Goal: Task Accomplishment & Management: Manage account settings

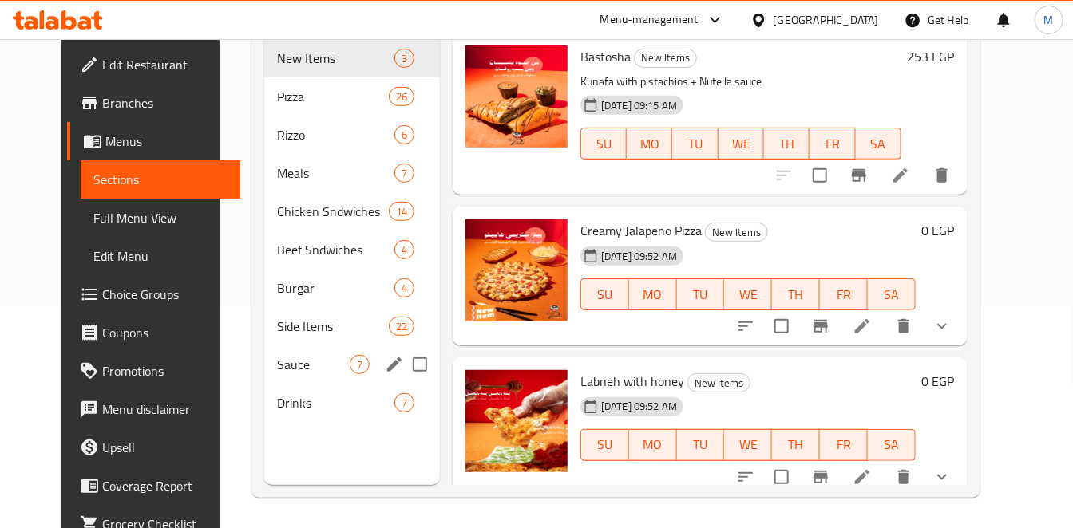
scroll to position [223, 0]
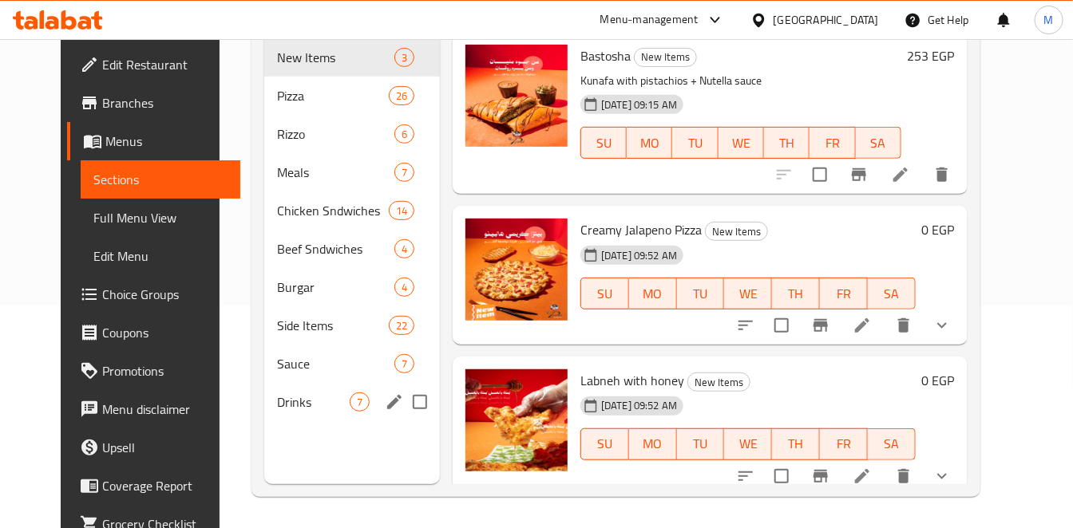
click at [319, 386] on div "Drinks 7" at bounding box center [352, 402] width 176 height 38
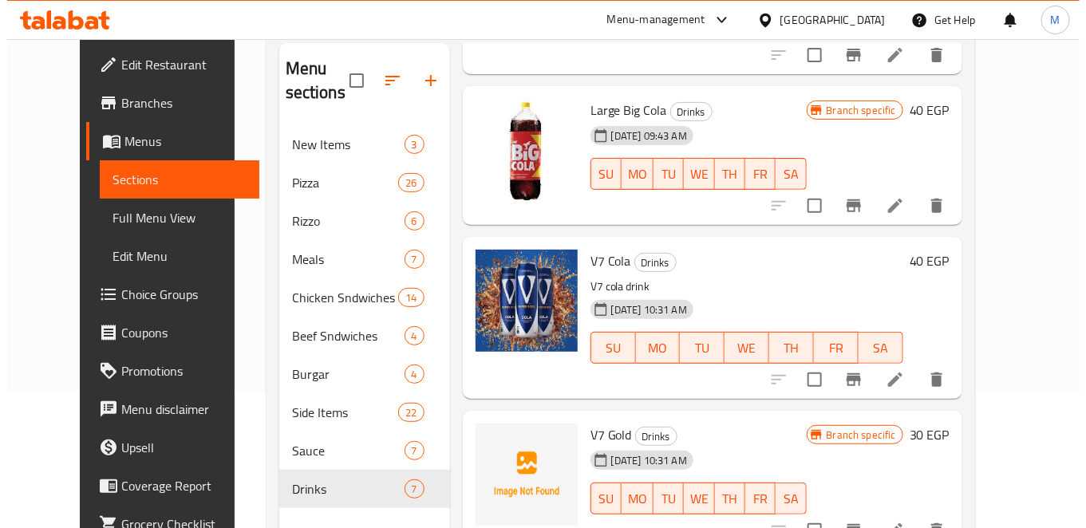
scroll to position [145, 0]
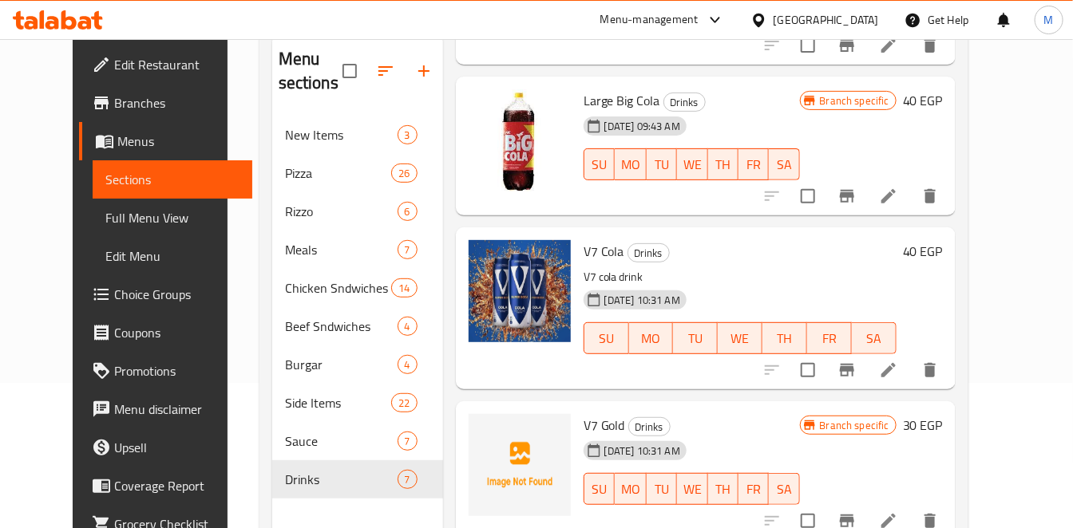
click at [866, 206] on button "Branch-specific-item" at bounding box center [847, 196] width 38 height 38
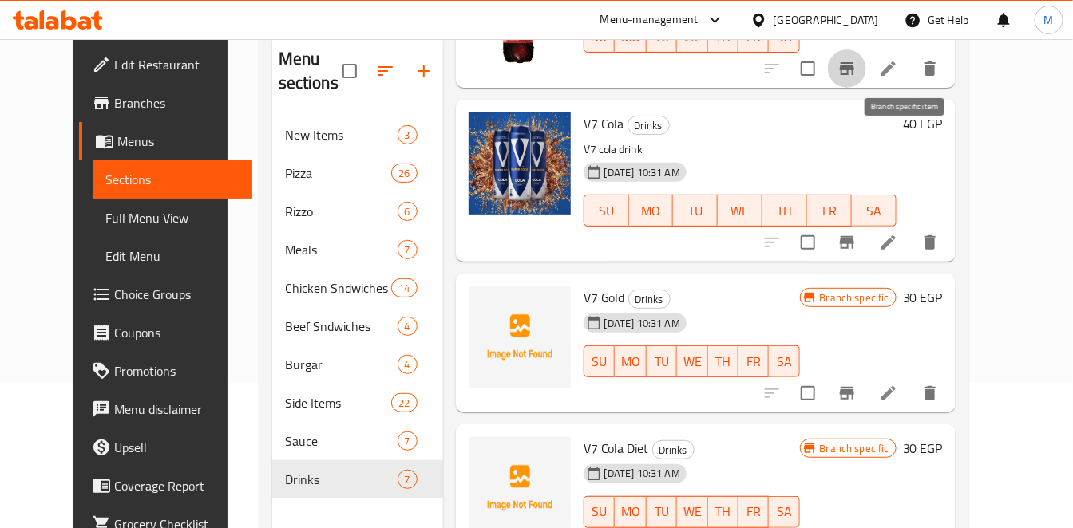
scroll to position [223, 0]
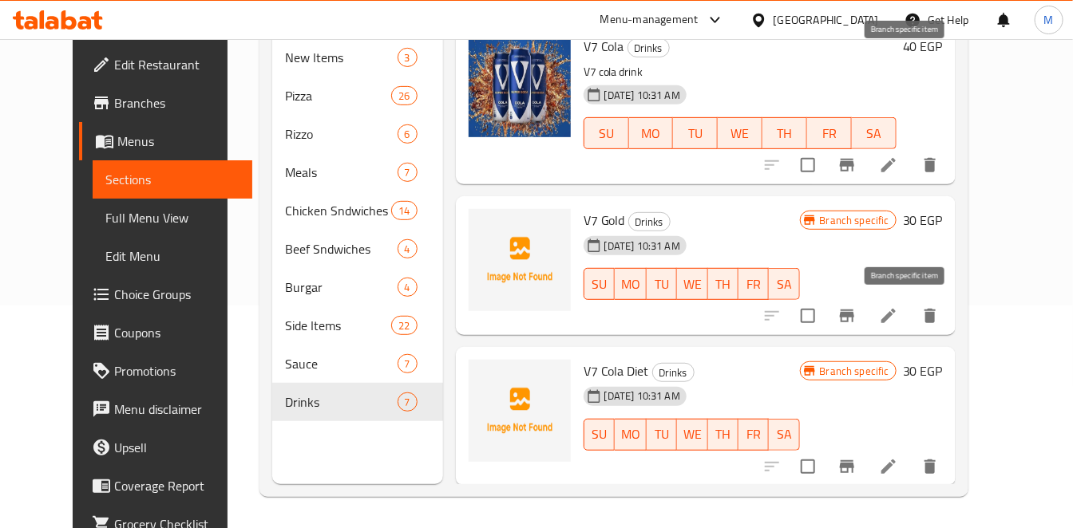
click at [866, 299] on button "Branch-specific-item" at bounding box center [847, 316] width 38 height 38
click at [943, 209] on h6 "30 EGP" at bounding box center [923, 220] width 40 height 22
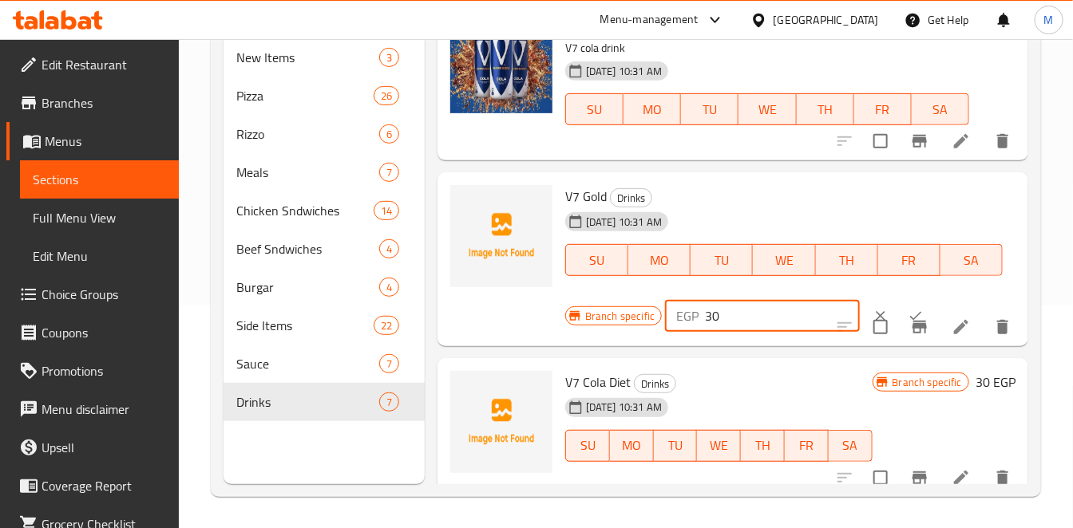
drag, startPoint x: 728, startPoint y: 334, endPoint x: 619, endPoint y: 348, distance: 110.3
click at [621, 334] on div "Branch specific EGP 30 ​" at bounding box center [760, 316] width 391 height 35
type input "40"
click at [900, 329] on button "ok" at bounding box center [915, 316] width 35 height 35
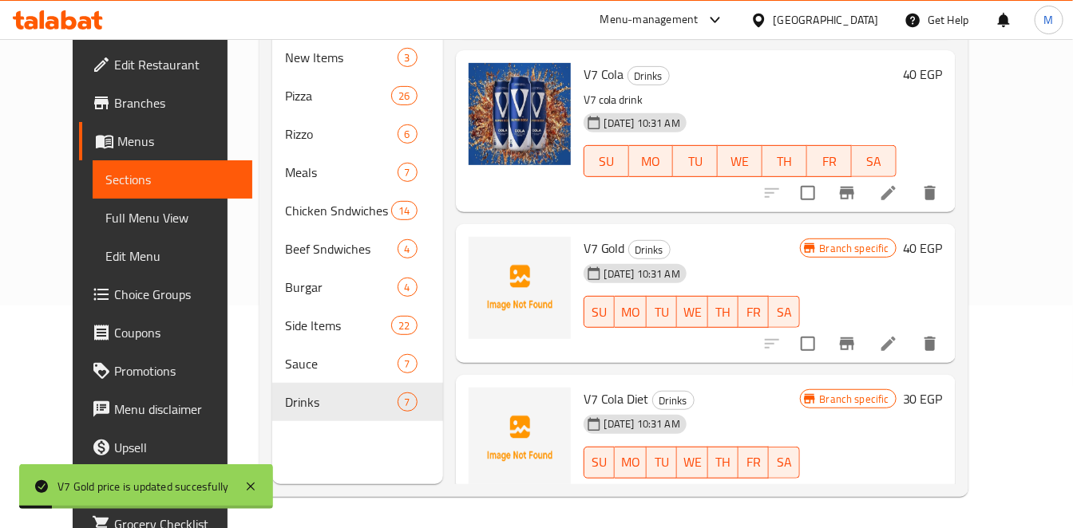
scroll to position [659, 0]
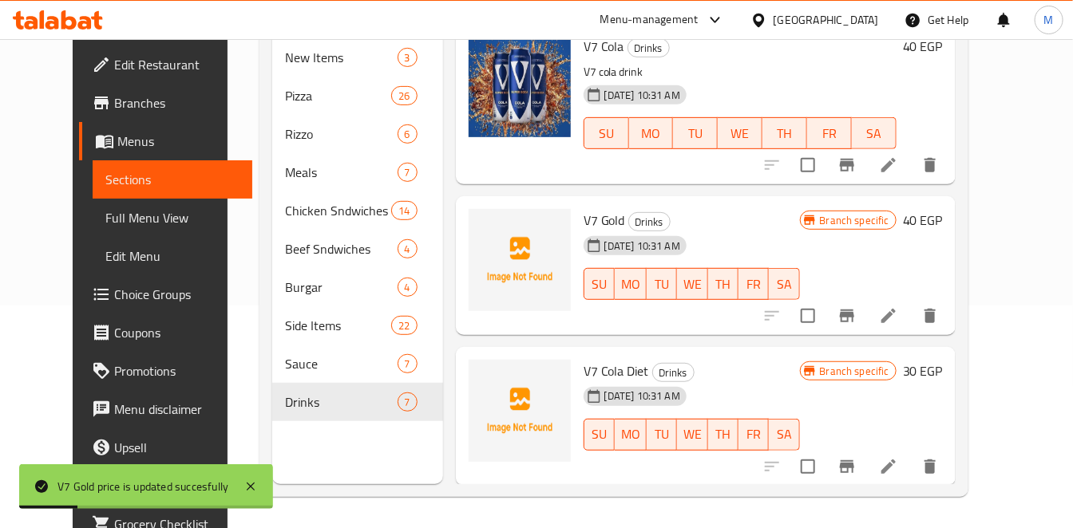
click at [943, 374] on h6 "30 EGP" at bounding box center [923, 371] width 40 height 22
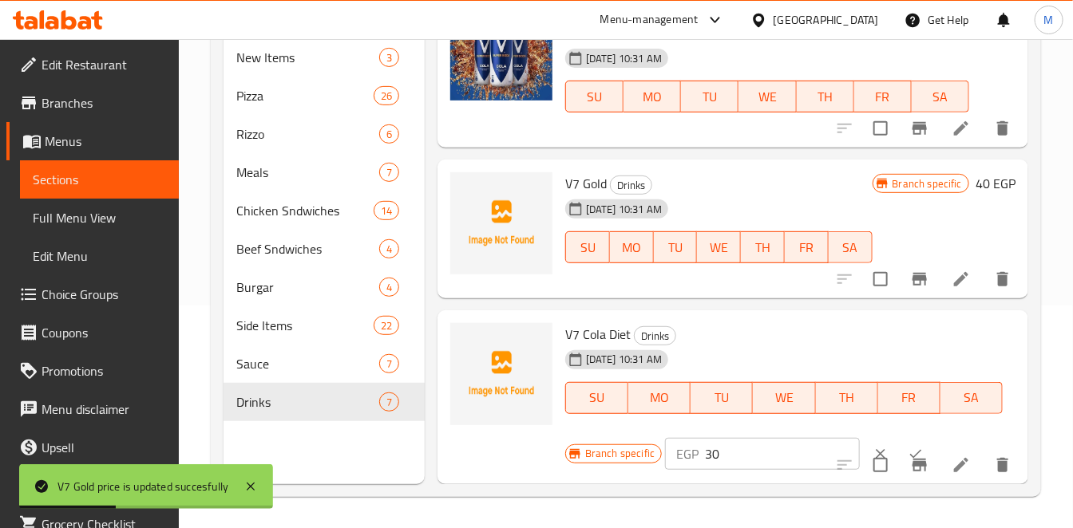
scroll to position [695, 0]
drag, startPoint x: 718, startPoint y: 442, endPoint x: 654, endPoint y: 445, distance: 63.1
click at [657, 445] on div "Branch specific EGP 30 ​" at bounding box center [760, 454] width 391 height 35
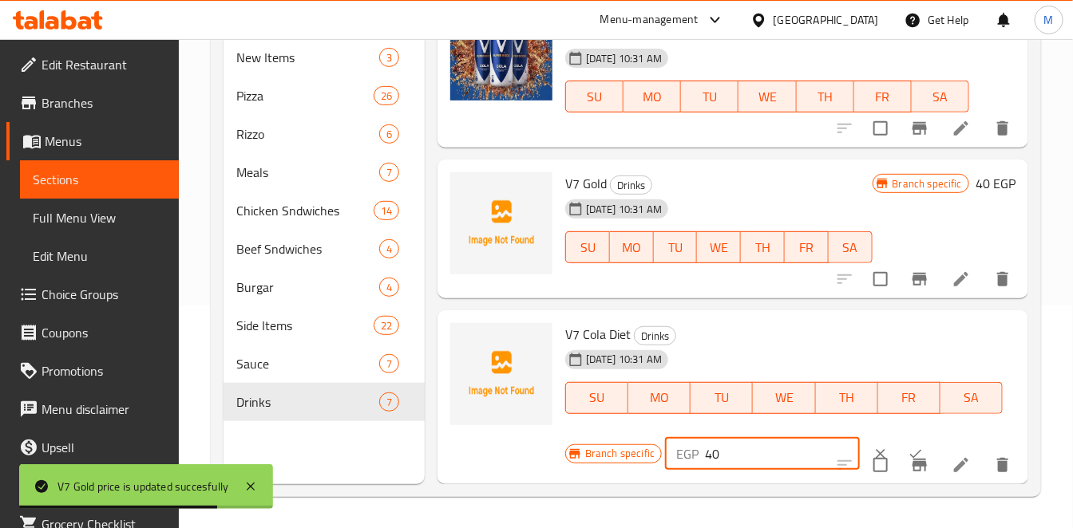
type input "40"
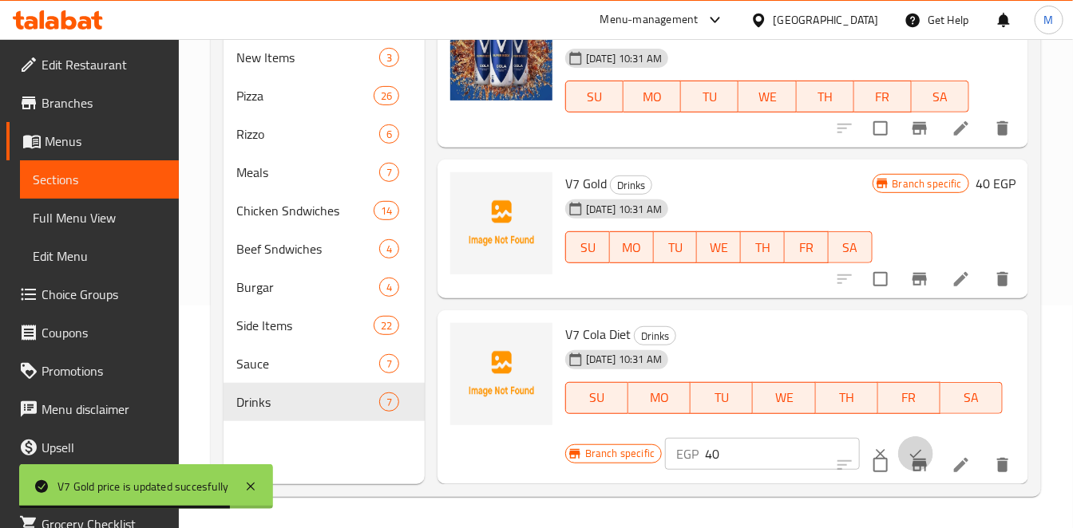
click at [908, 446] on icon "ok" at bounding box center [916, 454] width 16 height 16
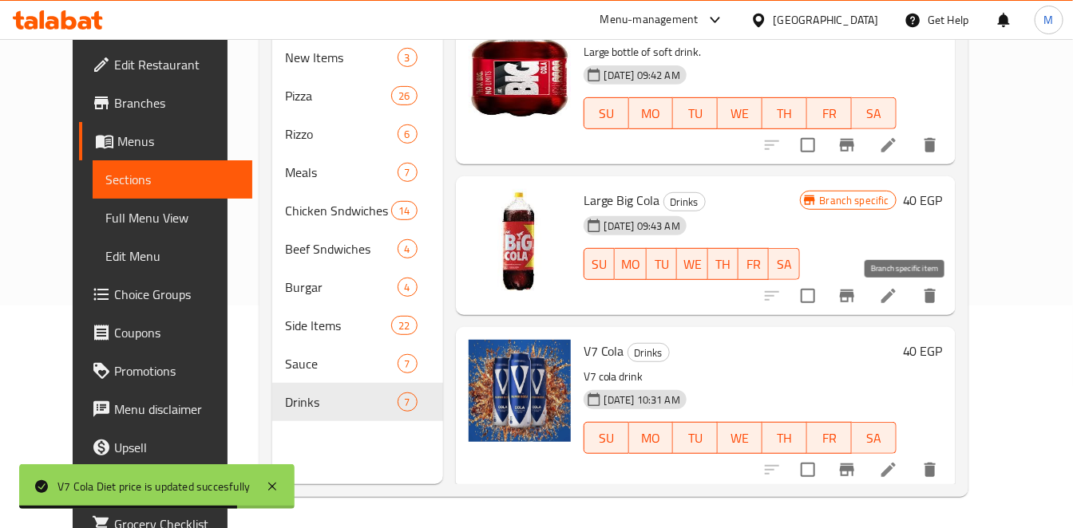
scroll to position [0, 0]
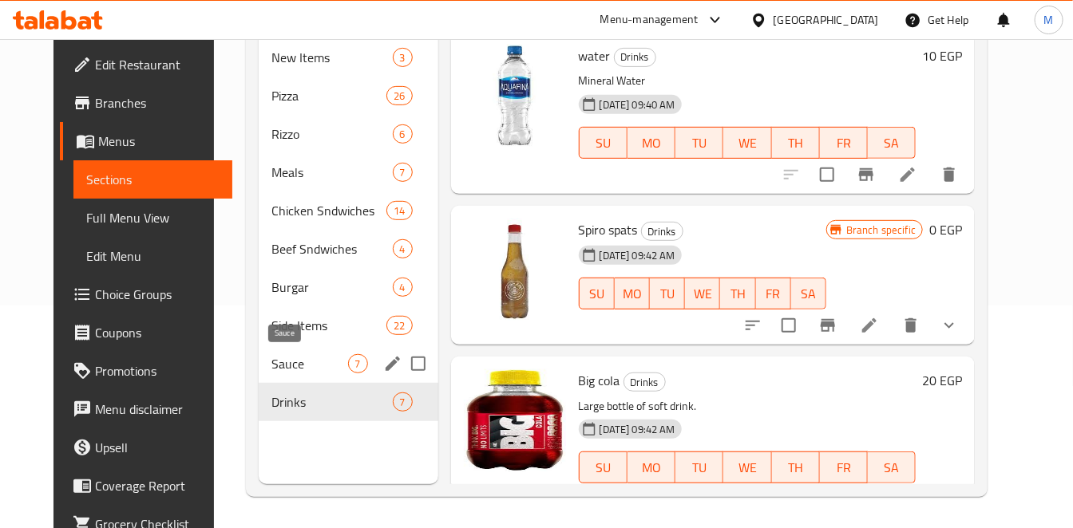
click at [304, 358] on span "Sauce" at bounding box center [309, 363] width 76 height 19
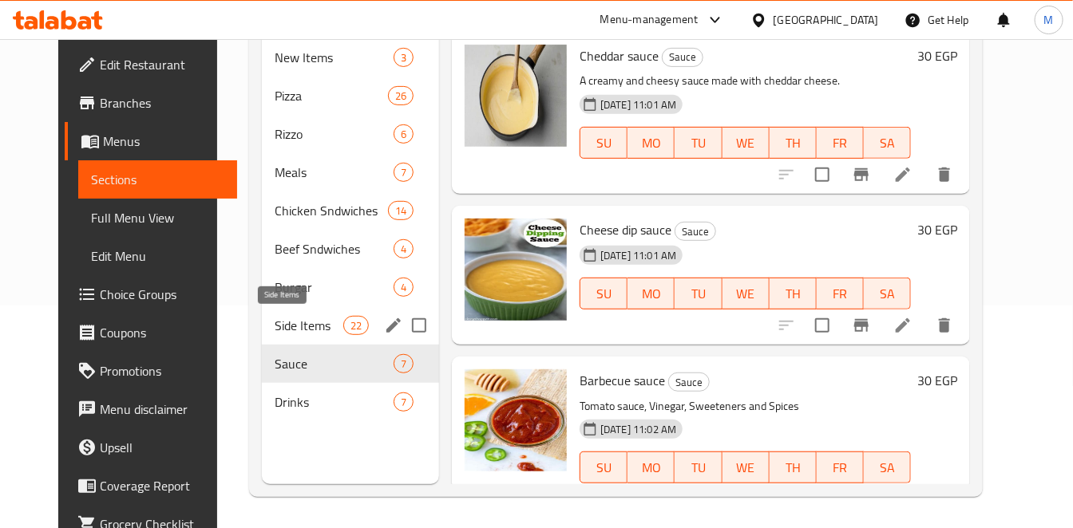
click at [275, 319] on span "Side Items" at bounding box center [309, 325] width 68 height 19
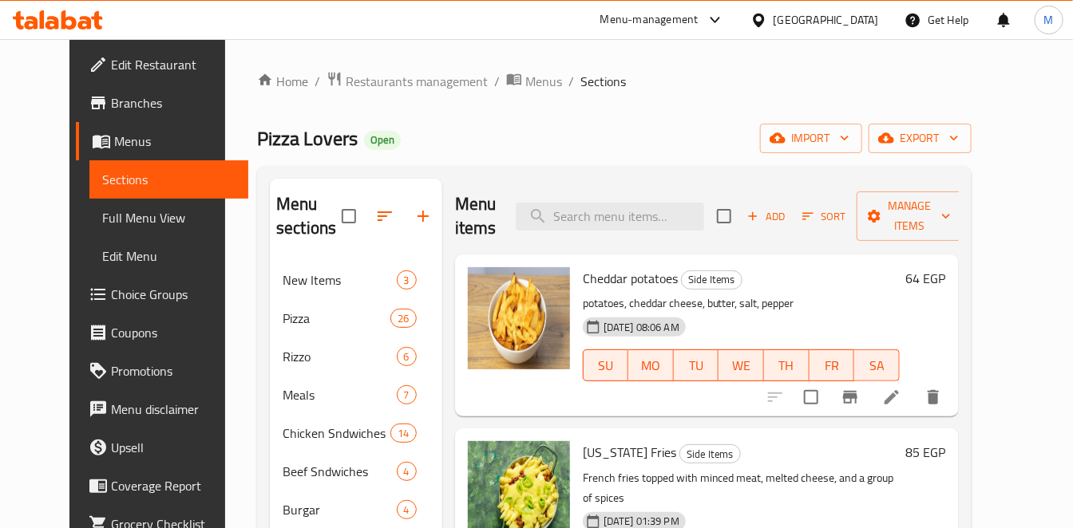
click at [946, 283] on h6 "64 EGP" at bounding box center [926, 278] width 40 height 22
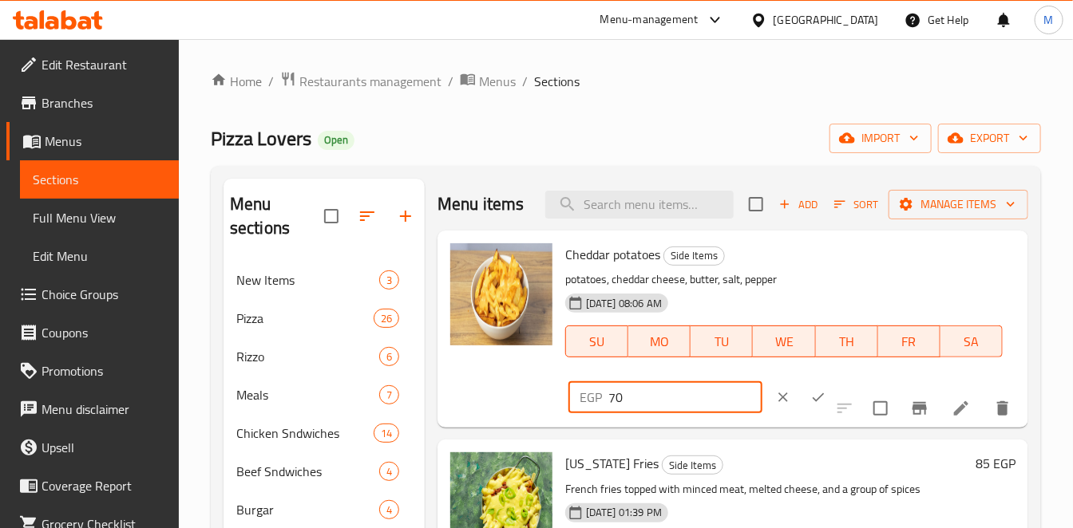
type input "70"
click at [724, 413] on input "70" at bounding box center [685, 398] width 154 height 32
click at [810, 405] on icon "ok" at bounding box center [818, 398] width 16 height 16
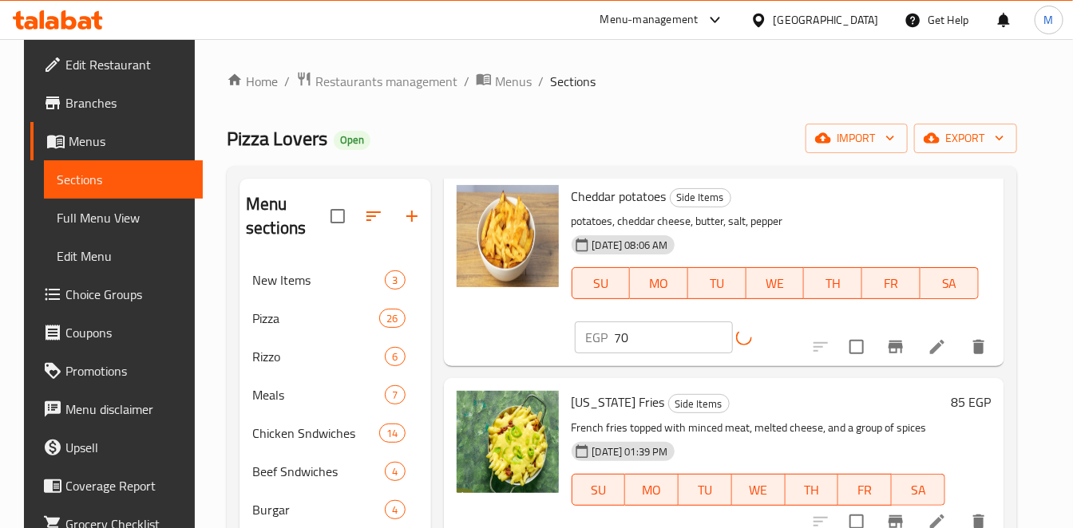
scroll to position [177, 0]
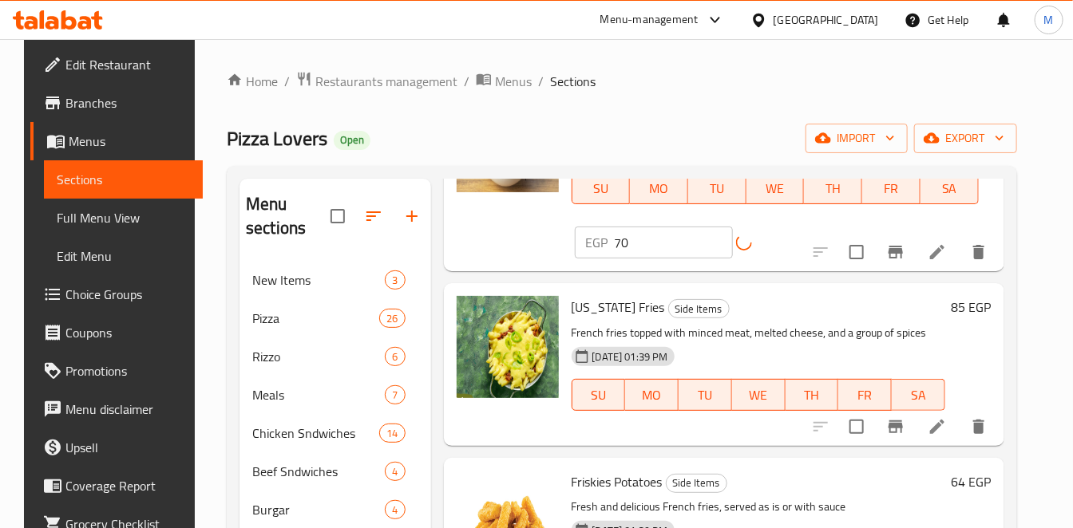
click at [991, 296] on h6 "85 EGP" at bounding box center [971, 307] width 40 height 22
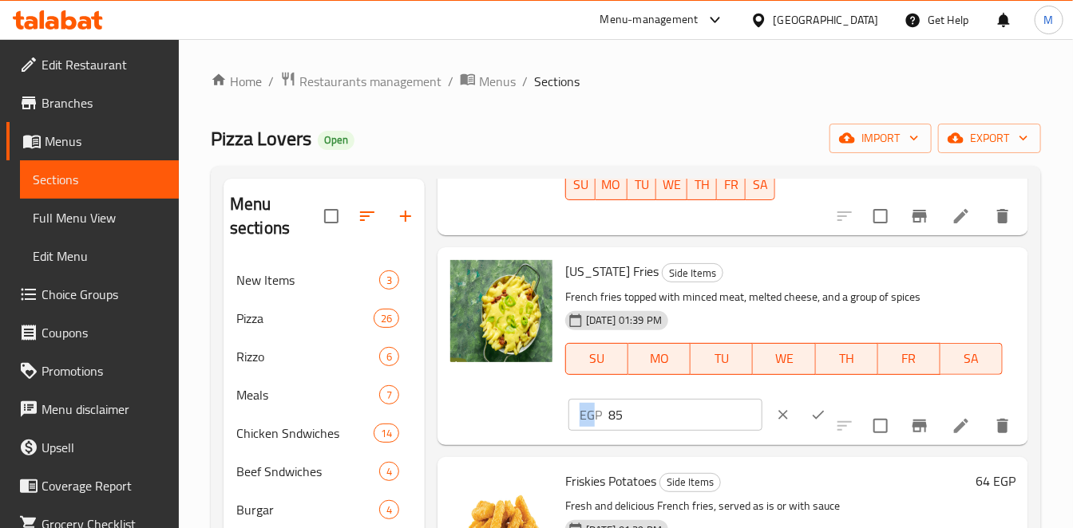
drag, startPoint x: 567, startPoint y: 425, endPoint x: 555, endPoint y: 425, distance: 12.8
click at [555, 425] on div "[US_STATE] Fries Side Items French fries topped with minced meat, melted cheese…" at bounding box center [733, 346] width 578 height 184
drag, startPoint x: 555, startPoint y: 425, endPoint x: 665, endPoint y: 424, distance: 110.1
click at [665, 424] on input "85" at bounding box center [685, 415] width 154 height 32
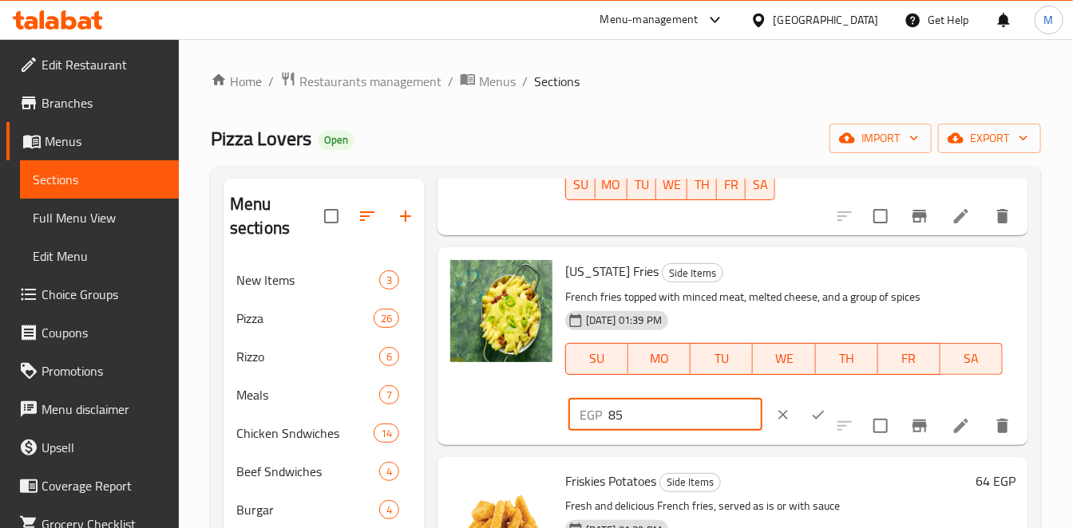
click at [665, 424] on input "85" at bounding box center [685, 415] width 154 height 32
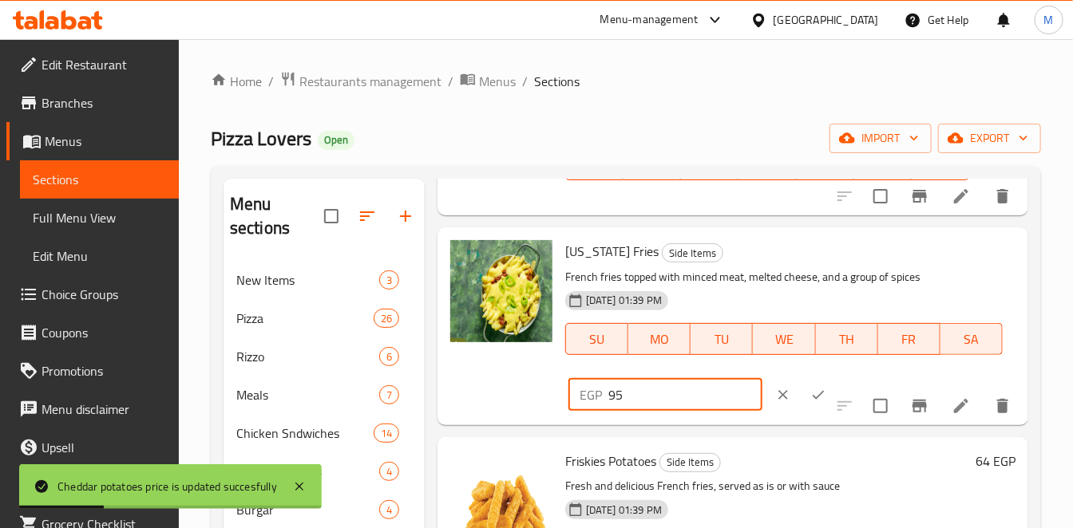
type input "95"
click at [810, 403] on icon "ok" at bounding box center [818, 395] width 16 height 16
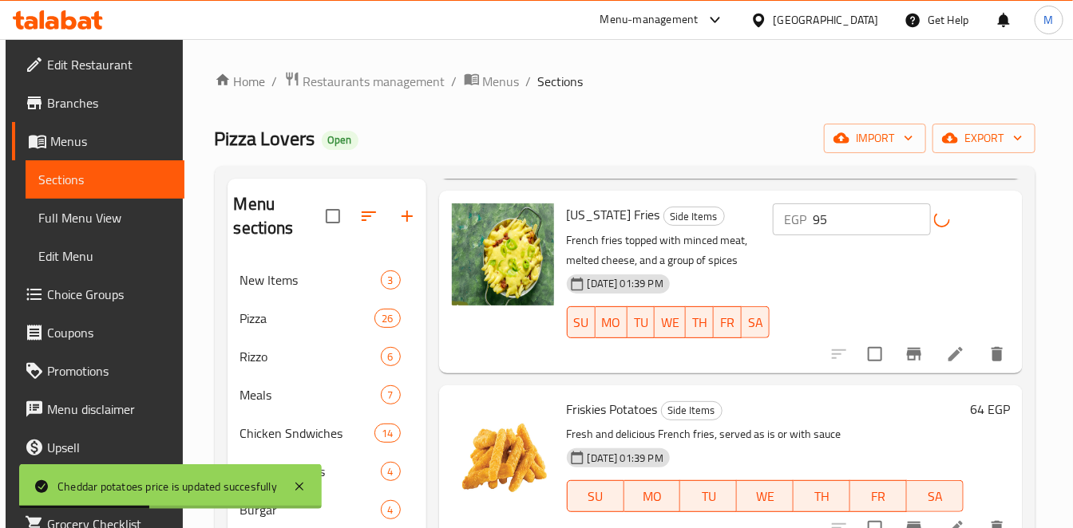
scroll to position [266, 0]
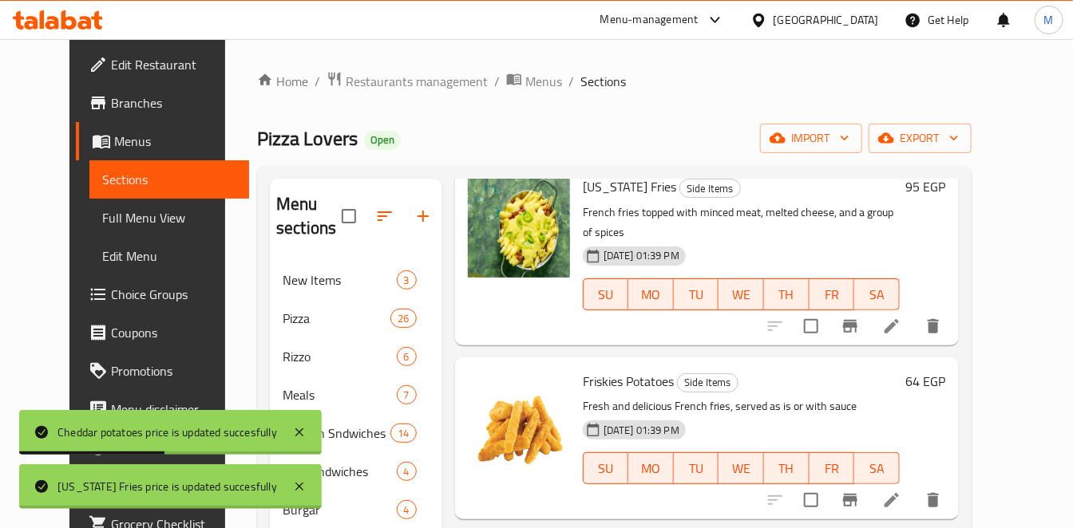
click at [946, 384] on div "64 EGP" at bounding box center [923, 438] width 46 height 136
click at [946, 370] on h6 "64 EGP" at bounding box center [926, 381] width 40 height 22
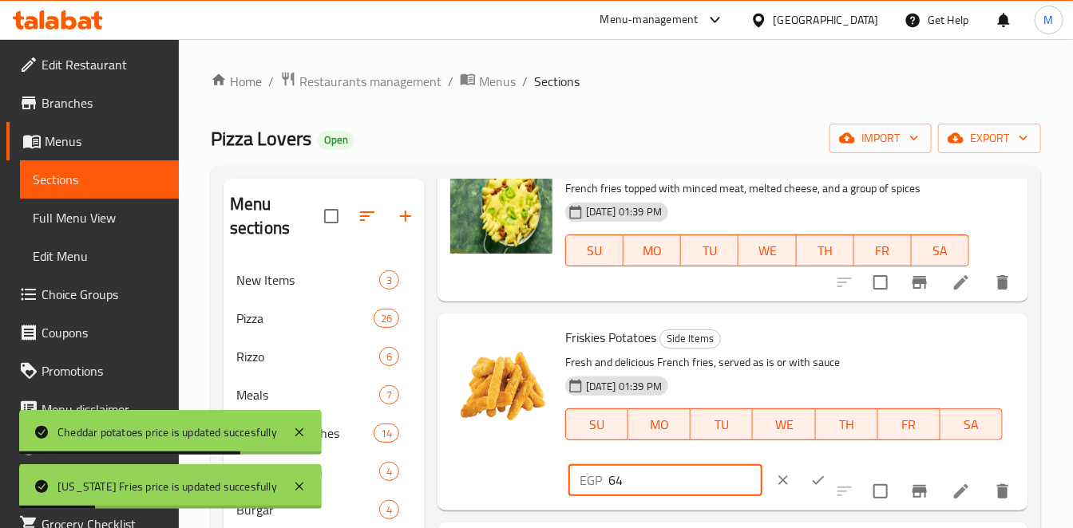
drag, startPoint x: 660, startPoint y: 500, endPoint x: 528, endPoint y: 521, distance: 133.4
click at [539, 504] on div "Friskies Potatoes Side Items Fresh and delicious French fries, served as is or …" at bounding box center [733, 412] width 578 height 184
type input "70"
click at [810, 488] on icon "ok" at bounding box center [818, 481] width 16 height 16
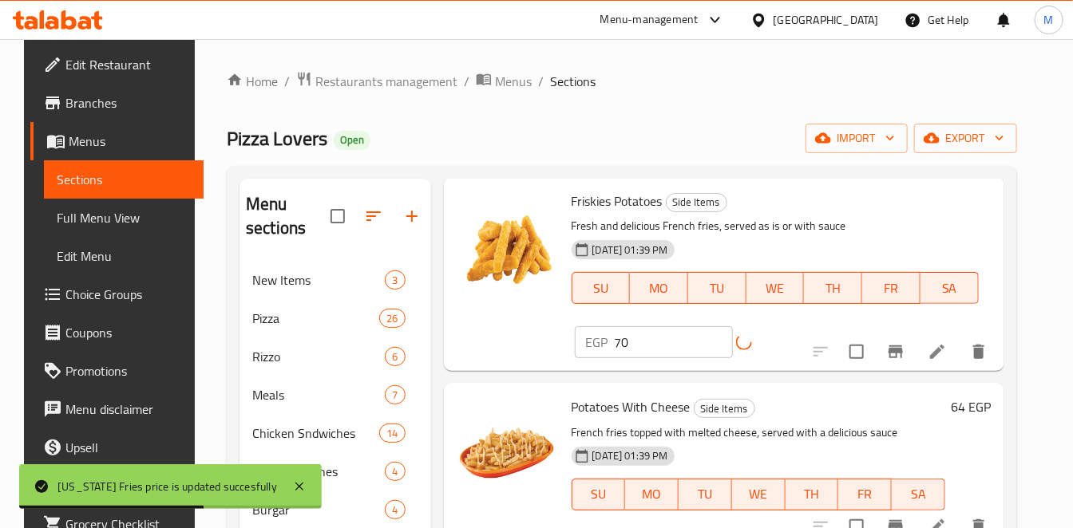
scroll to position [443, 0]
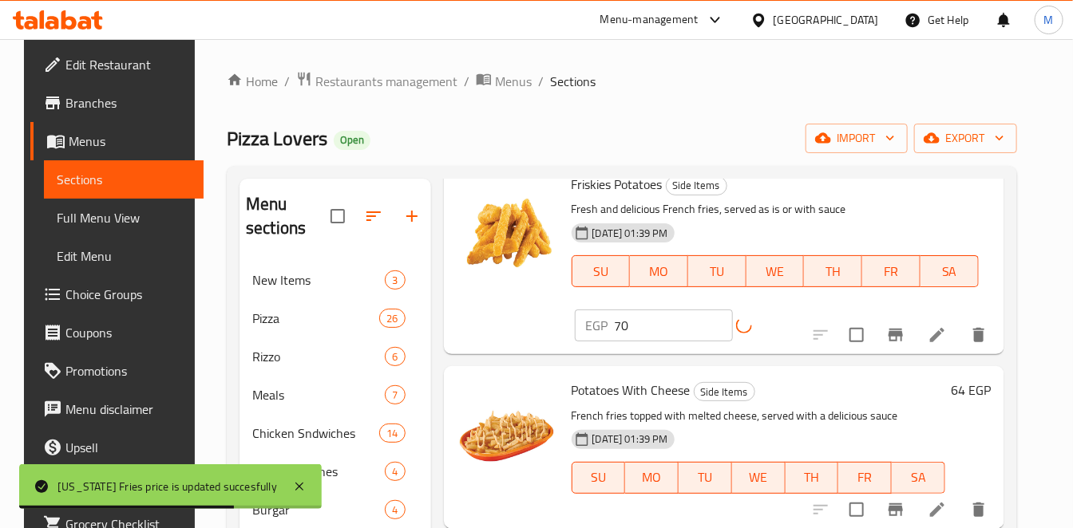
click at [979, 386] on h6 "64 EGP" at bounding box center [971, 390] width 40 height 22
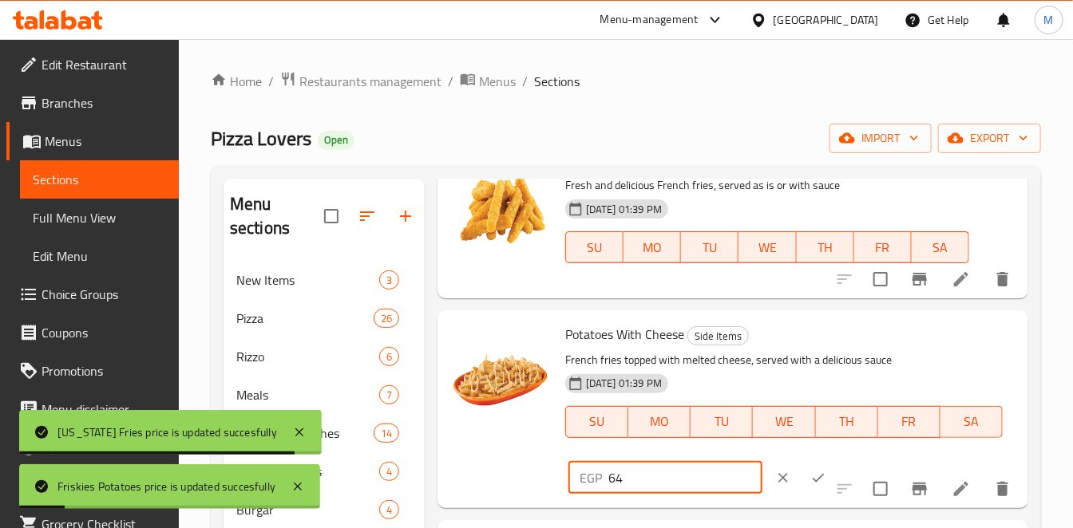
drag, startPoint x: 653, startPoint y: 511, endPoint x: 579, endPoint y: 508, distance: 73.5
click at [579, 494] on div "EGP 64 ​" at bounding box center [665, 478] width 194 height 32
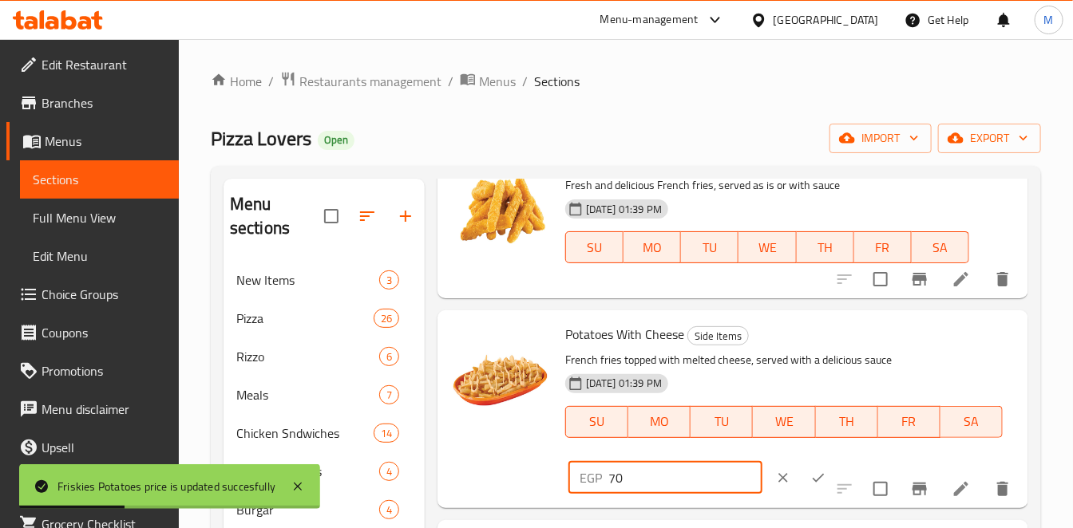
type input "70"
click at [809, 496] on button "ok" at bounding box center [818, 478] width 35 height 35
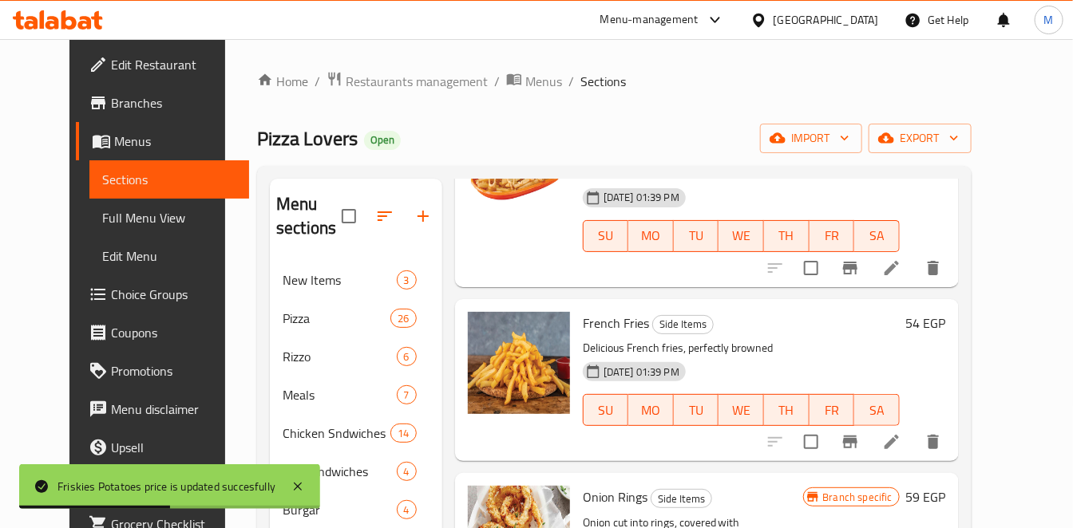
scroll to position [709, 0]
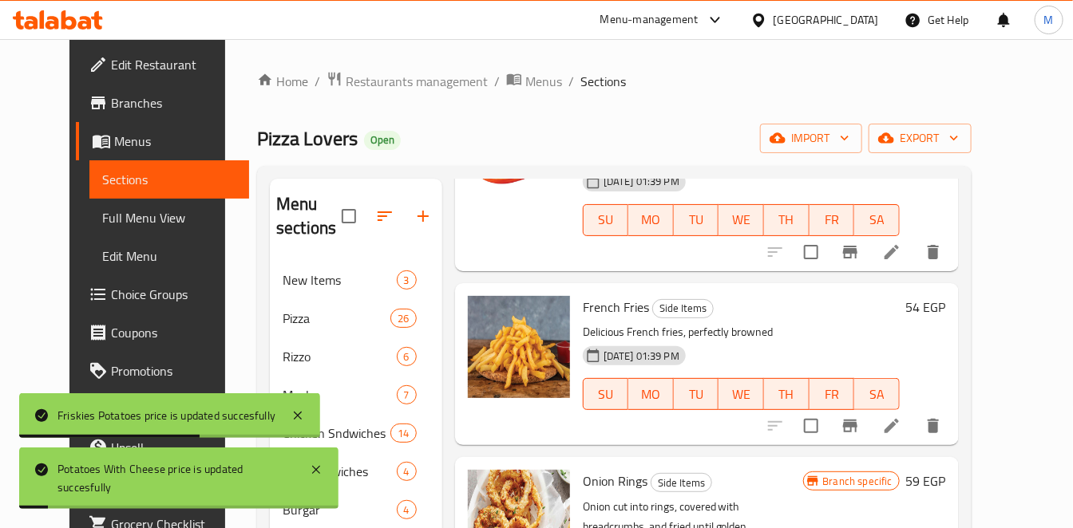
click at [946, 296] on h6 "54 EGP" at bounding box center [926, 307] width 40 height 22
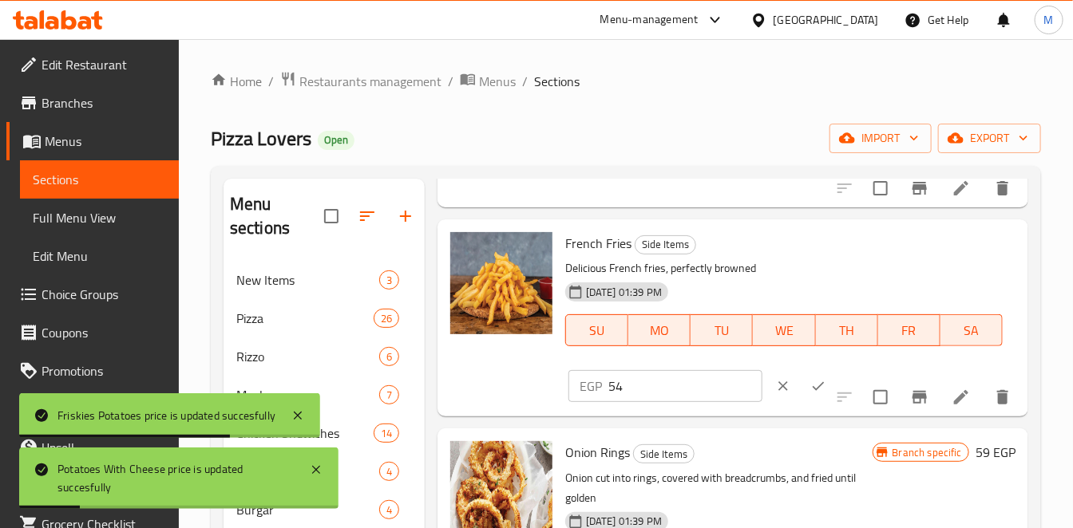
drag, startPoint x: 663, startPoint y: 411, endPoint x: 556, endPoint y: 412, distance: 107.0
click at [556, 410] on div "French Fries Side Items Delicious French fries, perfectly browned [DATE] 01:39 …" at bounding box center [733, 318] width 578 height 184
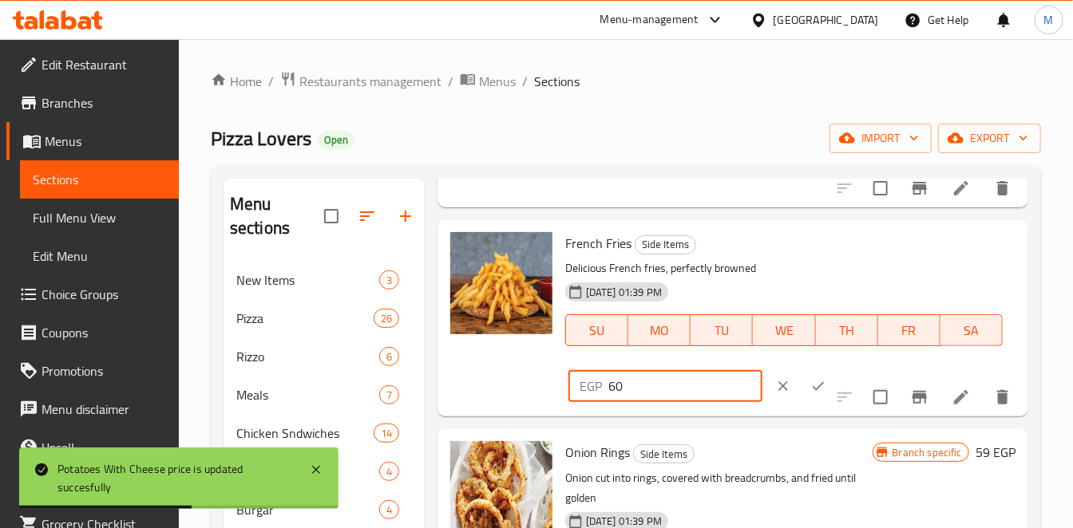
type input "60"
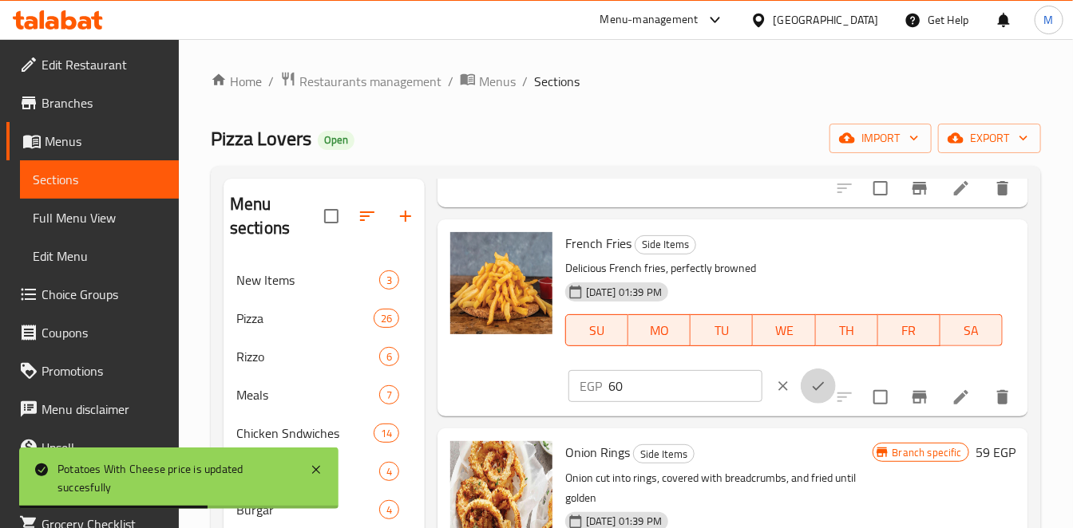
click at [810, 394] on icon "ok" at bounding box center [818, 386] width 16 height 16
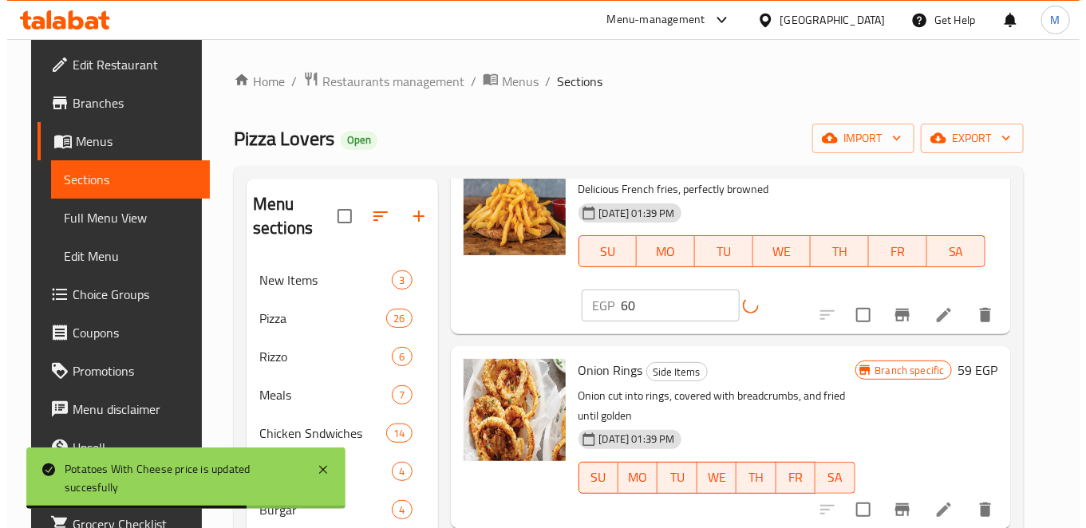
scroll to position [887, 0]
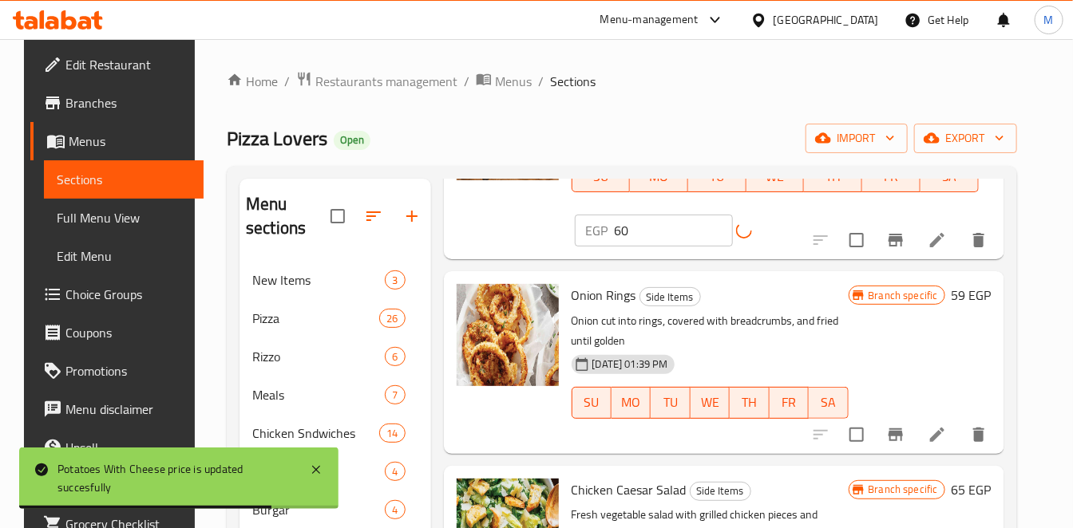
click at [903, 429] on icon "Branch-specific-item" at bounding box center [895, 435] width 14 height 13
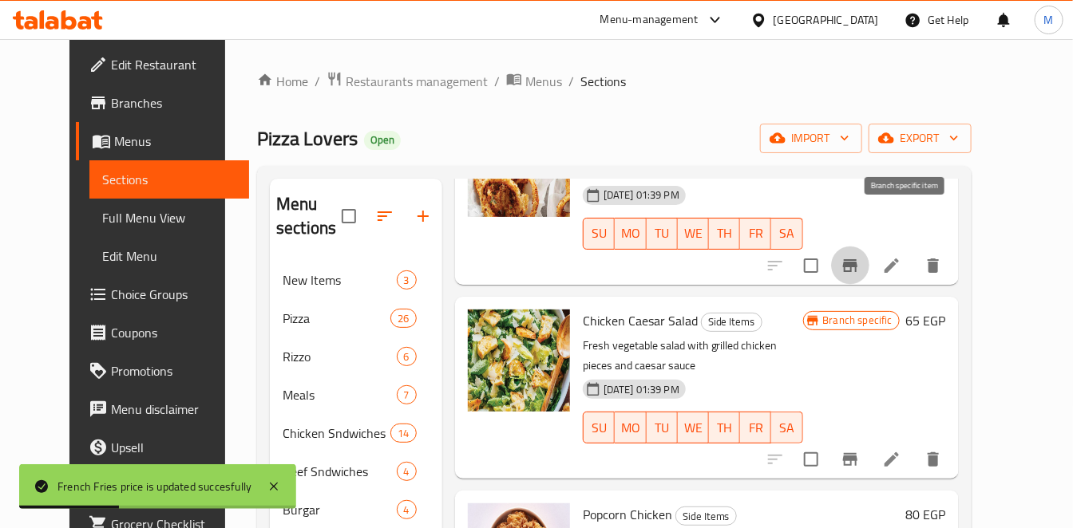
scroll to position [1241, 0]
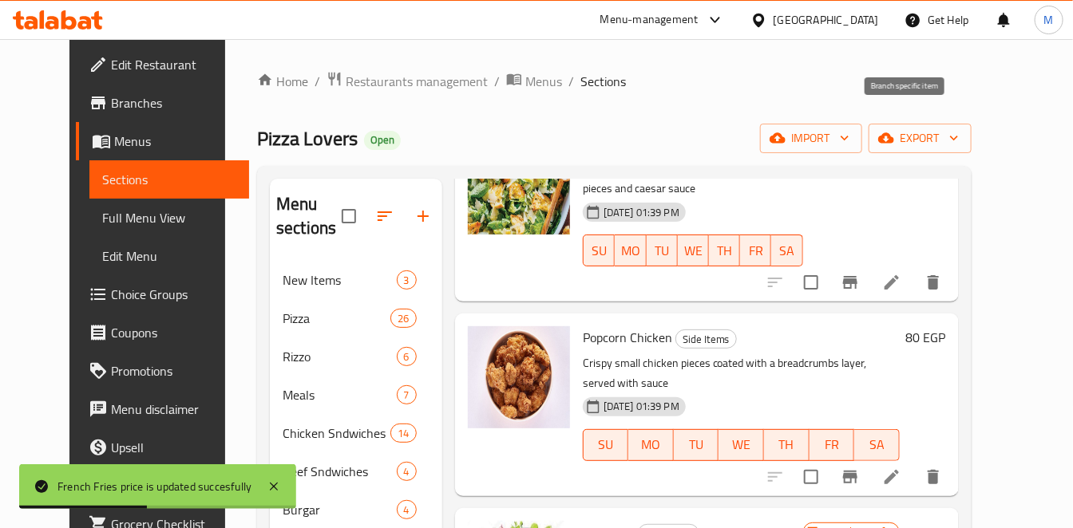
click at [946, 326] on h6 "80 EGP" at bounding box center [926, 337] width 40 height 22
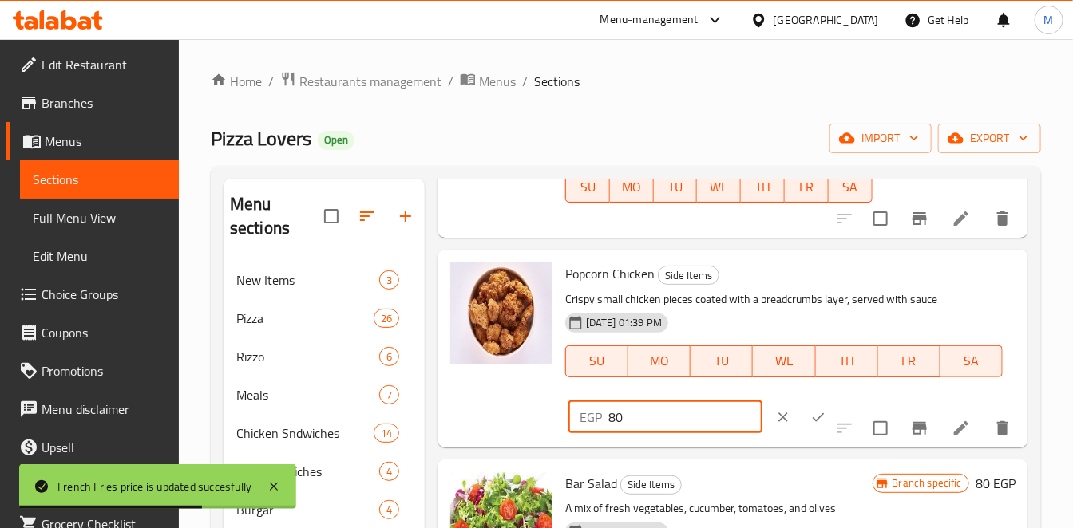
drag, startPoint x: 619, startPoint y: 446, endPoint x: 573, endPoint y: 447, distance: 45.5
click at [578, 433] on div "EGP 80 ​" at bounding box center [665, 417] width 194 height 32
type input "90"
click at [806, 435] on button "ok" at bounding box center [818, 417] width 35 height 35
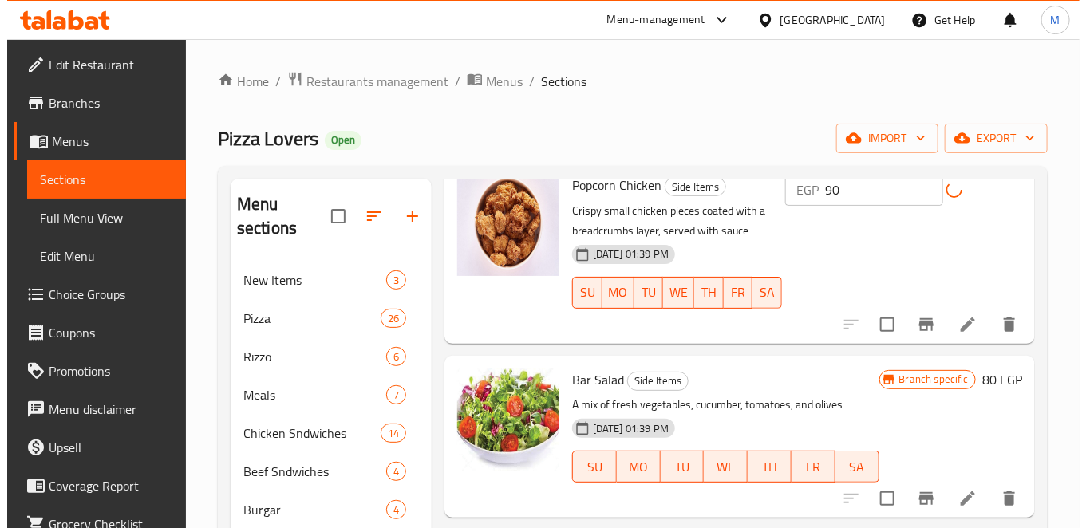
scroll to position [1507, 0]
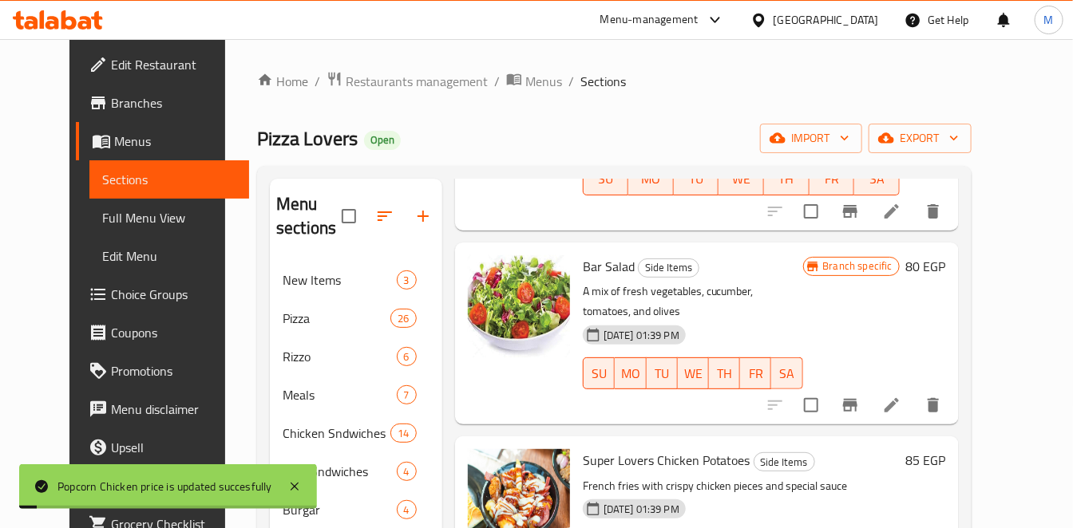
click at [860, 396] on icon "Branch-specific-item" at bounding box center [849, 405] width 19 height 19
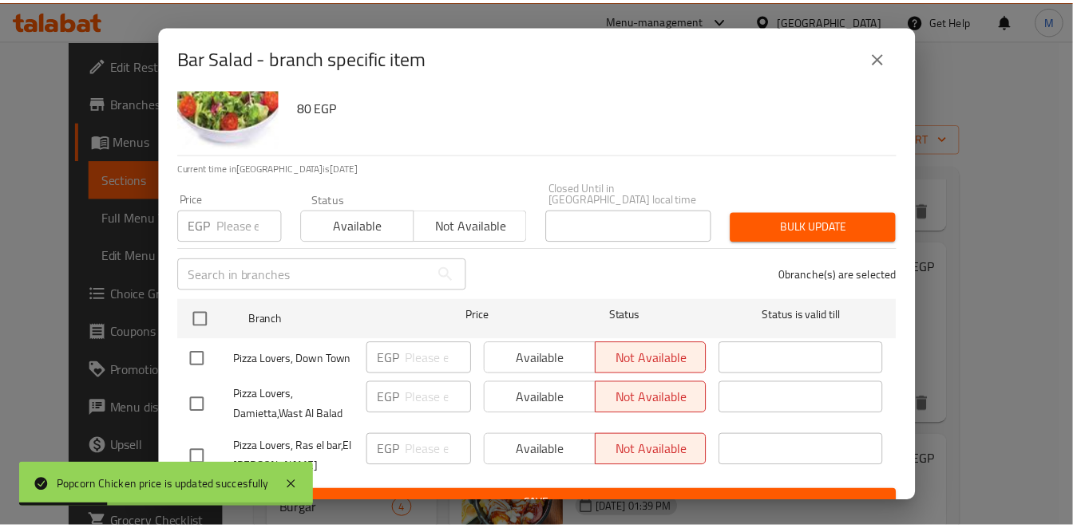
scroll to position [76, 0]
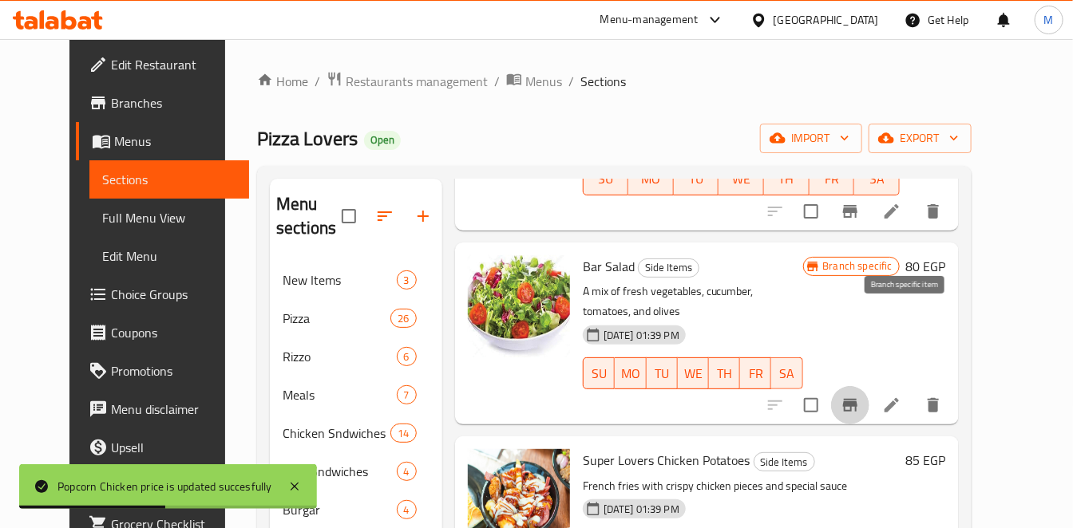
drag, startPoint x: 983, startPoint y: 385, endPoint x: 854, endPoint y: 392, distance: 129.5
click at [946, 449] on h6 "85 EGP" at bounding box center [926, 460] width 40 height 22
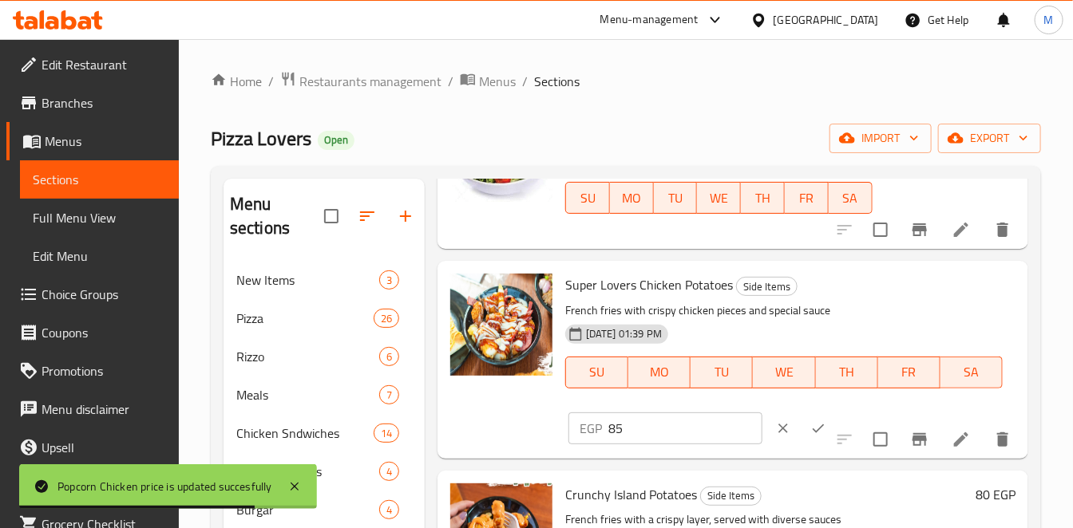
scroll to position [1596, 0]
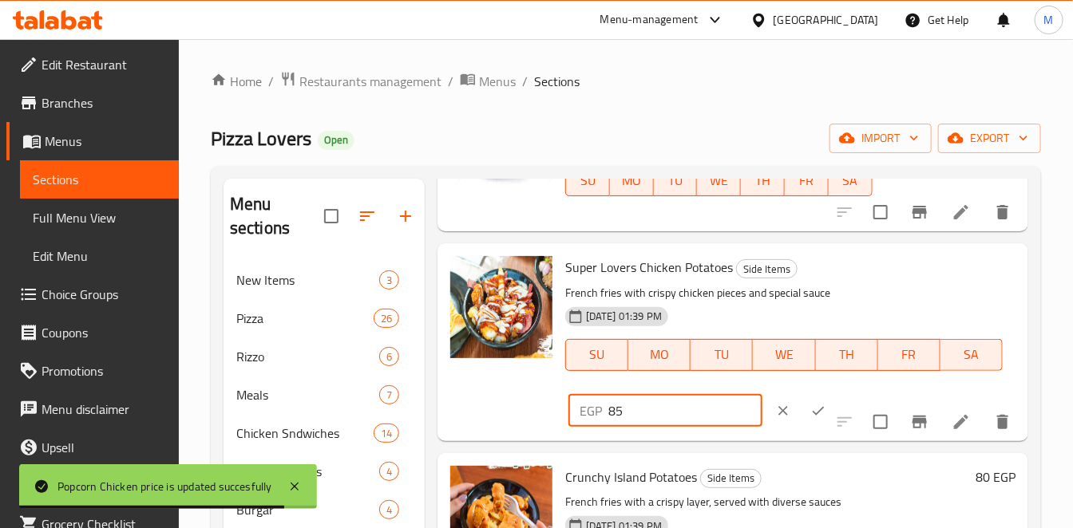
drag, startPoint x: 571, startPoint y: 429, endPoint x: 556, endPoint y: 429, distance: 15.2
click at [556, 429] on div "Super Lovers Chicken Potatoes Side Items French fries with crispy chicken piece…" at bounding box center [733, 342] width 578 height 184
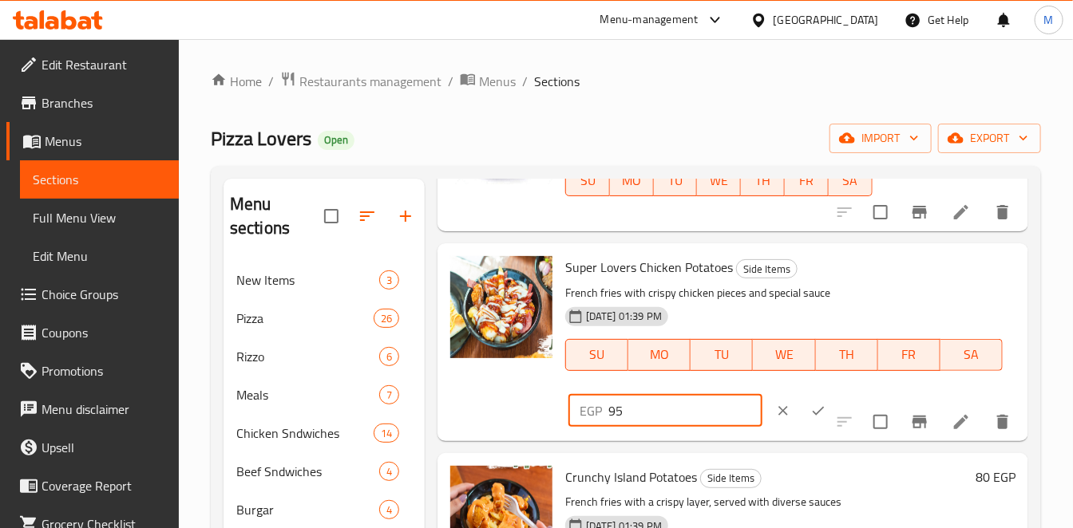
type input "95"
click at [801, 422] on button "ok" at bounding box center [818, 410] width 35 height 35
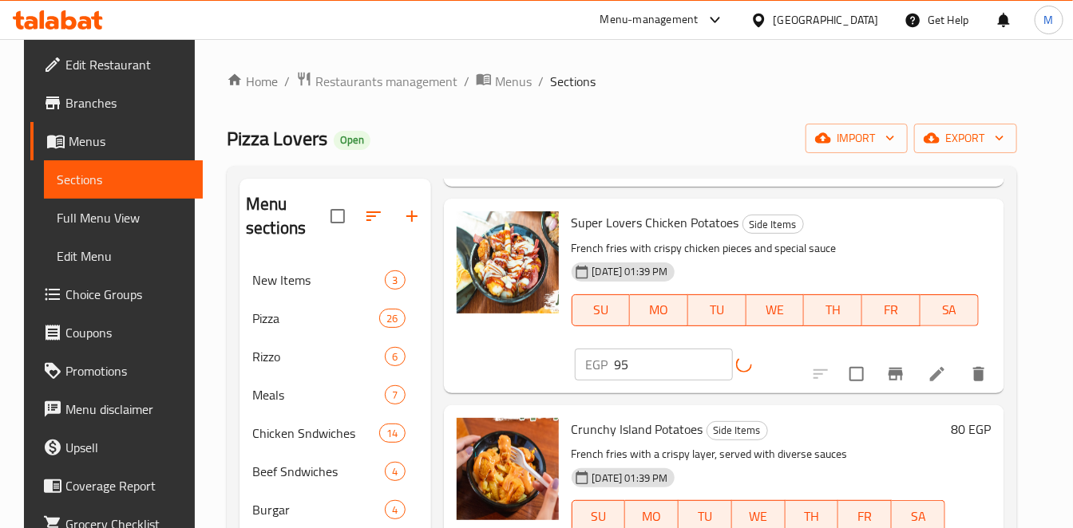
scroll to position [1774, 0]
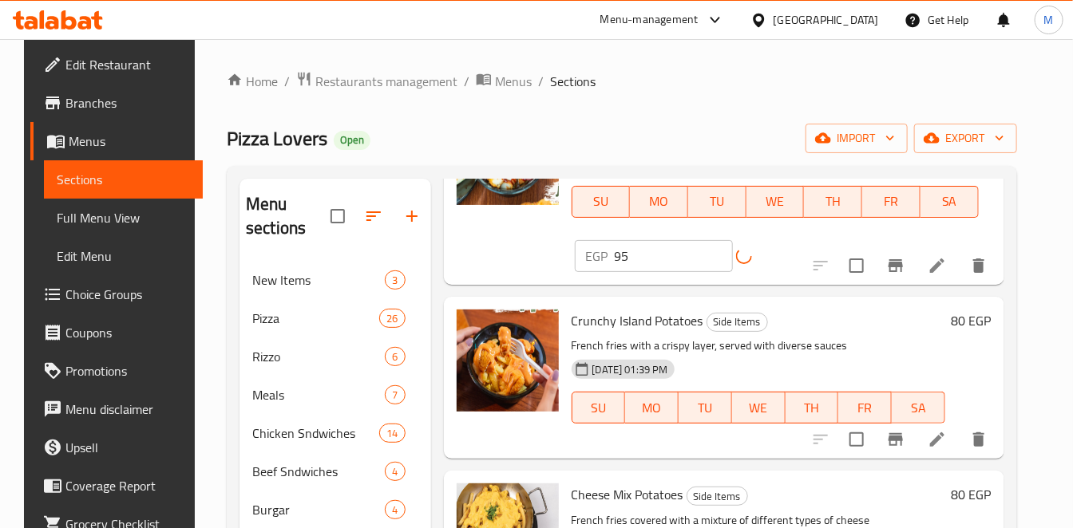
click at [981, 331] on h6 "80 EGP" at bounding box center [971, 321] width 40 height 22
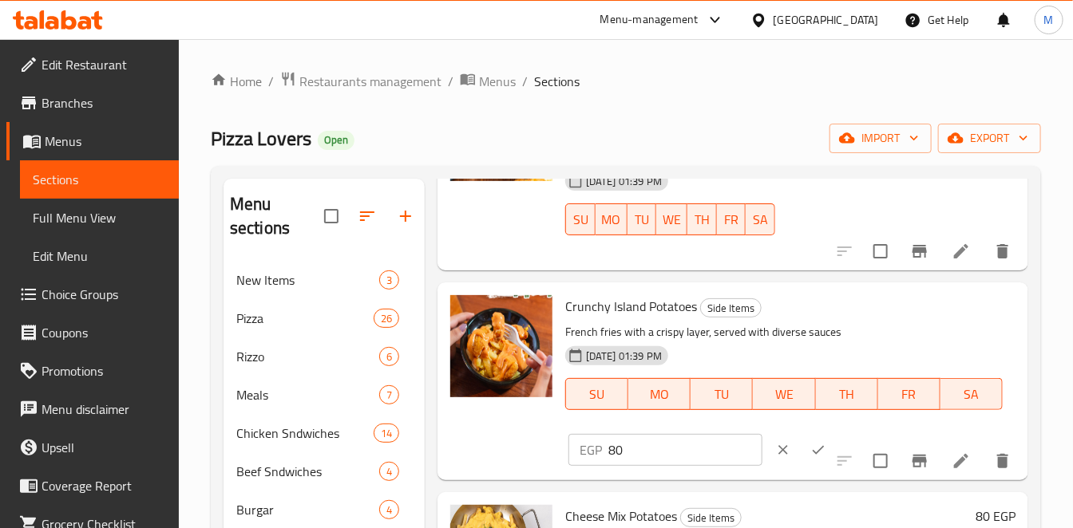
drag, startPoint x: 682, startPoint y: 447, endPoint x: 619, endPoint y: 470, distance: 66.4
click at [618, 468] on div "Crunchy Island Potatoes Side Items French fries with a crispy layer, served wit…" at bounding box center [790, 381] width 463 height 184
click at [626, 466] on input "80" at bounding box center [685, 450] width 154 height 32
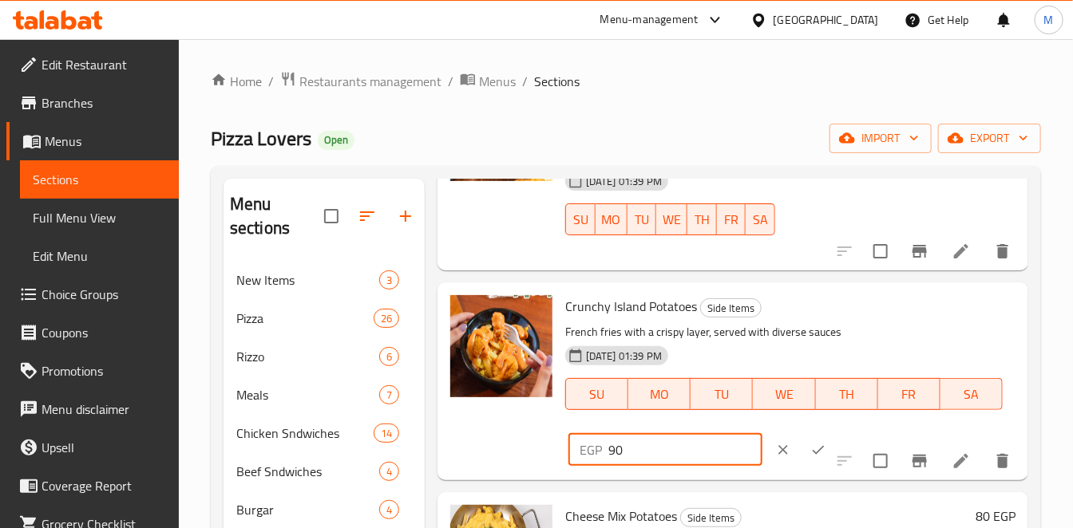
type input "90"
click at [810, 458] on icon "ok" at bounding box center [818, 450] width 16 height 16
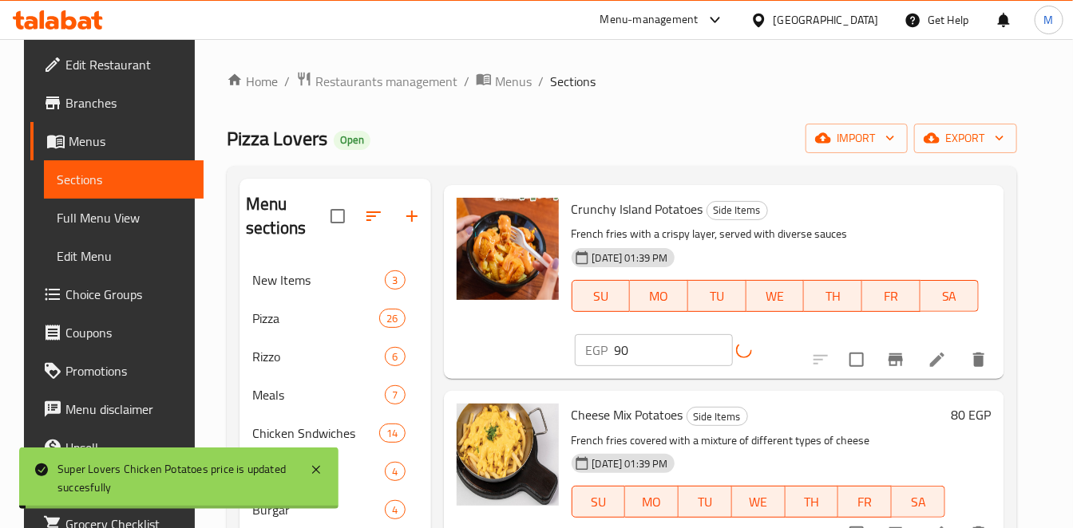
scroll to position [1951, 0]
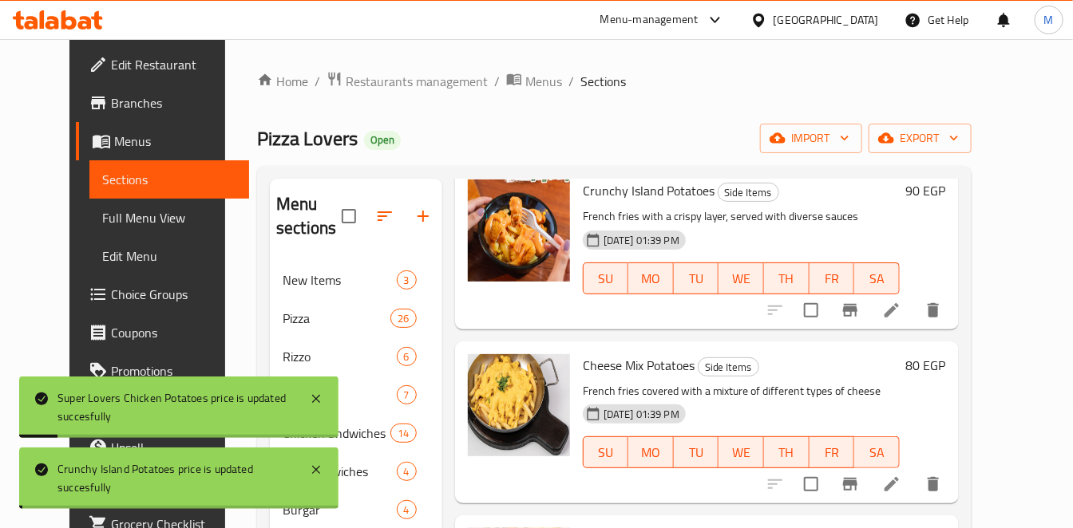
click at [946, 354] on div "80 EGP" at bounding box center [923, 422] width 46 height 136
click at [946, 354] on h6 "80 EGP" at bounding box center [926, 365] width 40 height 22
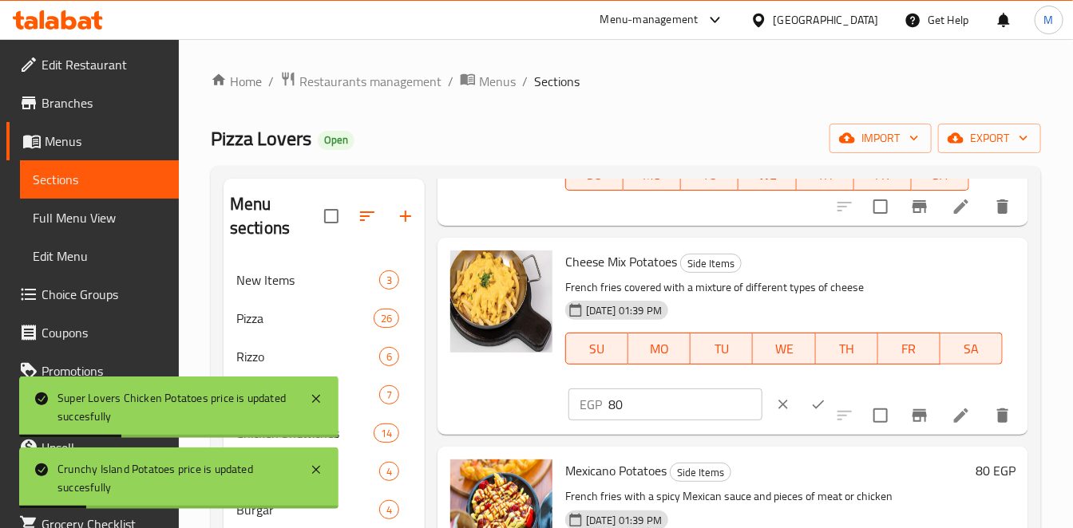
click at [677, 421] on input "80" at bounding box center [685, 405] width 154 height 32
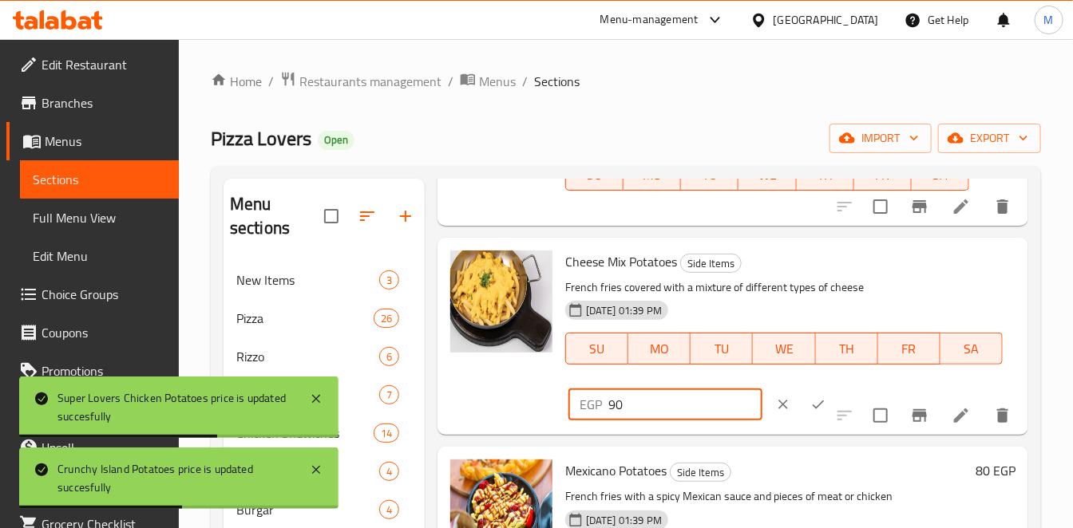
type input "90"
click at [810, 413] on icon "ok" at bounding box center [818, 405] width 16 height 16
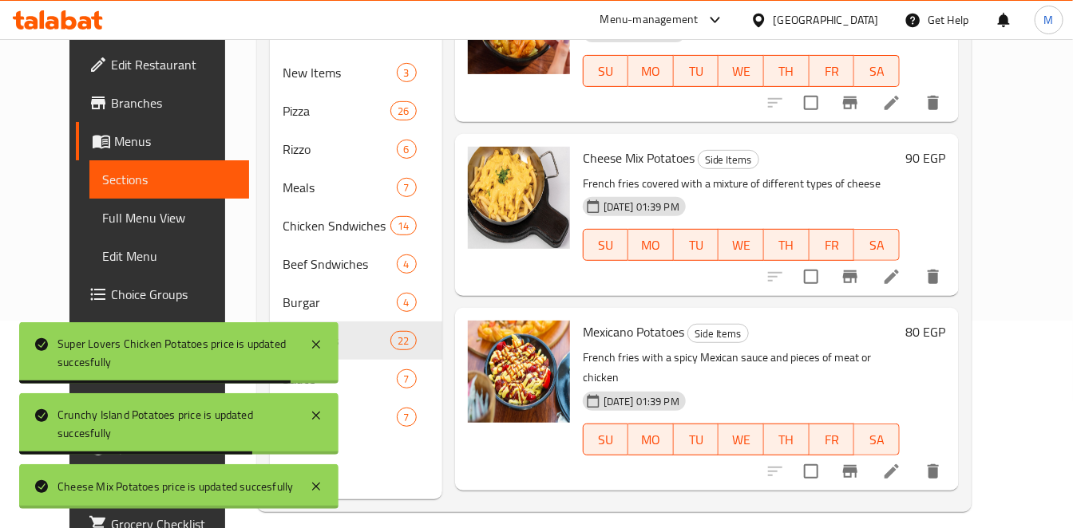
scroll to position [206, 0]
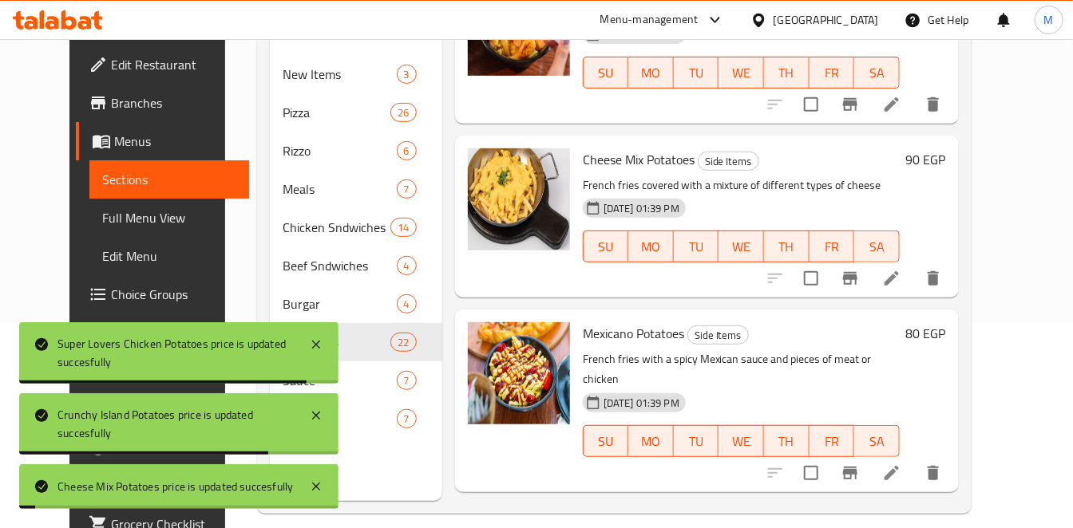
click at [946, 322] on h6 "80 EGP" at bounding box center [926, 333] width 40 height 22
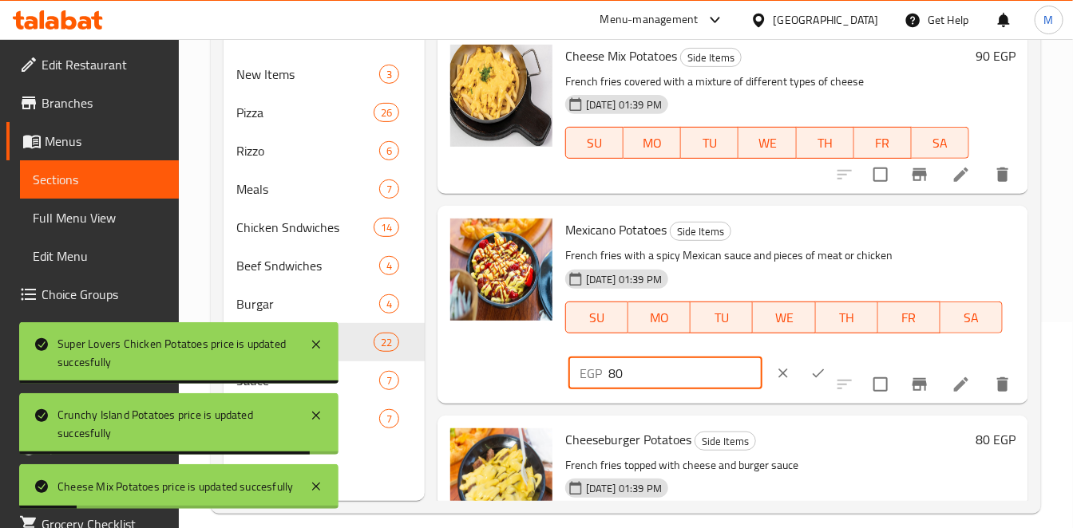
click at [685, 387] on input "80" at bounding box center [685, 374] width 154 height 32
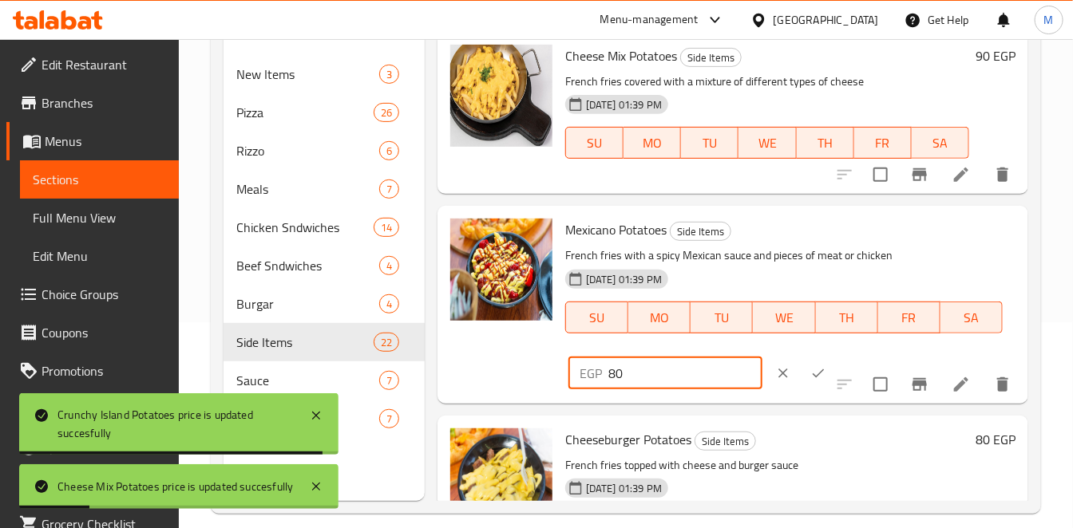
click at [685, 387] on input "80" at bounding box center [685, 374] width 154 height 32
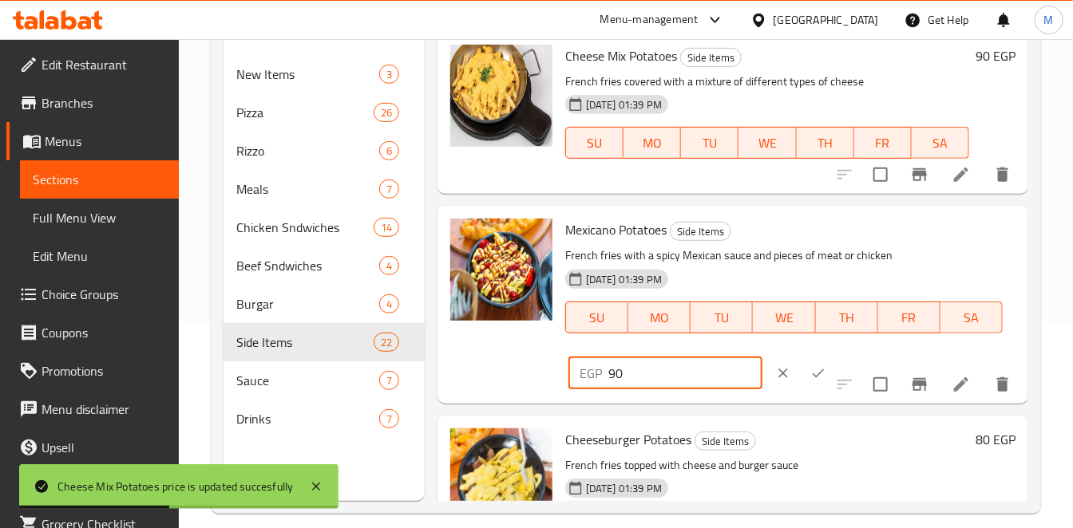
type input "90"
click at [810, 382] on icon "ok" at bounding box center [818, 374] width 16 height 16
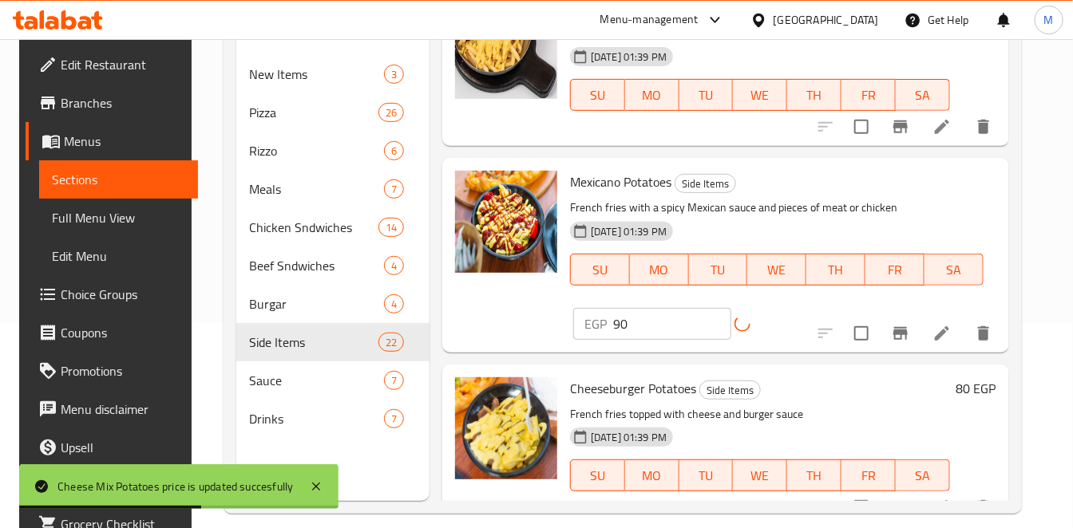
scroll to position [2039, 0]
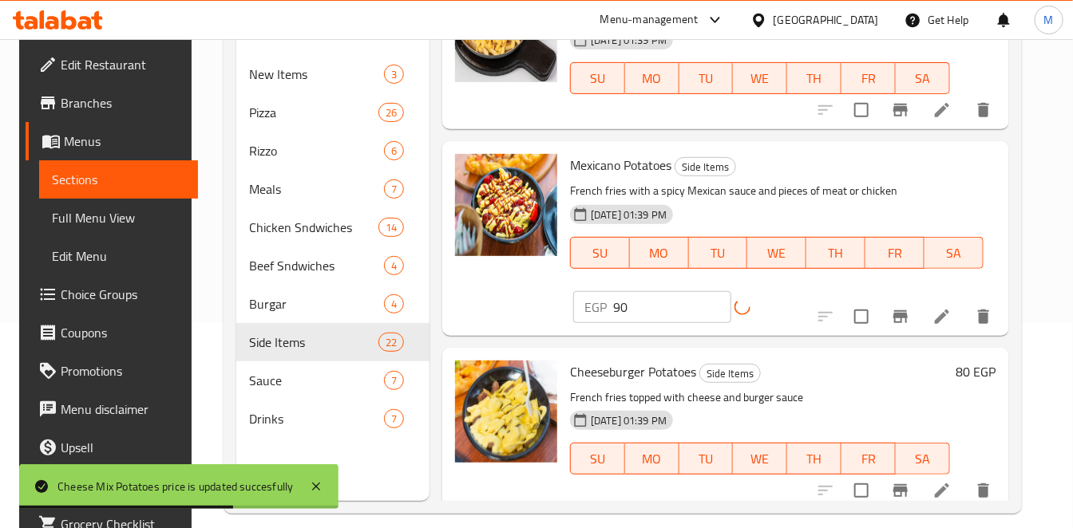
click at [980, 362] on h6 "80 EGP" at bounding box center [976, 372] width 40 height 22
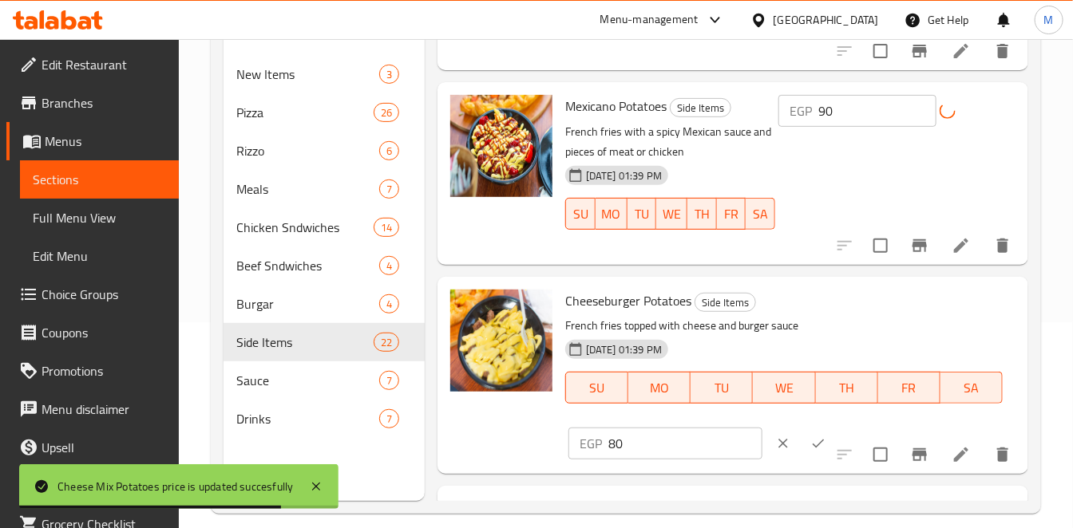
scroll to position [2128, 0]
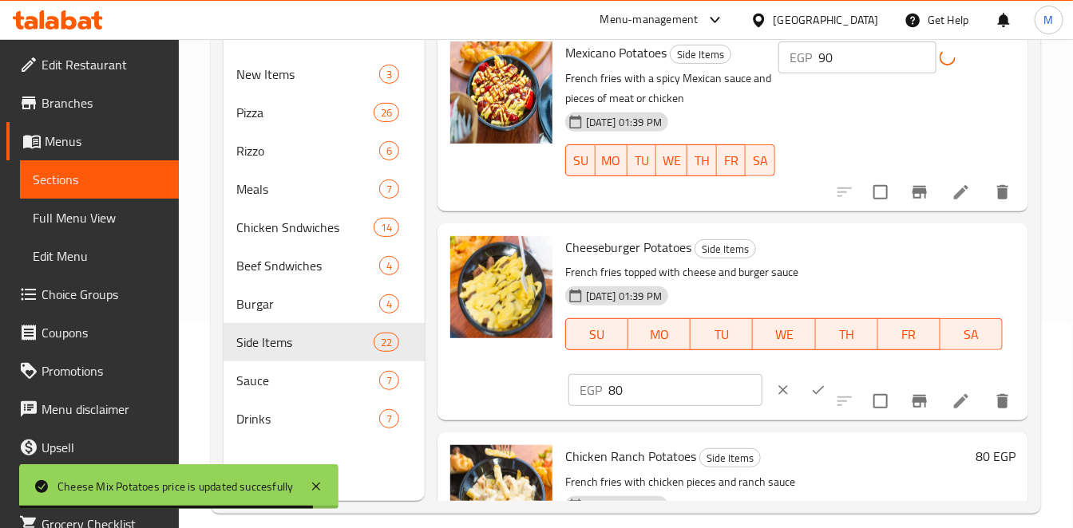
click at [638, 399] on input "80" at bounding box center [685, 390] width 154 height 32
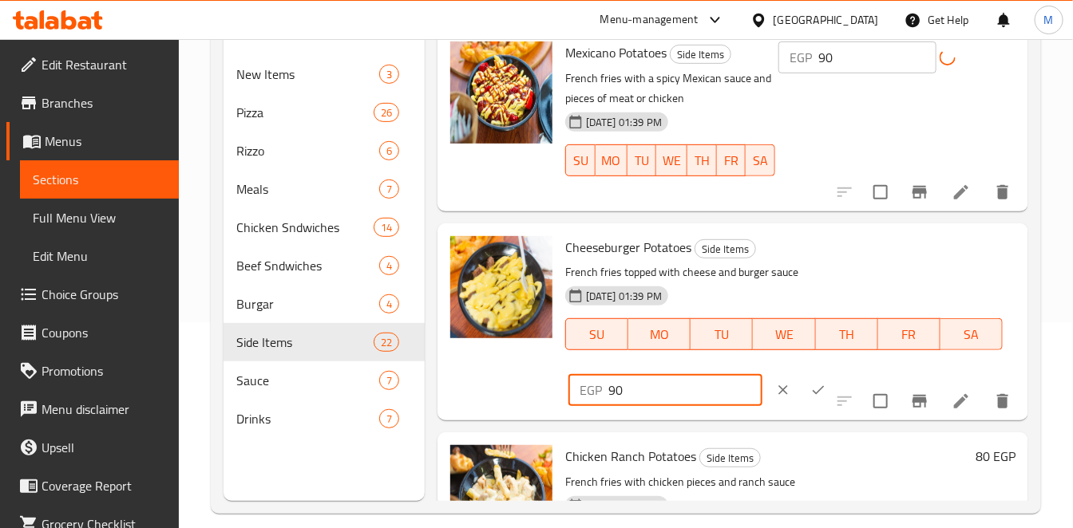
type input "90"
click at [792, 421] on div "Cheeseburger Potatoes Side Items French fries topped with cheese and burger sau…" at bounding box center [732, 321] width 591 height 197
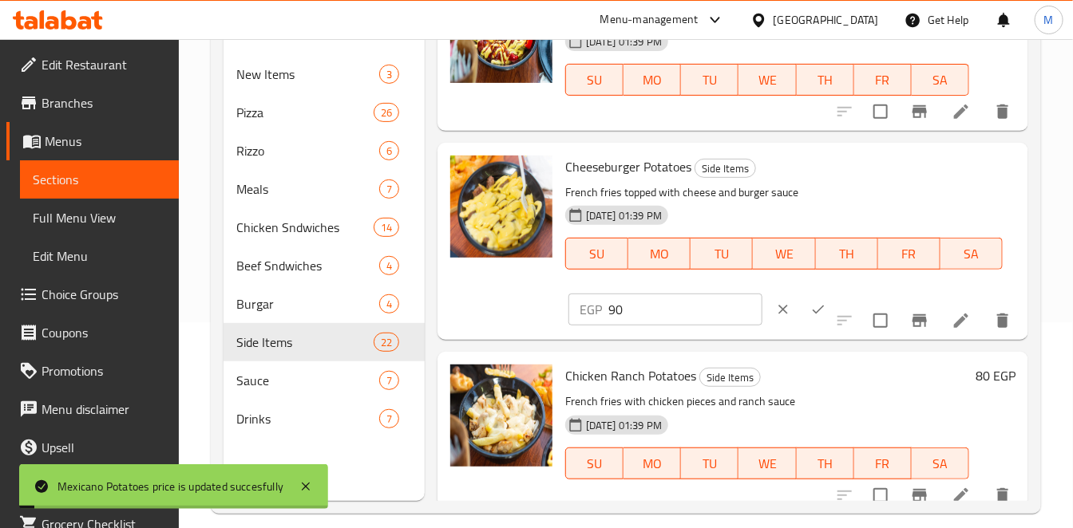
scroll to position [2216, 0]
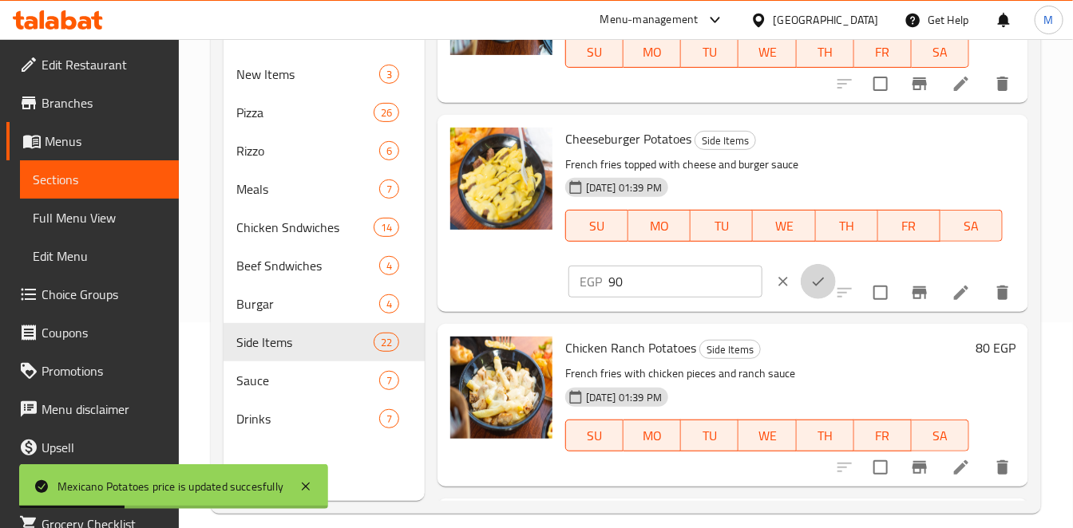
click at [810, 290] on icon "ok" at bounding box center [818, 282] width 16 height 16
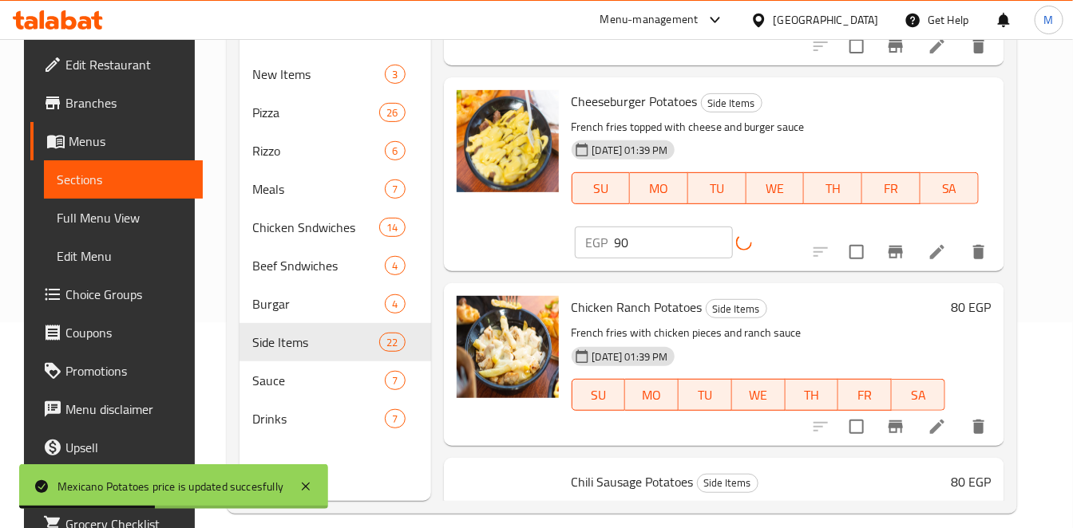
scroll to position [2305, 0]
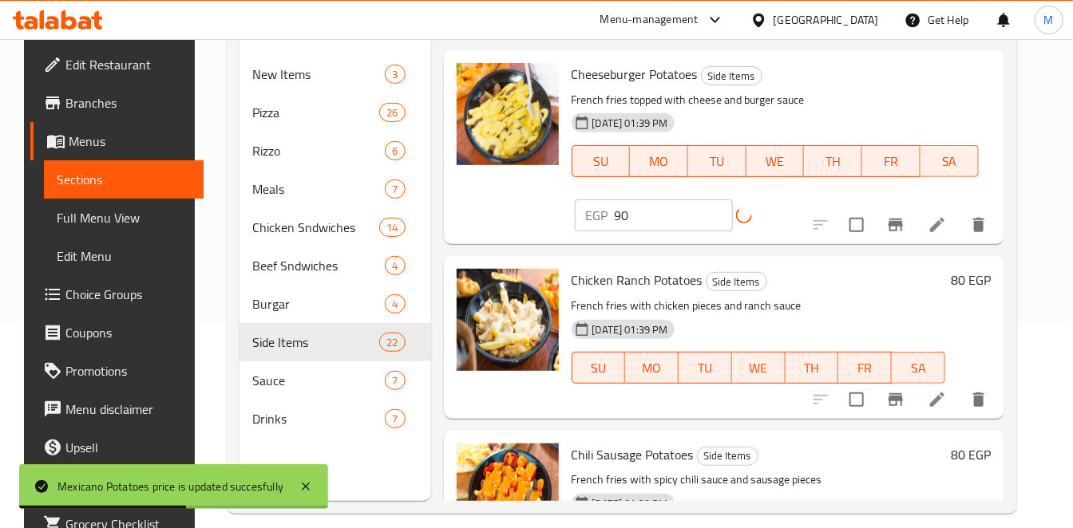
click at [983, 275] on div "80 EGP" at bounding box center [968, 337] width 46 height 136
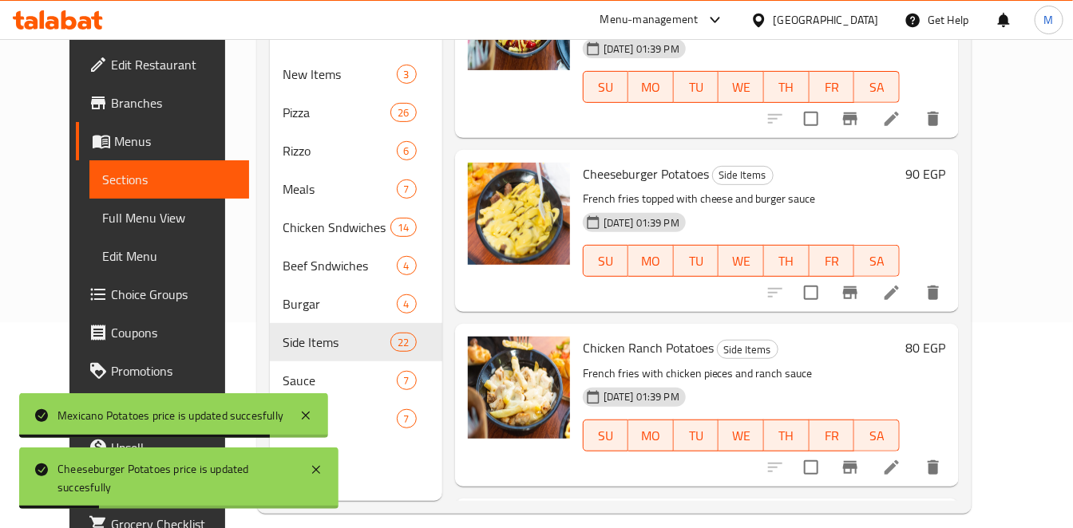
click at [946, 337] on h6 "80 EGP" at bounding box center [926, 348] width 40 height 22
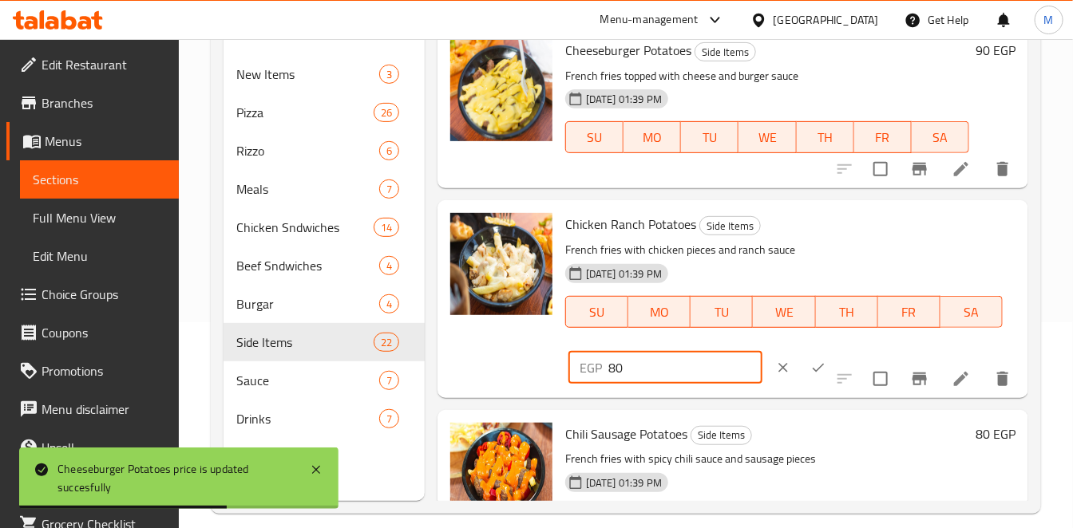
click at [664, 384] on input "80" at bounding box center [685, 368] width 154 height 32
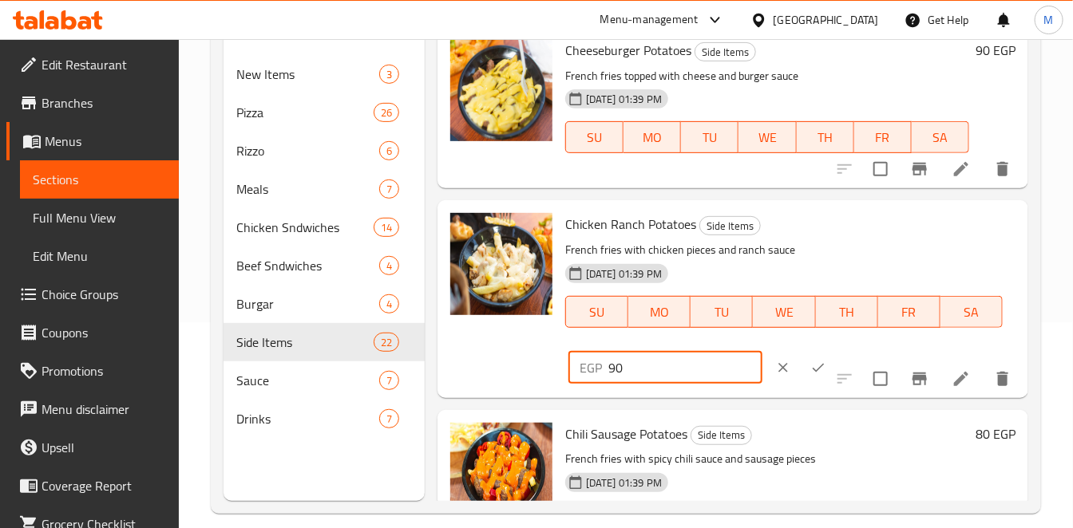
type input "90"
click at [806, 386] on button "ok" at bounding box center [818, 367] width 35 height 35
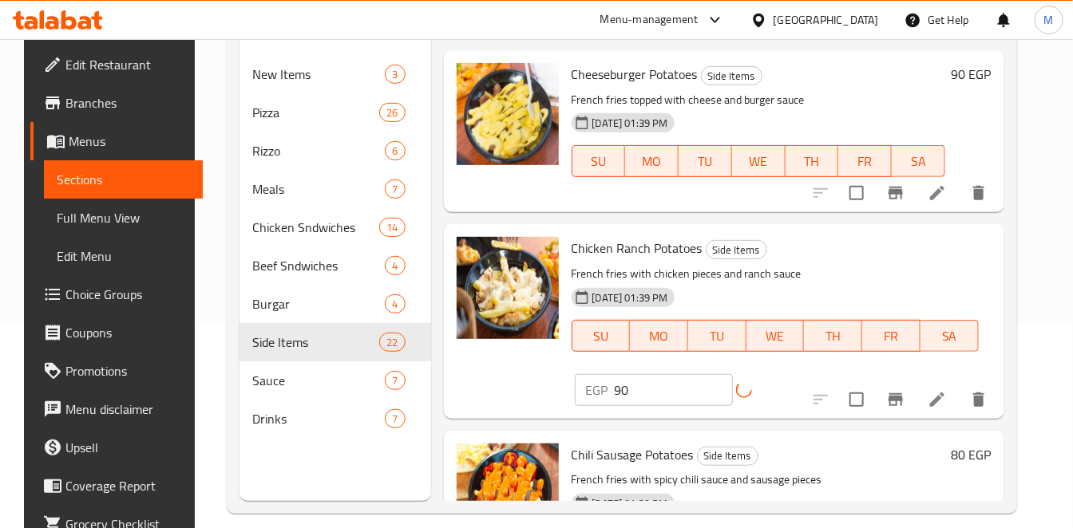
scroll to position [2394, 0]
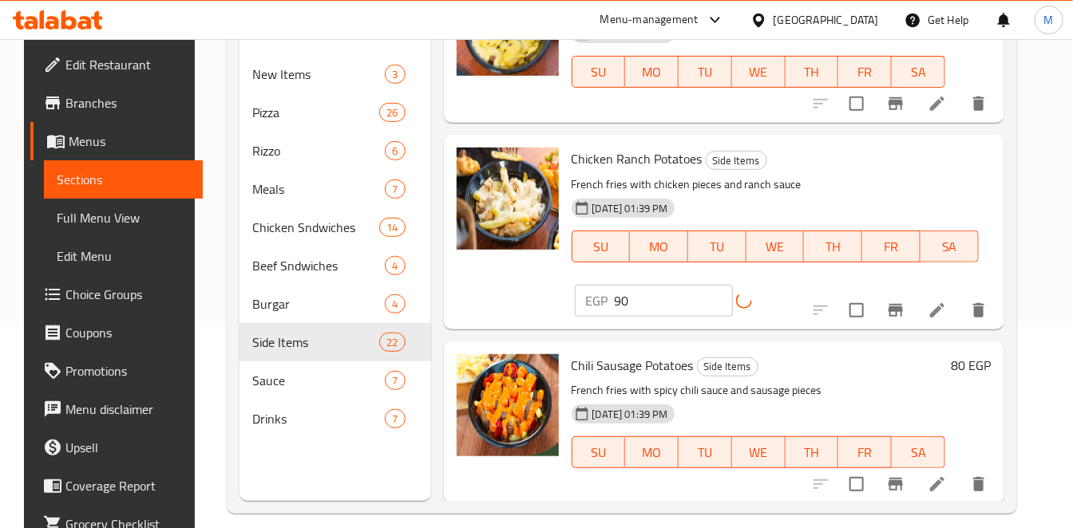
click at [991, 354] on h6 "80 EGP" at bounding box center [971, 365] width 40 height 22
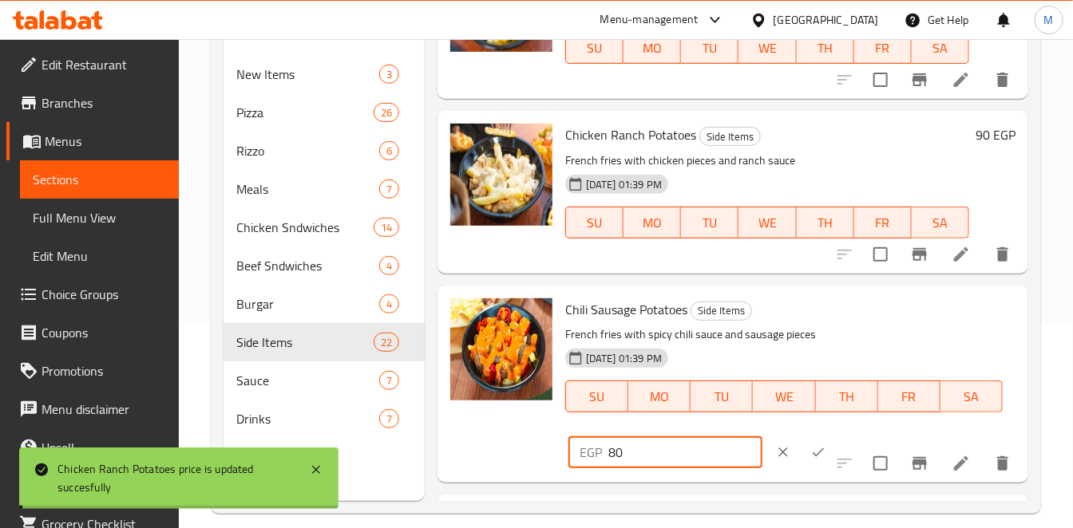
click at [644, 463] on input "80" at bounding box center [685, 453] width 154 height 32
type input "90"
click at [810, 461] on icon "ok" at bounding box center [818, 453] width 16 height 16
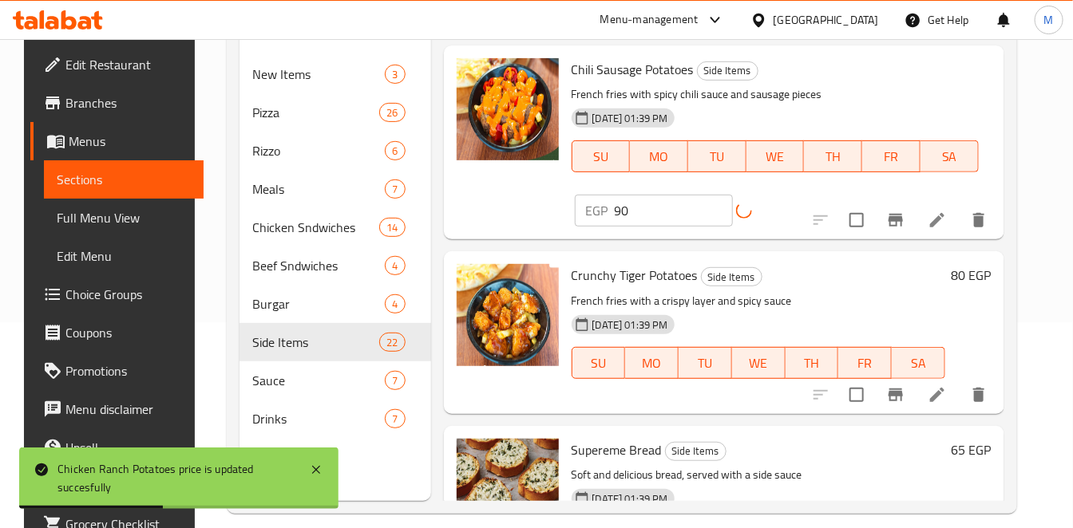
scroll to position [2660, 0]
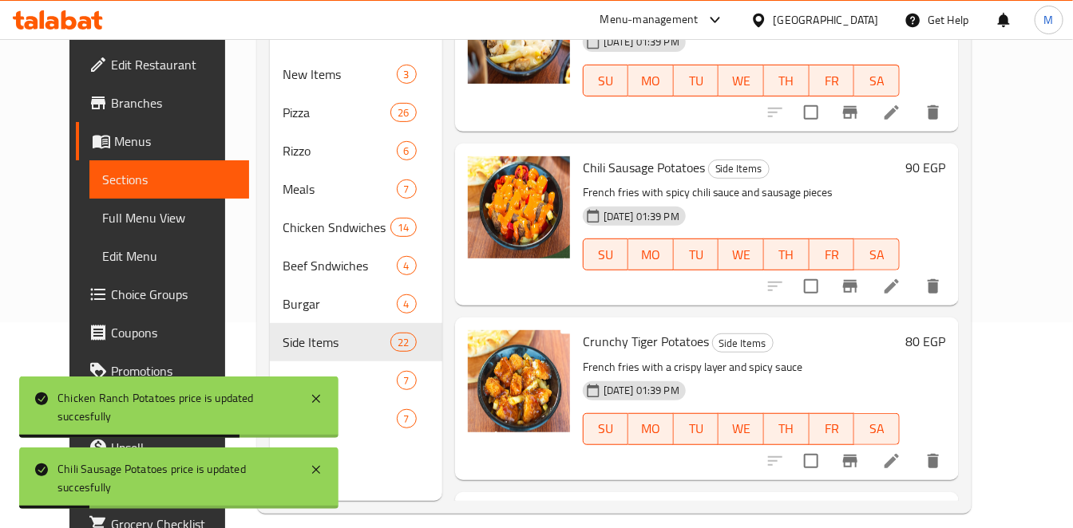
click at [946, 330] on h6 "80 EGP" at bounding box center [926, 341] width 40 height 22
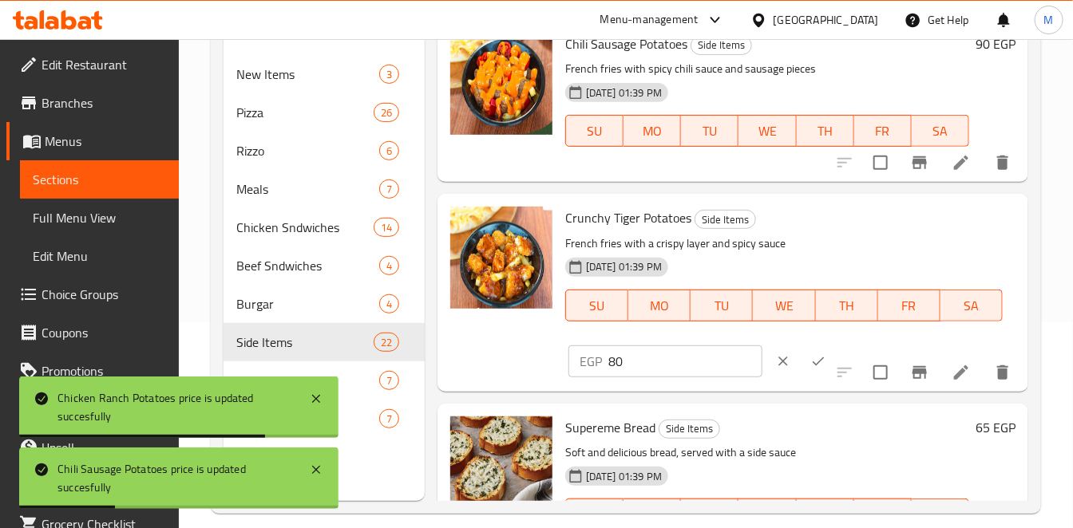
click at [678, 378] on input "80" at bounding box center [685, 362] width 154 height 32
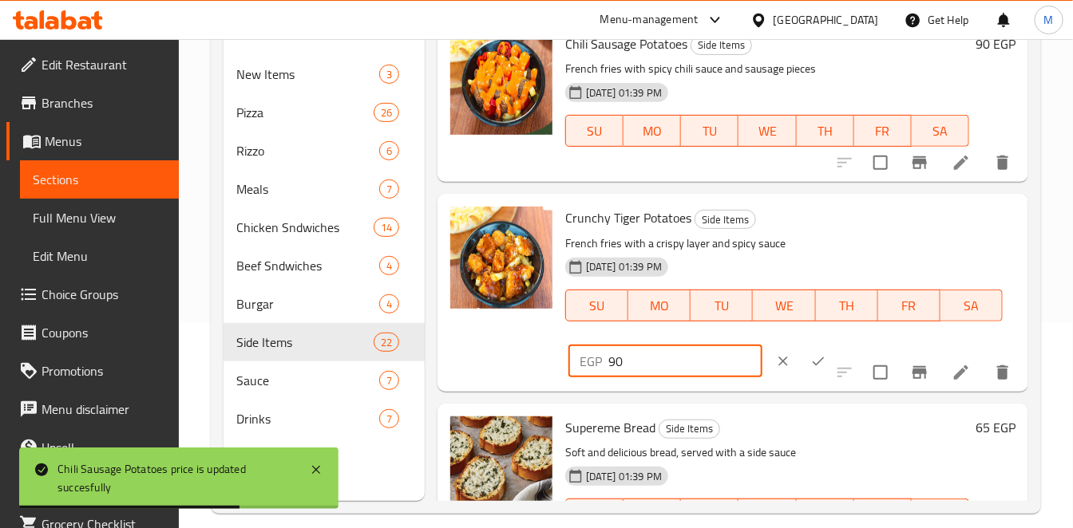
type input "90"
click at [810, 370] on icon "ok" at bounding box center [818, 362] width 16 height 16
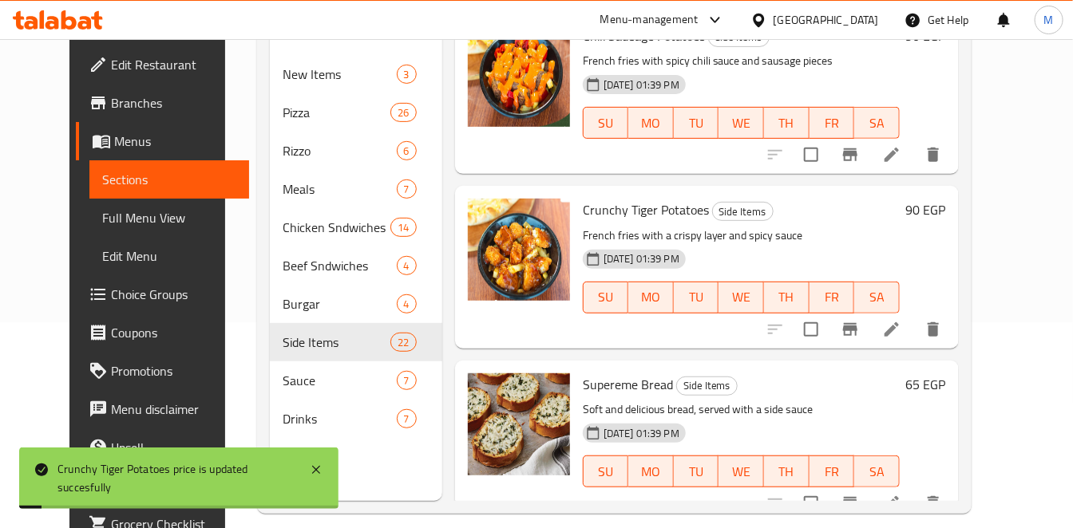
scroll to position [2837, 0]
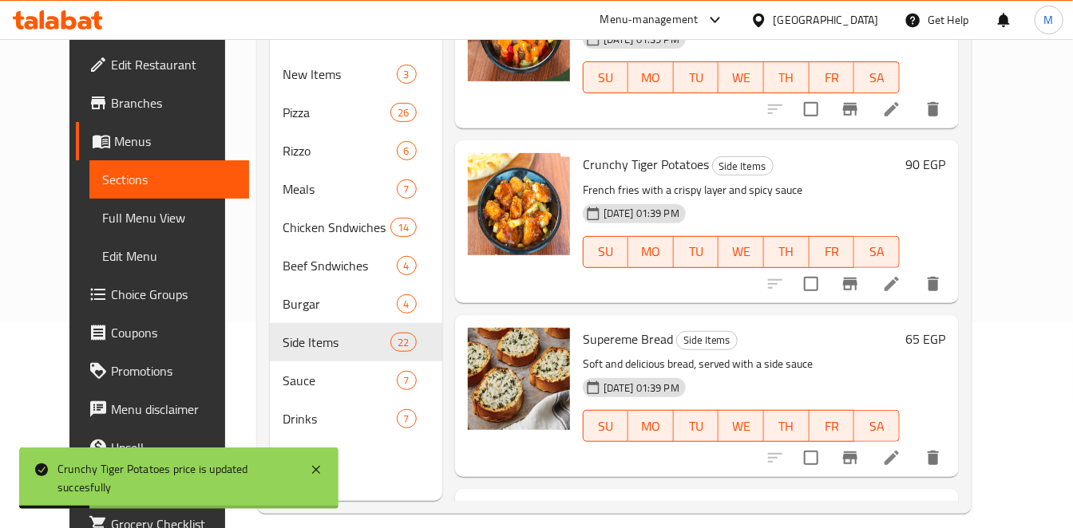
click at [946, 328] on h6 "65 EGP" at bounding box center [926, 339] width 40 height 22
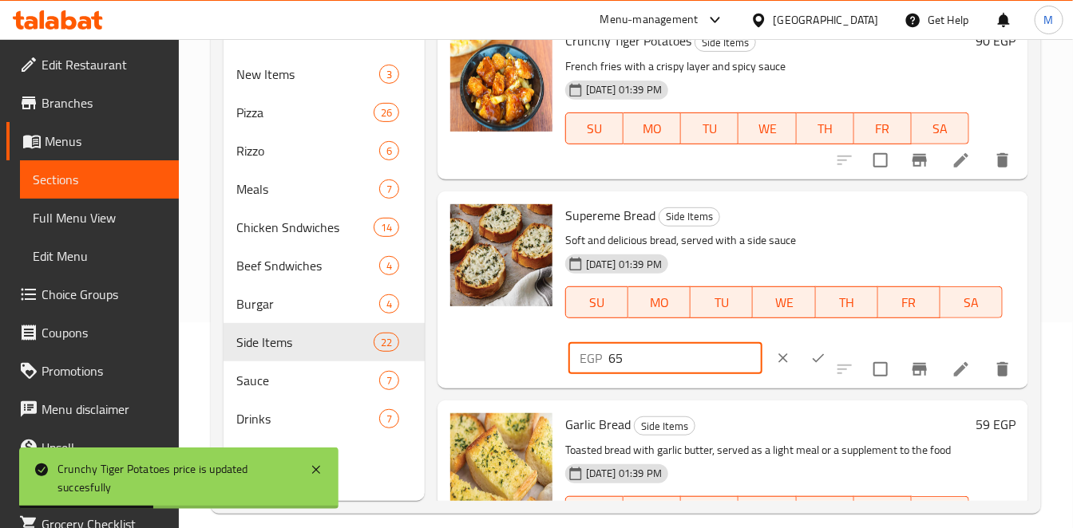
drag, startPoint x: 639, startPoint y: 376, endPoint x: 595, endPoint y: 390, distance: 45.2
click at [598, 374] on div "EGP 65 ​" at bounding box center [665, 358] width 194 height 32
type input "70"
click at [801, 374] on button "ok" at bounding box center [818, 358] width 35 height 35
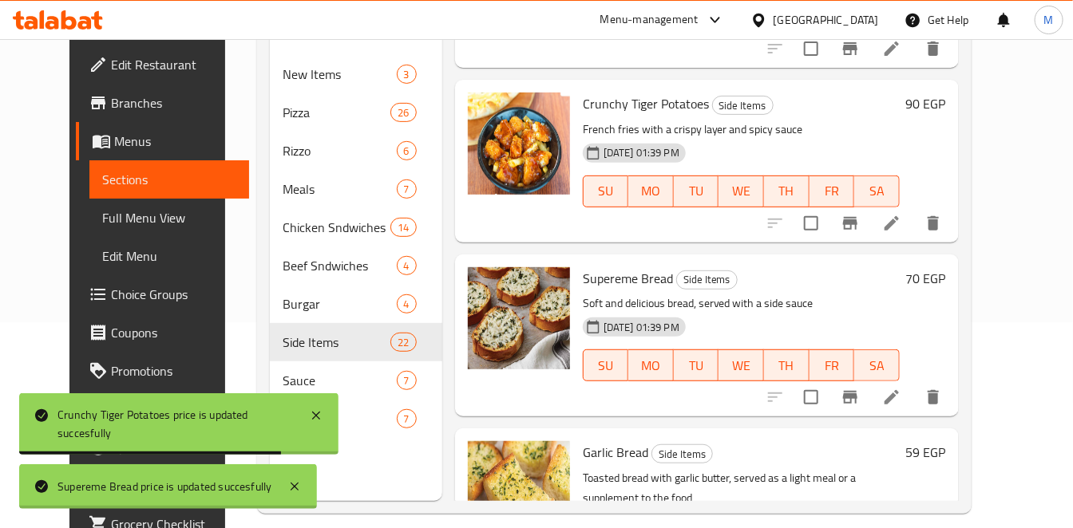
scroll to position [2926, 0]
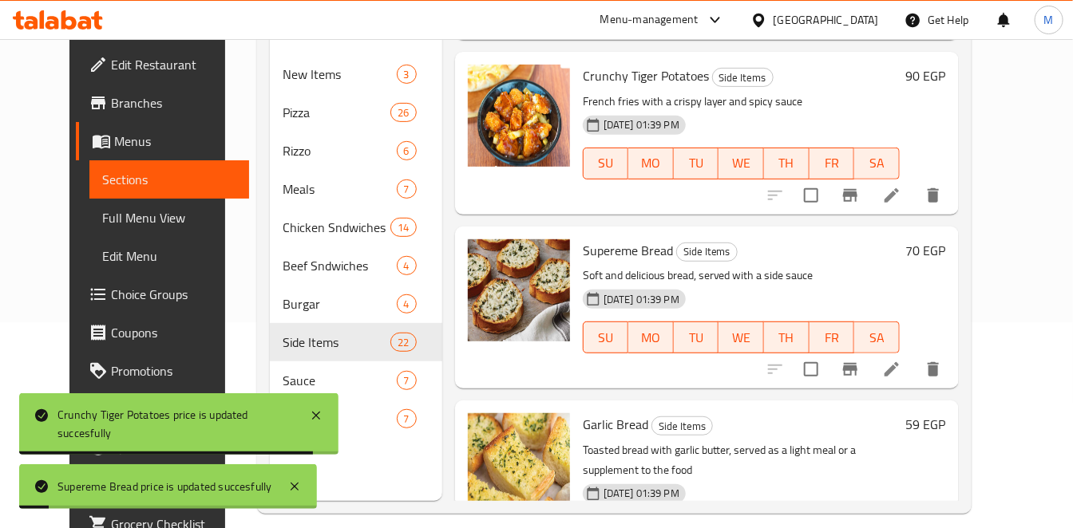
click at [946, 413] on h6 "59 EGP" at bounding box center [926, 424] width 40 height 22
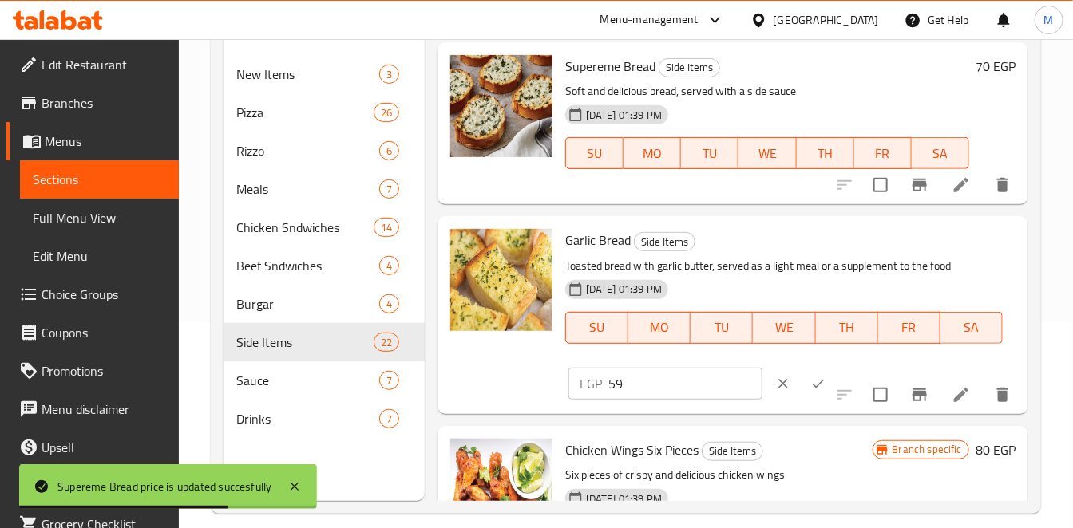
scroll to position [3015, 0]
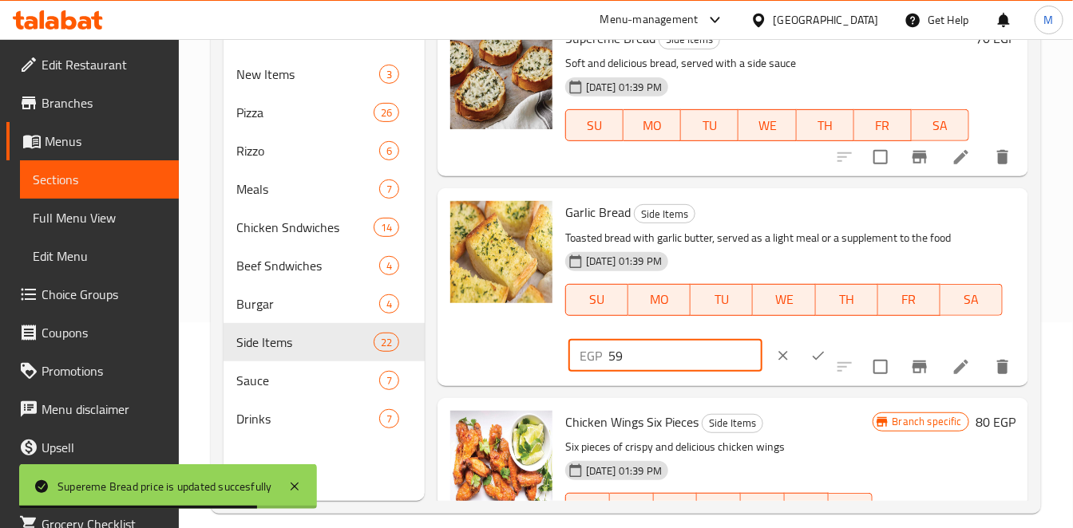
drag, startPoint x: 666, startPoint y: 372, endPoint x: 520, endPoint y: 350, distance: 148.6
click at [520, 350] on div "Garlic Bread Side Items Toasted bread with garlic butter, served as a light mea…" at bounding box center [733, 287] width 578 height 184
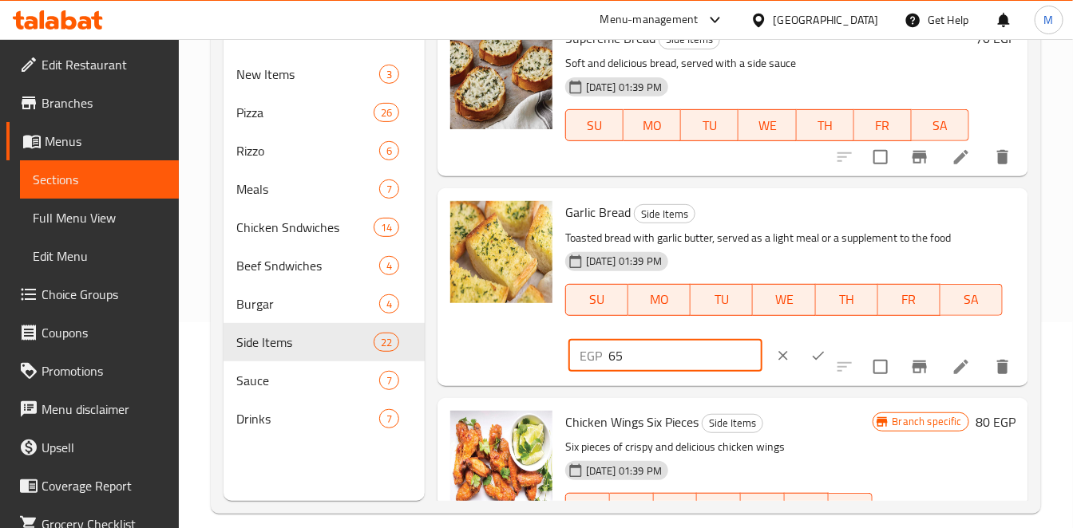
type input "65"
click at [801, 367] on button "ok" at bounding box center [818, 355] width 35 height 35
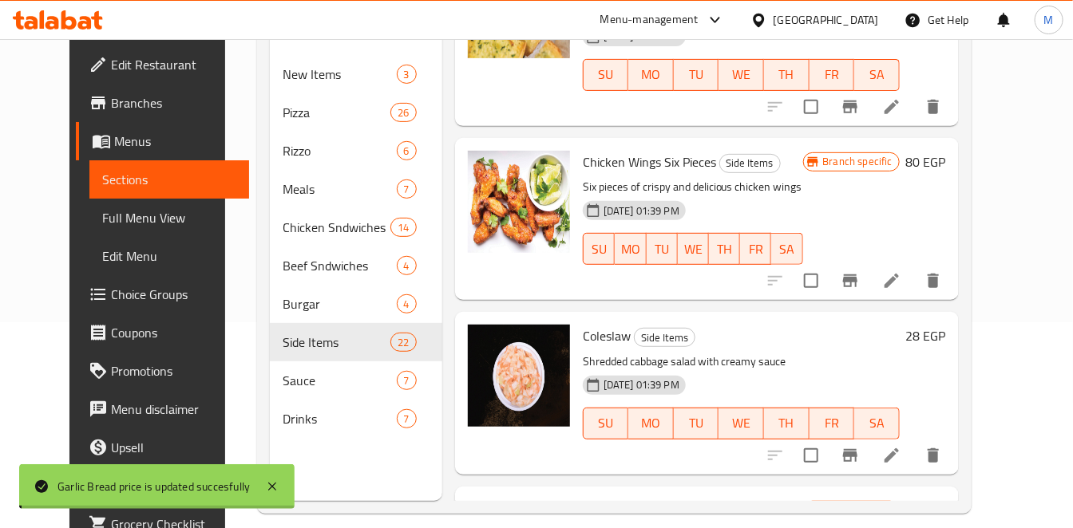
scroll to position [3410, 0]
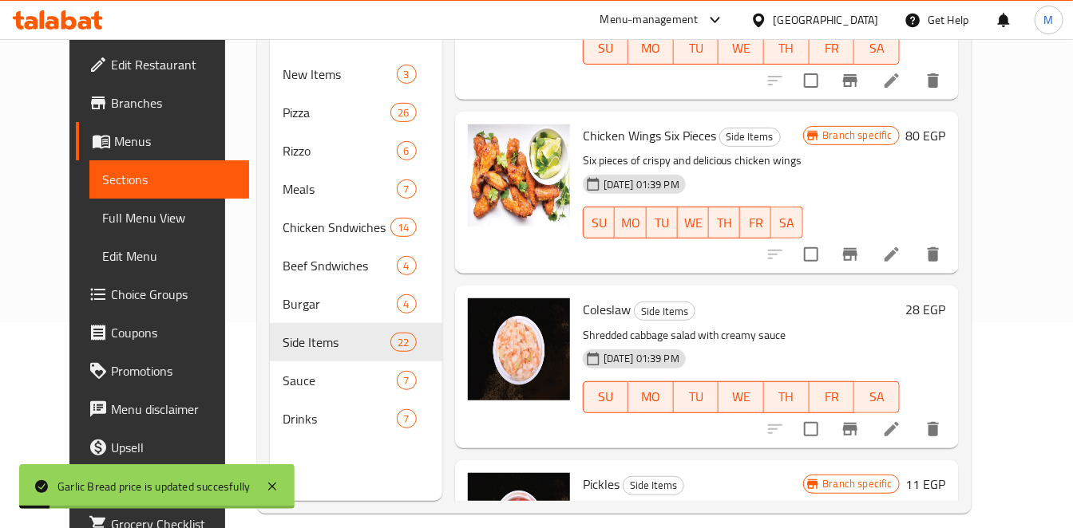
click at [952, 292] on div "Coleslaw Side Items Shredded cabbage salad with creamy sauce [DATE] 01:39 PM SU…" at bounding box center [764, 366] width 376 height 149
click at [946, 299] on h6 "28 EGP" at bounding box center [926, 310] width 40 height 22
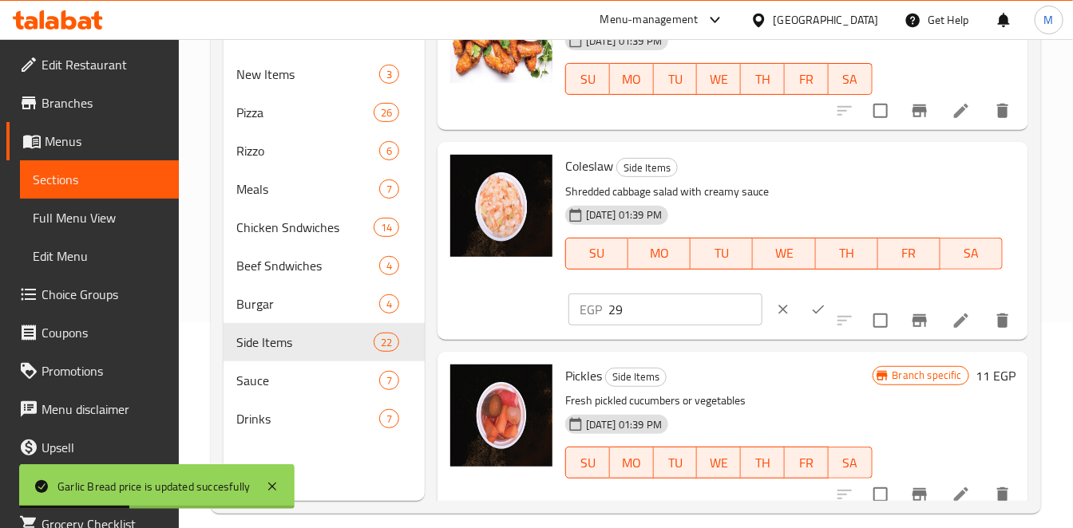
click at [726, 326] on input "29" at bounding box center [685, 310] width 154 height 32
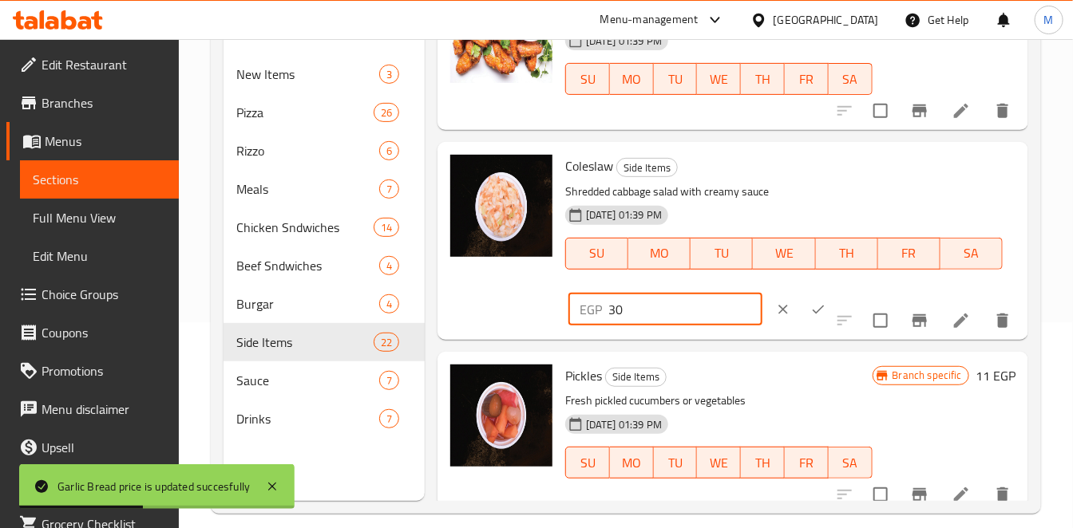
type input "30"
click at [726, 326] on input "30" at bounding box center [685, 310] width 154 height 32
click at [810, 318] on icon "ok" at bounding box center [818, 310] width 16 height 16
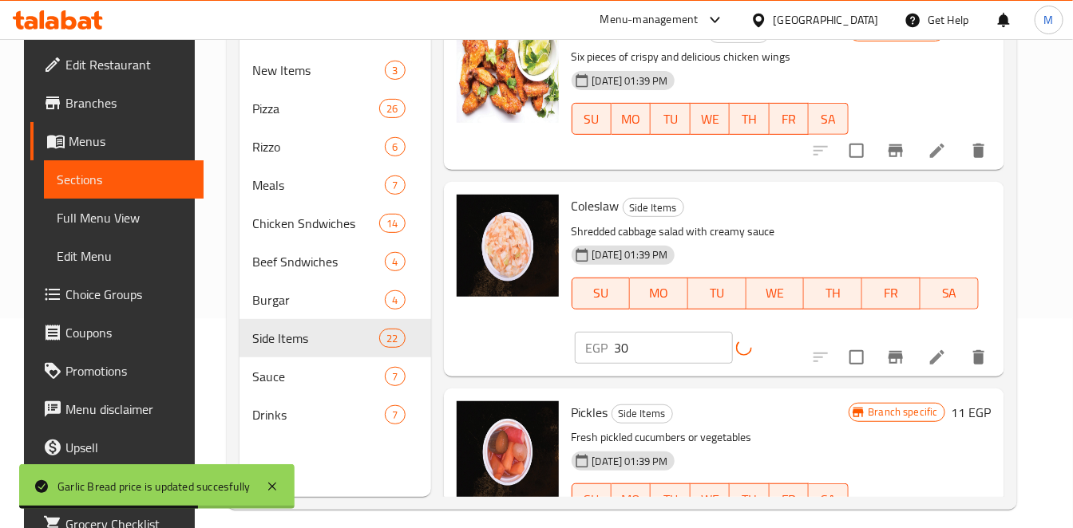
scroll to position [223, 0]
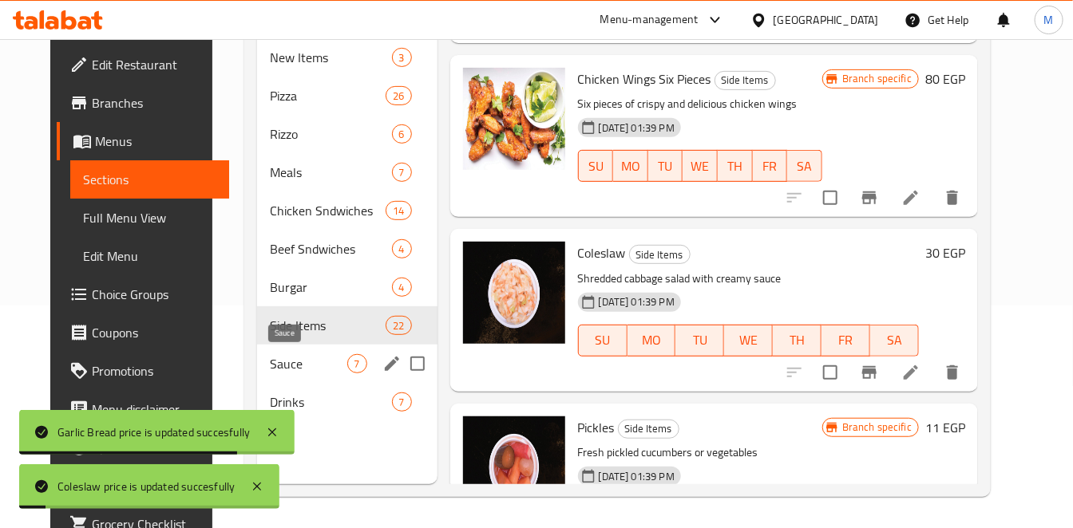
click at [270, 355] on span "Sauce" at bounding box center [308, 363] width 77 height 19
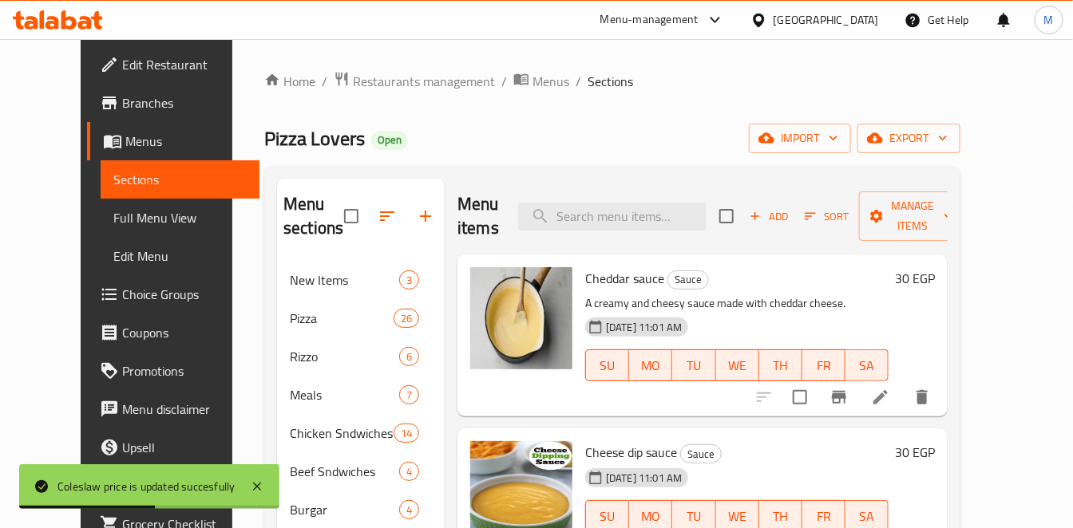
click at [935, 279] on h6 "30 EGP" at bounding box center [915, 278] width 40 height 22
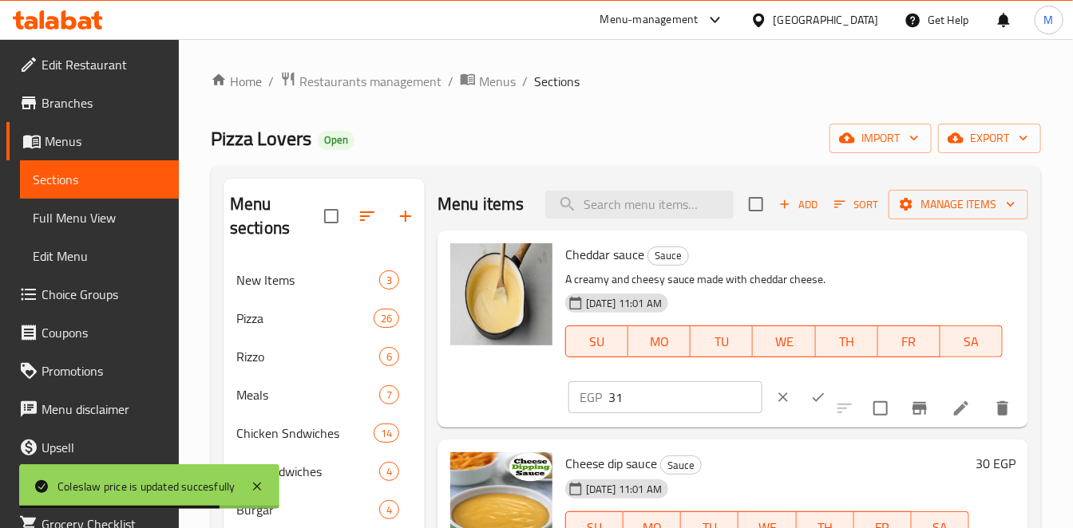
click at [724, 412] on input "31" at bounding box center [685, 398] width 154 height 32
type input "33"
click at [724, 412] on input "33" at bounding box center [685, 398] width 154 height 32
click at [810, 405] on icon "ok" at bounding box center [818, 398] width 16 height 16
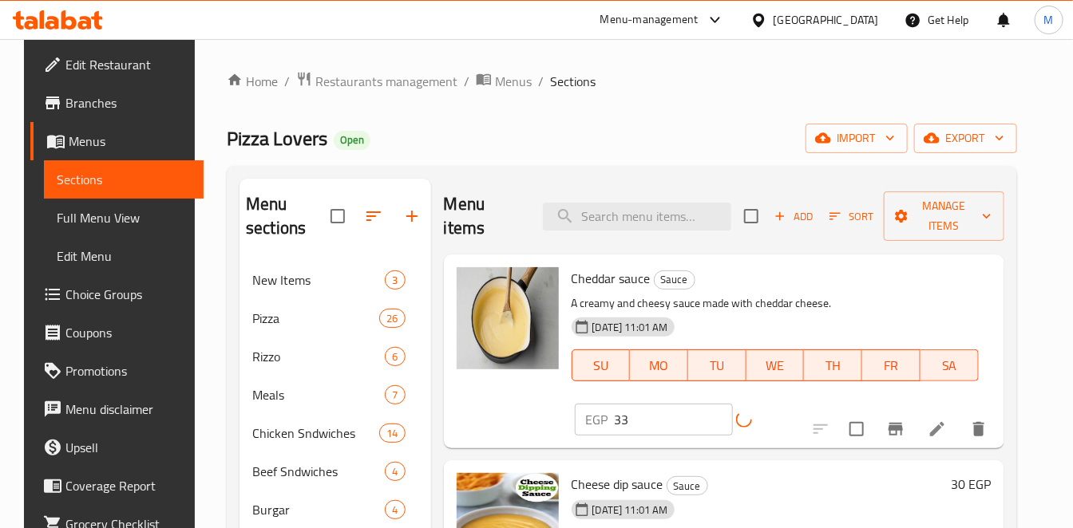
scroll to position [89, 0]
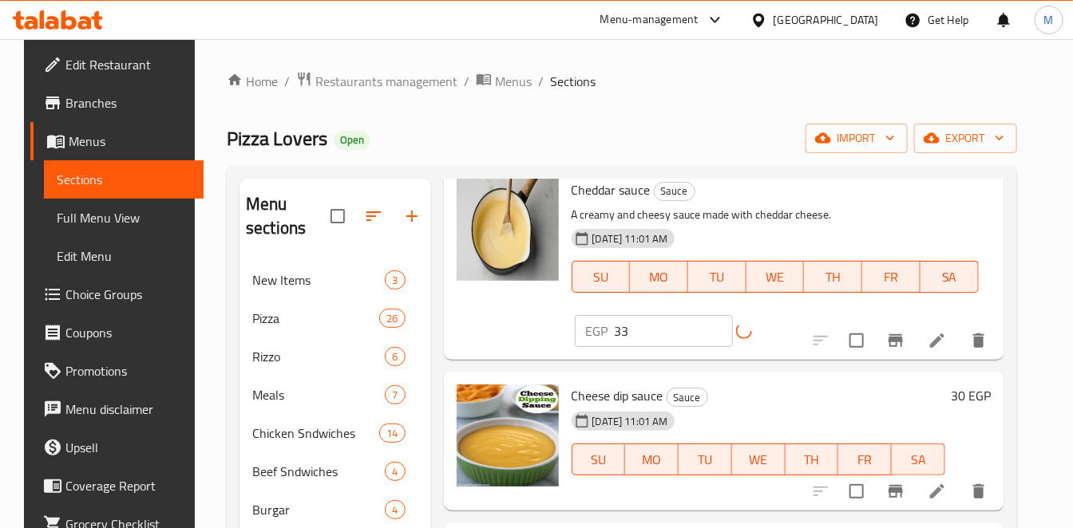
click at [975, 385] on h6 "30 EGP" at bounding box center [971, 396] width 40 height 22
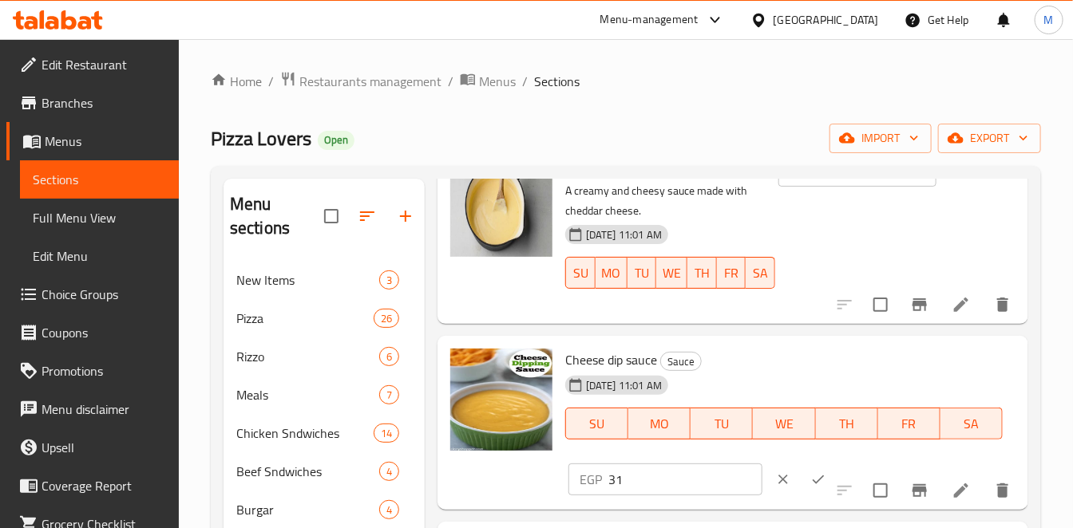
click at [723, 493] on input "31" at bounding box center [685, 480] width 154 height 32
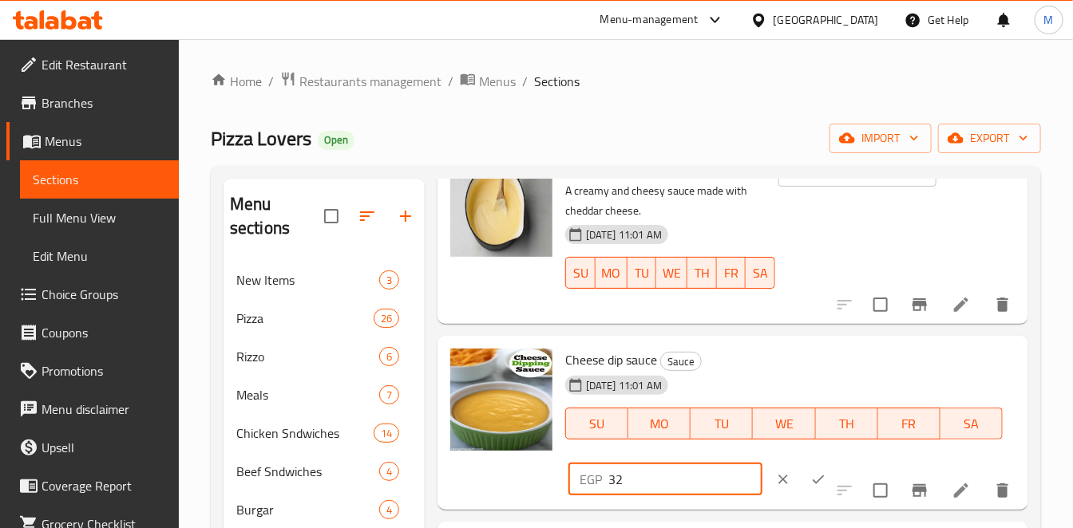
click at [723, 493] on input "32" at bounding box center [685, 480] width 154 height 32
type input "33"
click at [723, 493] on input "33" at bounding box center [685, 480] width 154 height 32
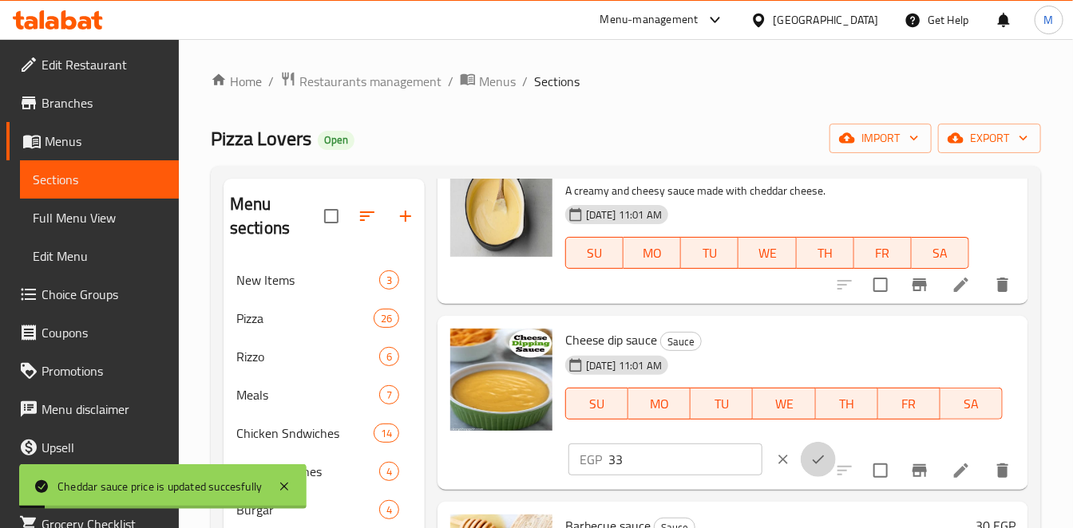
drag, startPoint x: 788, startPoint y: 481, endPoint x: 831, endPoint y: 405, distance: 87.9
click at [801, 477] on button "ok" at bounding box center [818, 459] width 35 height 35
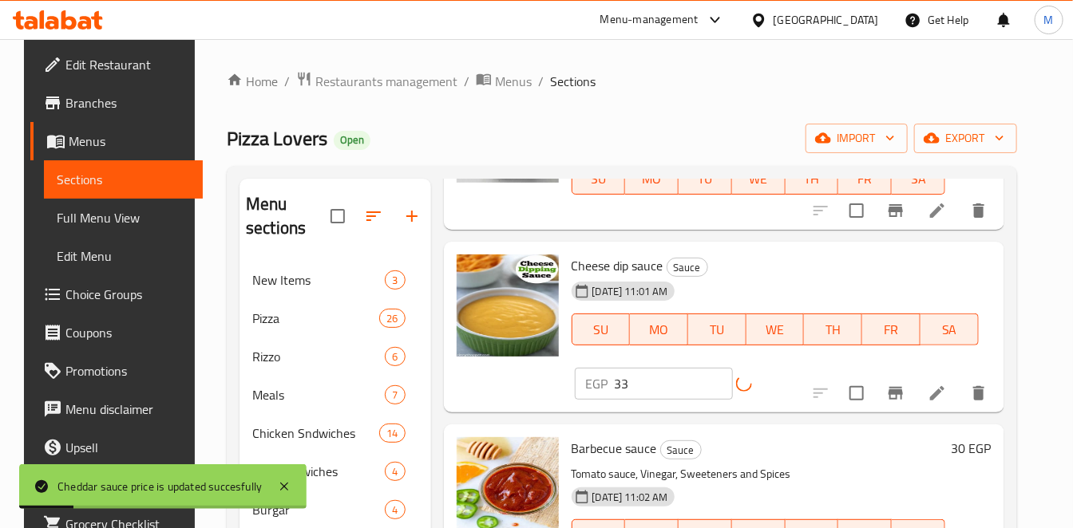
scroll to position [266, 0]
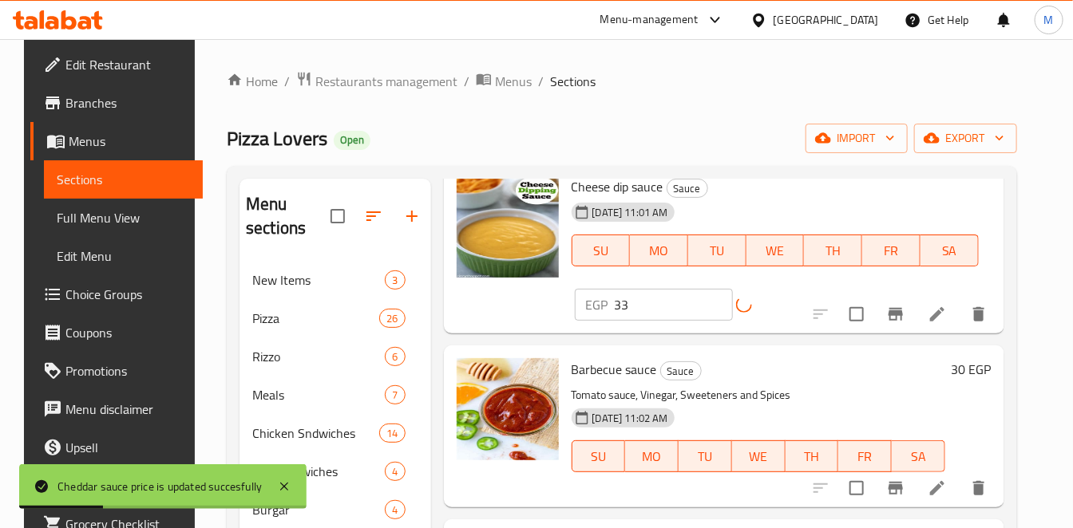
click at [983, 358] on h6 "30 EGP" at bounding box center [971, 369] width 40 height 22
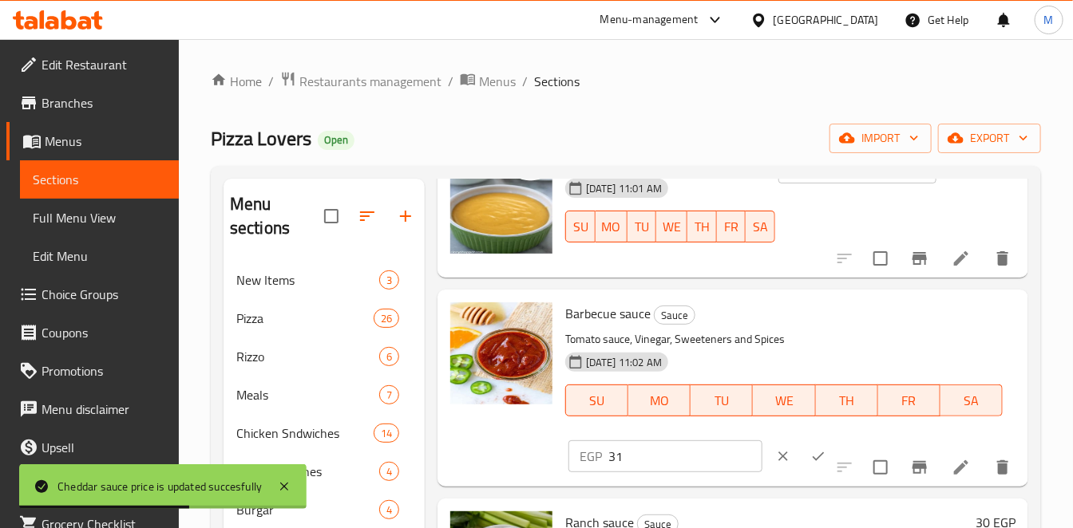
click at [730, 473] on input "31" at bounding box center [685, 457] width 154 height 32
click at [730, 473] on input "32" at bounding box center [685, 457] width 154 height 32
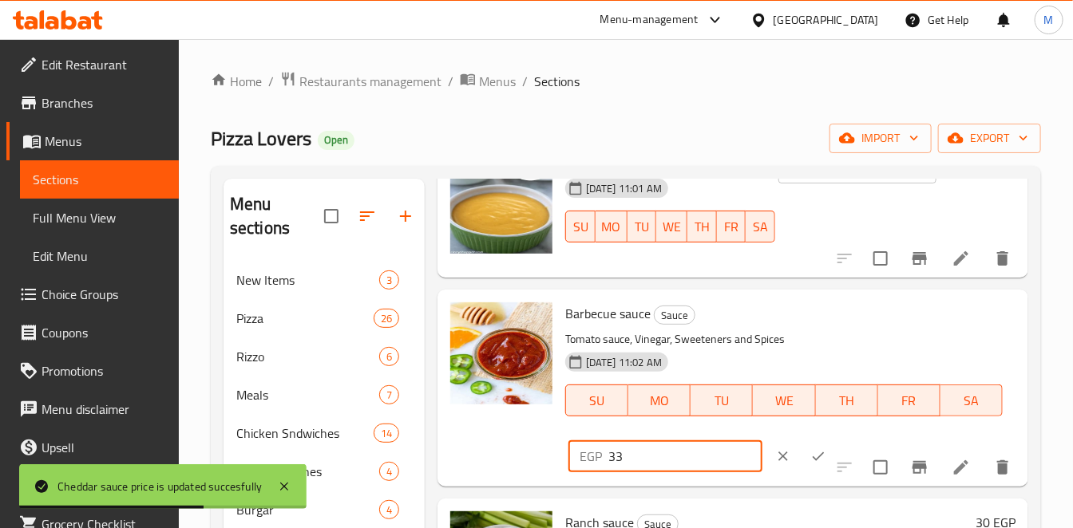
type input "33"
click at [730, 473] on input "33" at bounding box center [685, 457] width 154 height 32
click at [801, 472] on button "ok" at bounding box center [818, 456] width 35 height 35
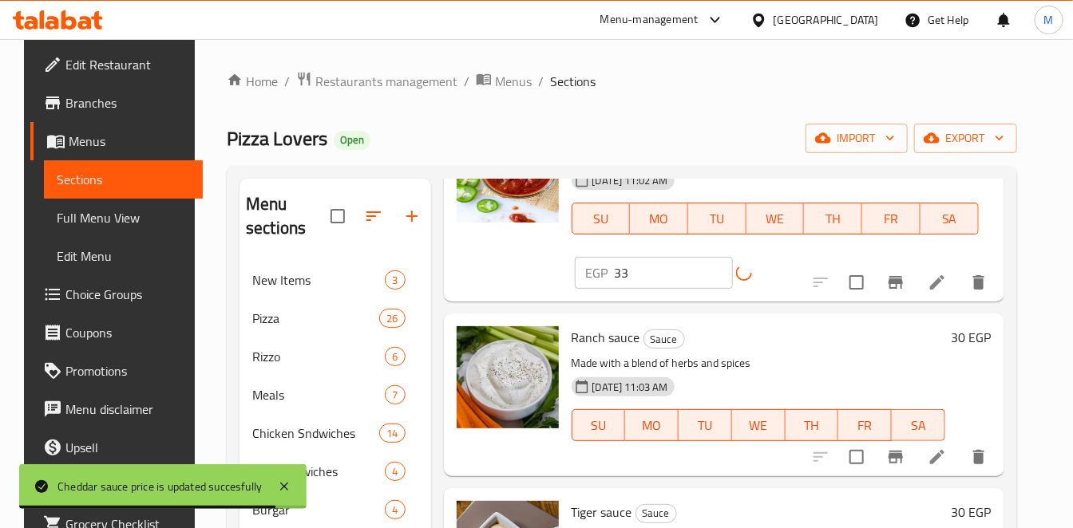
scroll to position [532, 0]
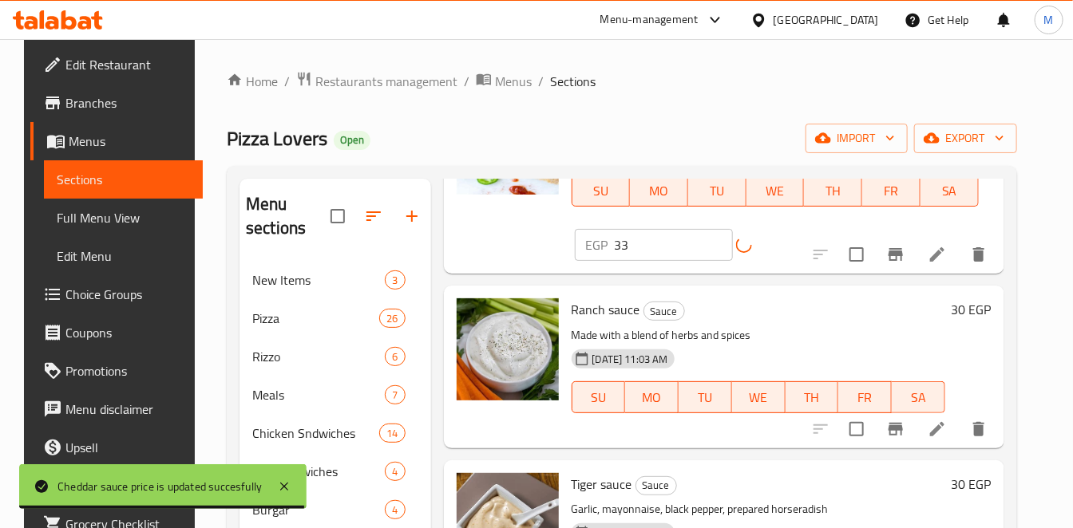
click at [979, 299] on div "30 EGP" at bounding box center [968, 367] width 46 height 136
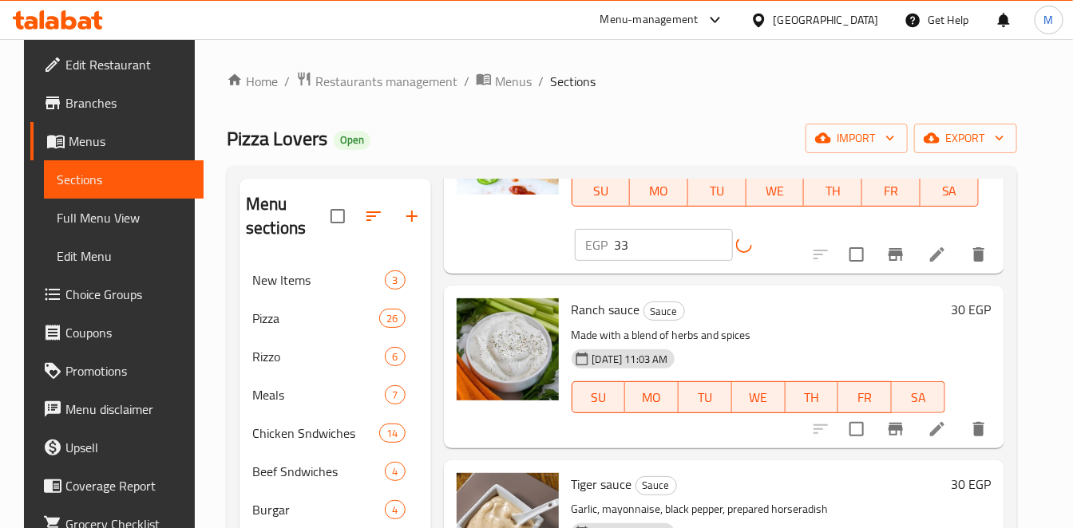
click at [975, 299] on h6 "30 EGP" at bounding box center [971, 310] width 40 height 22
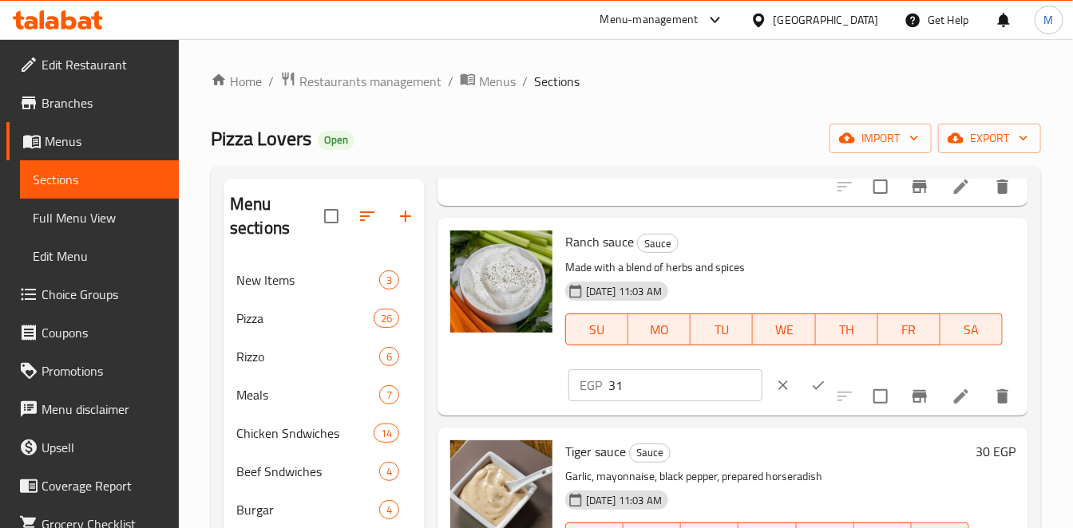
click at [723, 381] on input "31" at bounding box center [685, 386] width 154 height 32
click at [723, 381] on input "32" at bounding box center [685, 386] width 154 height 32
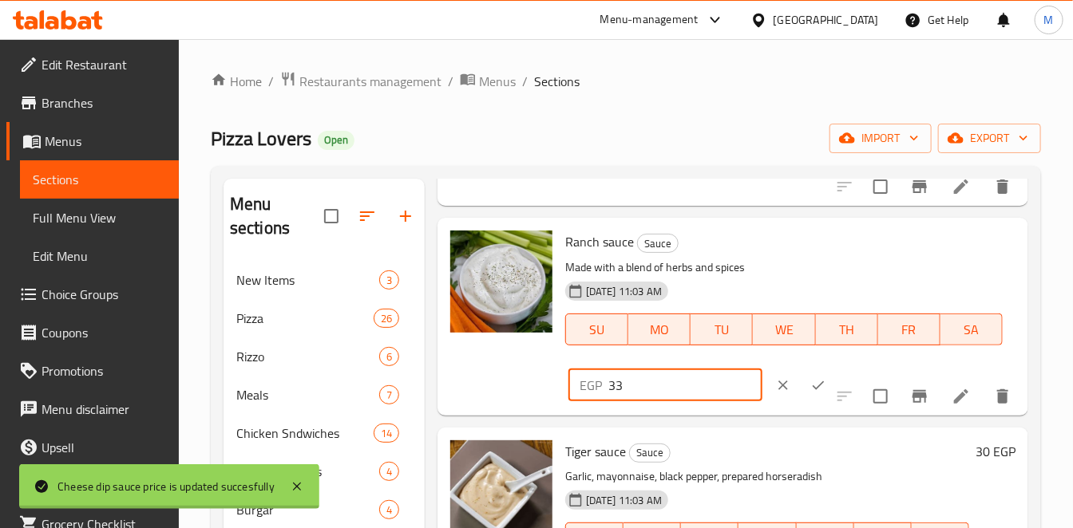
type input "33"
click at [723, 381] on input "33" at bounding box center [685, 386] width 154 height 32
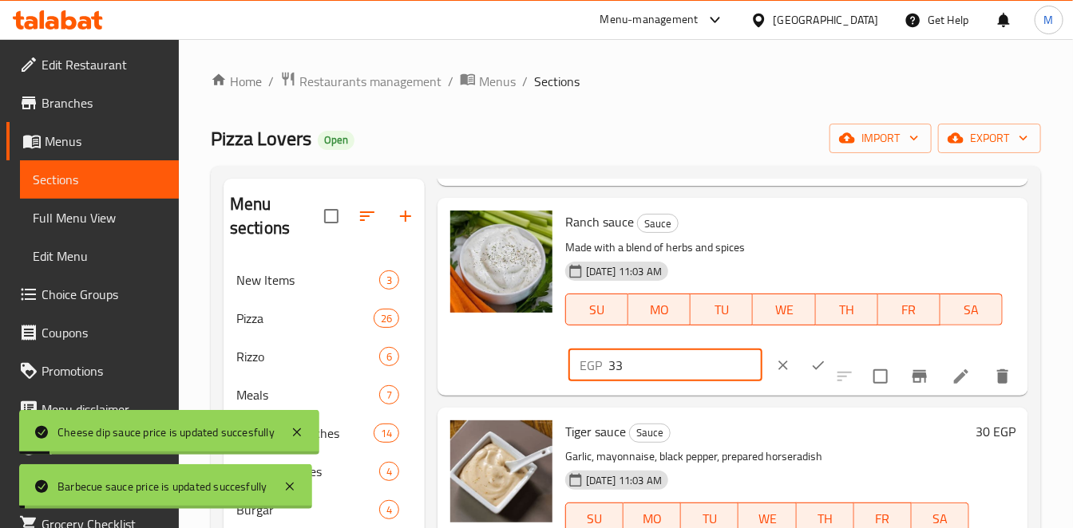
click at [810, 374] on icon "ok" at bounding box center [818, 366] width 16 height 16
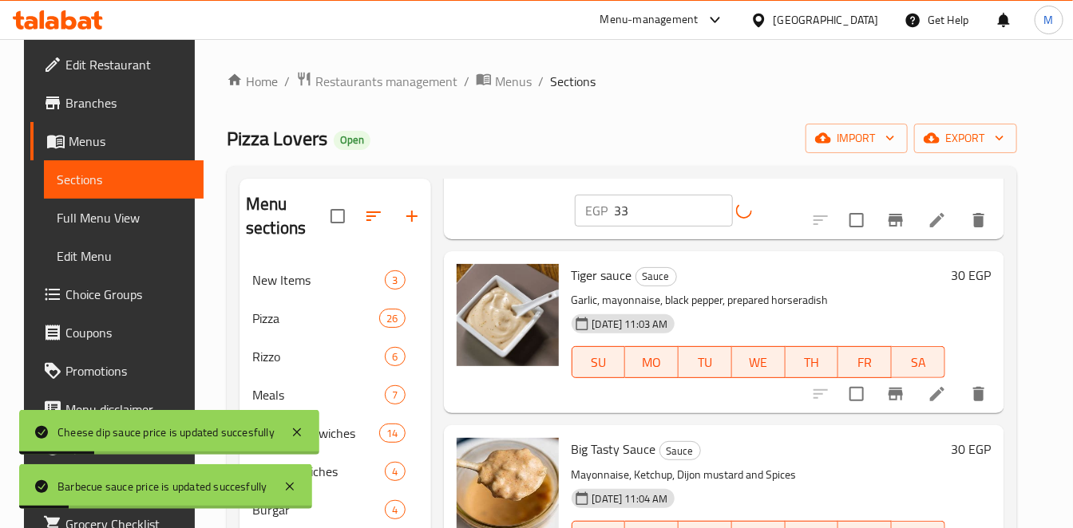
scroll to position [709, 0]
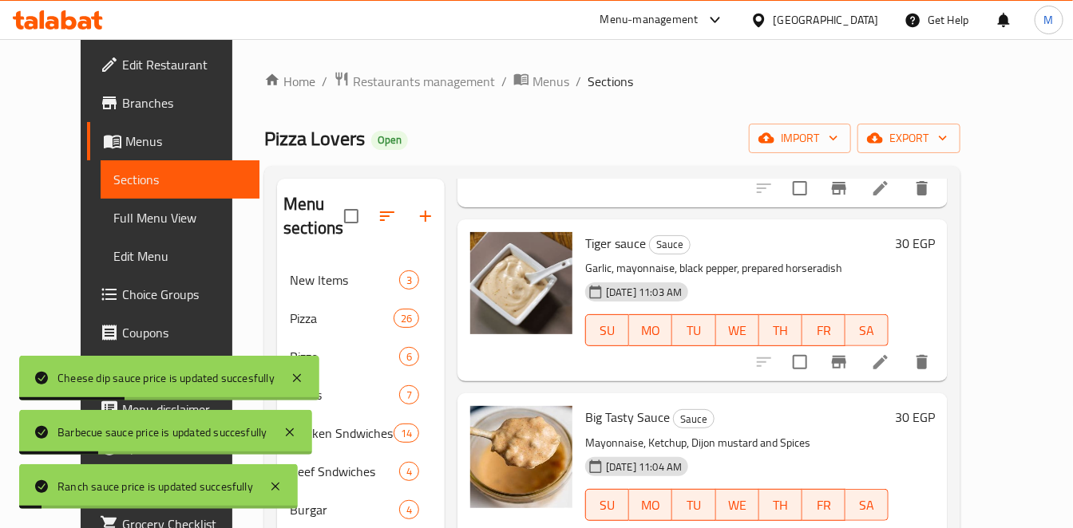
click at [935, 238] on h6 "30 EGP" at bounding box center [915, 243] width 40 height 22
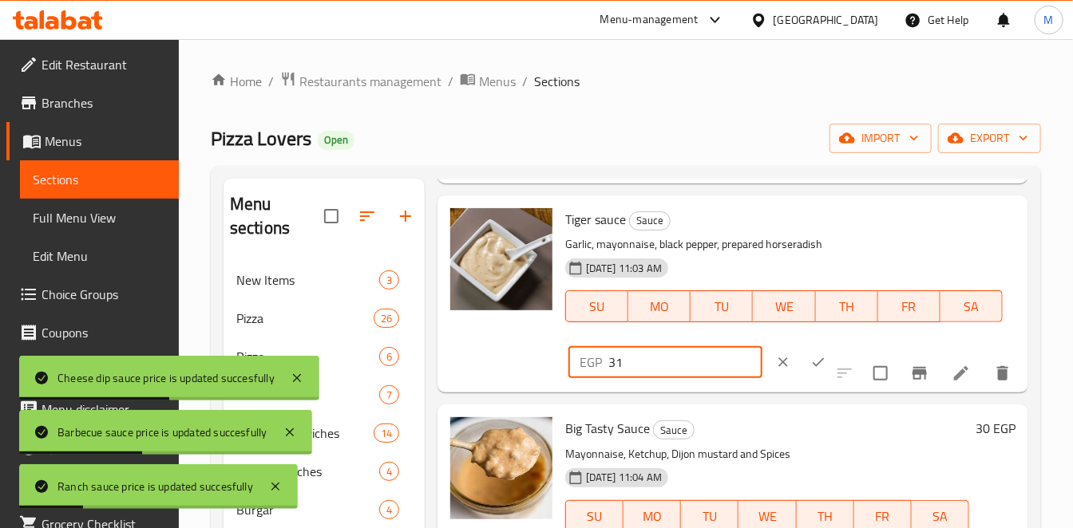
click at [718, 378] on input "31" at bounding box center [685, 362] width 154 height 32
click at [718, 378] on input "32" at bounding box center [685, 362] width 154 height 32
type input "33"
click at [718, 378] on input "33" at bounding box center [685, 362] width 154 height 32
drag, startPoint x: 797, startPoint y: 378, endPoint x: 825, endPoint y: 368, distance: 30.5
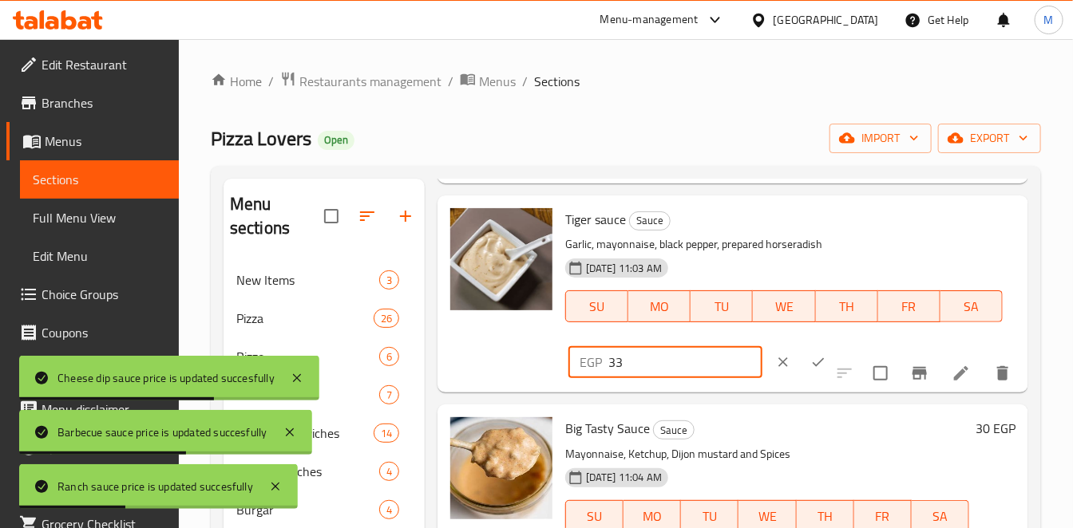
click at [810, 370] on icon "ok" at bounding box center [818, 362] width 16 height 16
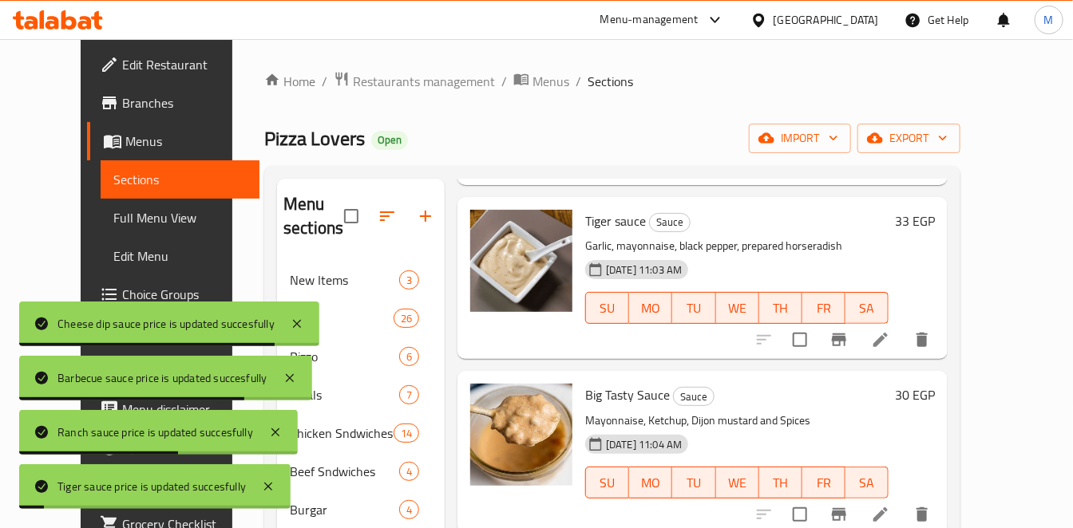
click at [935, 401] on h6 "30 EGP" at bounding box center [915, 395] width 40 height 22
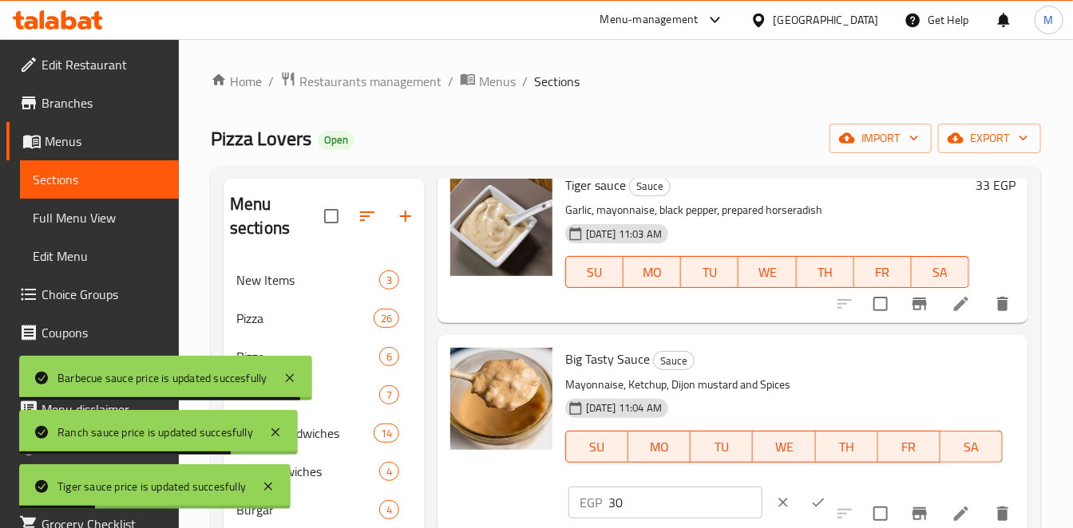
scroll to position [177, 0]
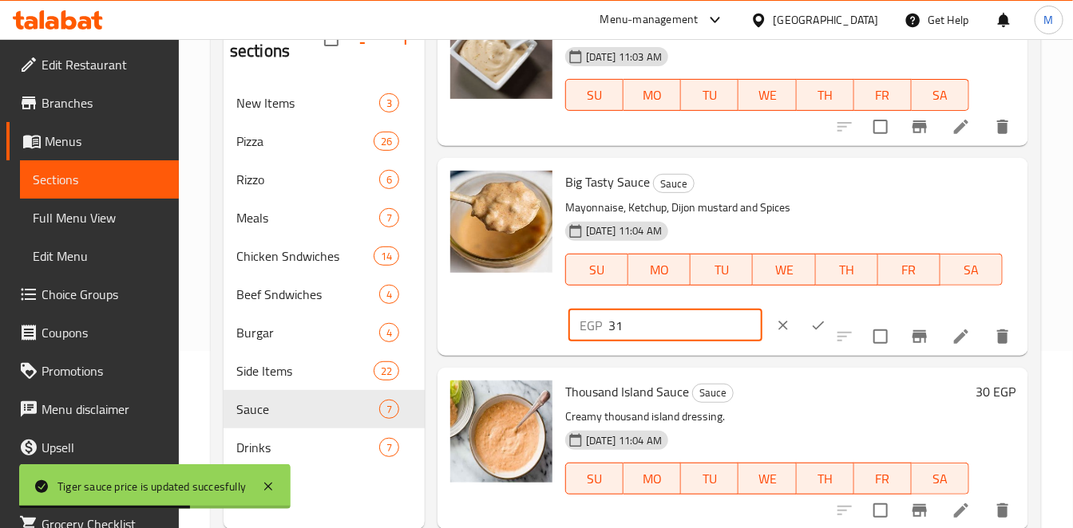
click at [724, 319] on input "31" at bounding box center [685, 326] width 154 height 32
click at [724, 319] on input "32" at bounding box center [685, 326] width 154 height 32
type input "33"
click at [726, 315] on input "33" at bounding box center [685, 326] width 154 height 32
click at [801, 330] on button "ok" at bounding box center [818, 325] width 35 height 35
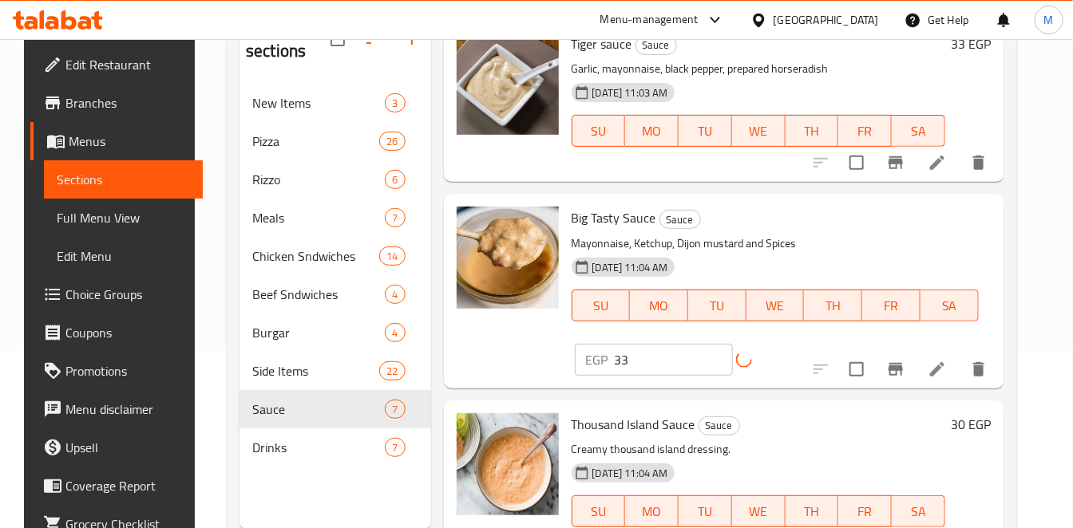
scroll to position [223, 0]
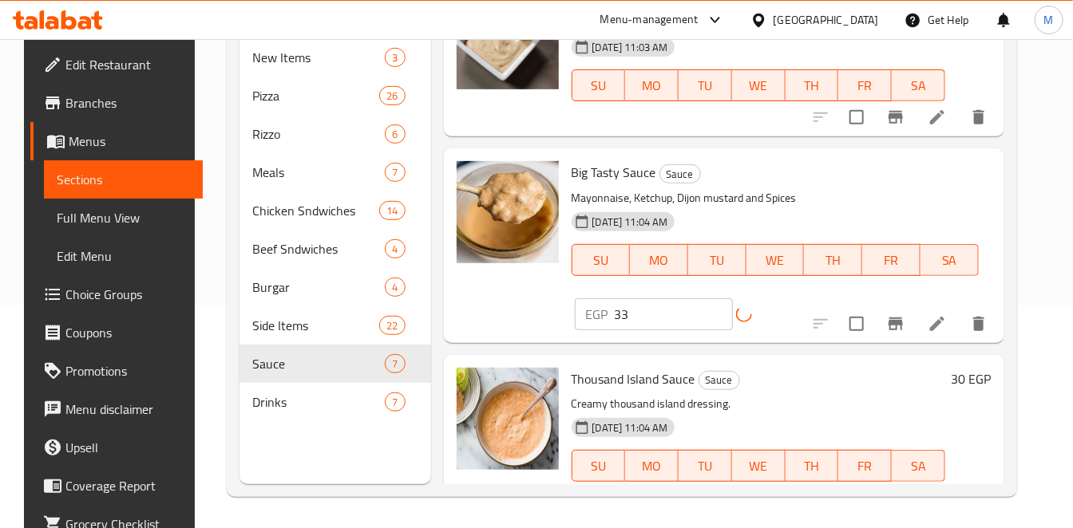
click at [982, 368] on h6 "30 EGP" at bounding box center [971, 379] width 40 height 22
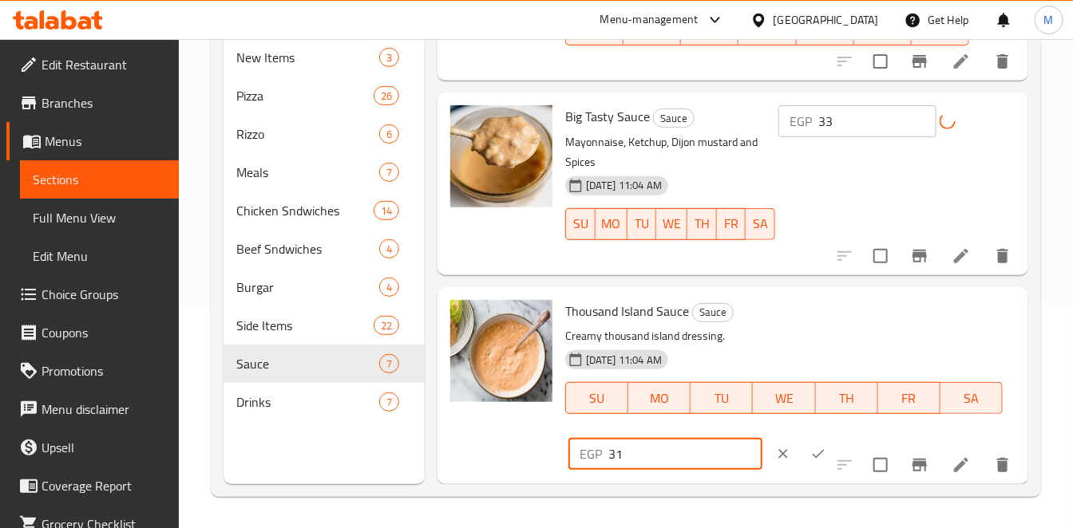
click at [728, 447] on input "31" at bounding box center [685, 454] width 154 height 32
click at [728, 447] on input "32" at bounding box center [685, 454] width 154 height 32
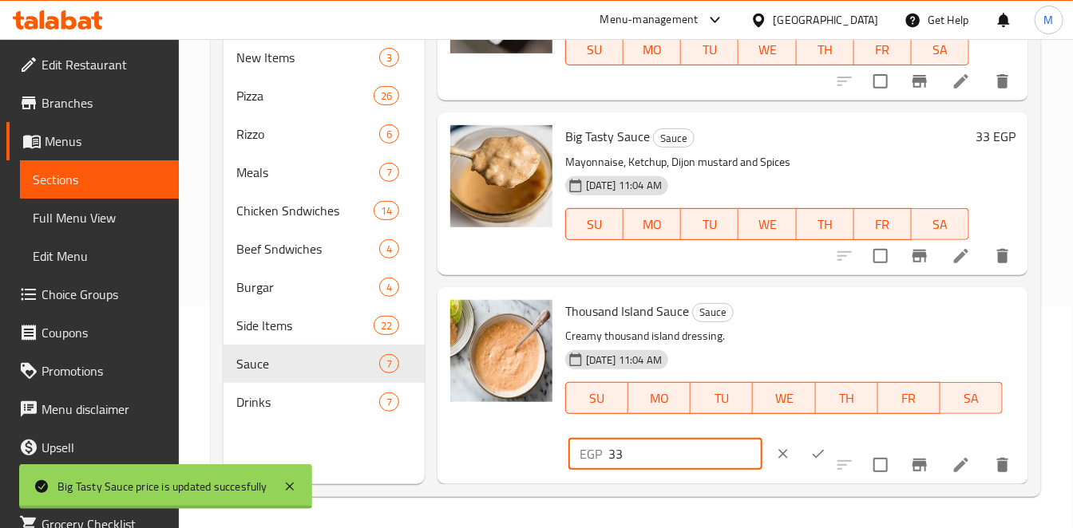
type input "33"
click at [728, 447] on input "33" at bounding box center [685, 454] width 154 height 32
click at [777, 447] on button "clear" at bounding box center [782, 454] width 35 height 35
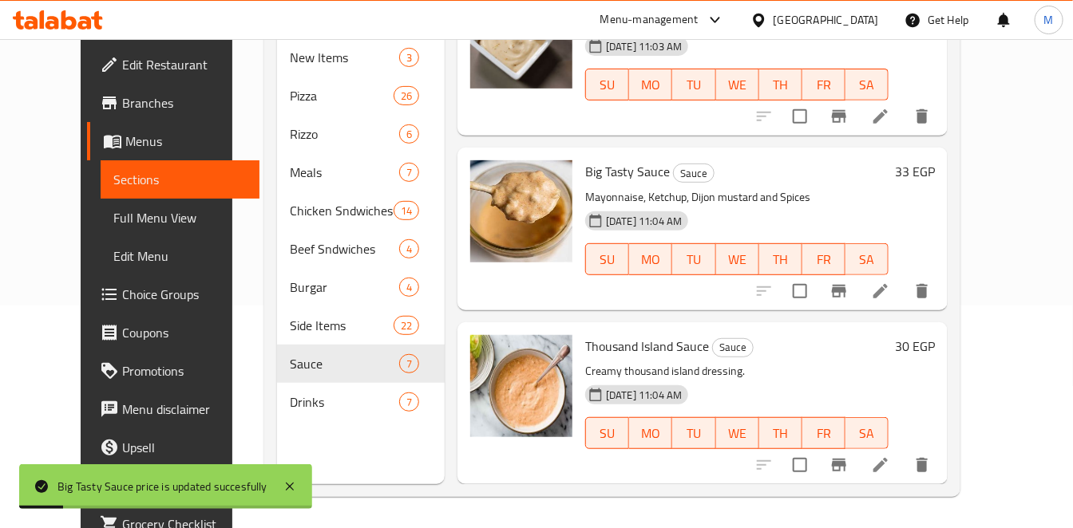
scroll to position [731, 0]
click at [935, 339] on h6 "30 EGP" at bounding box center [915, 347] width 40 height 22
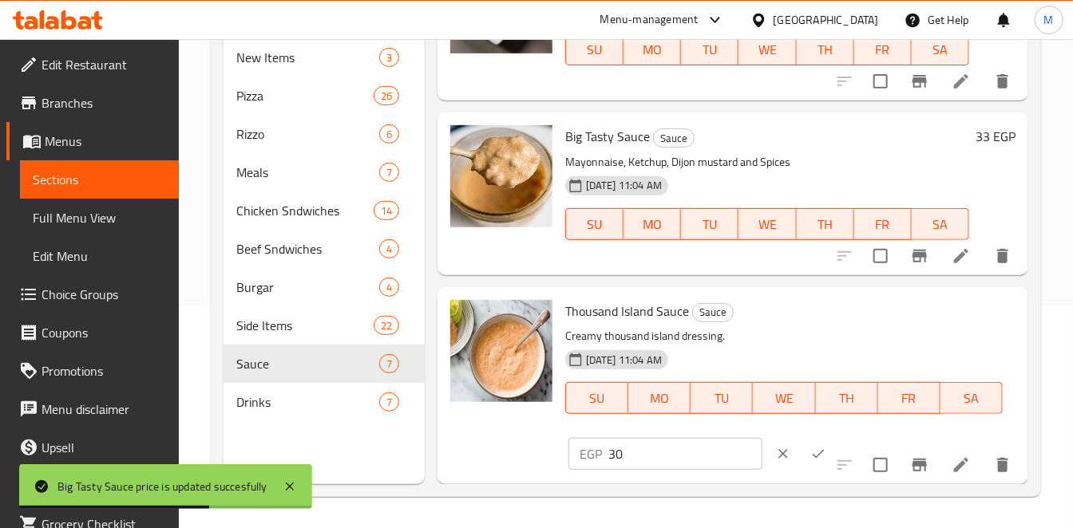
scroll to position [766, 0]
click at [725, 451] on input "32" at bounding box center [685, 454] width 154 height 32
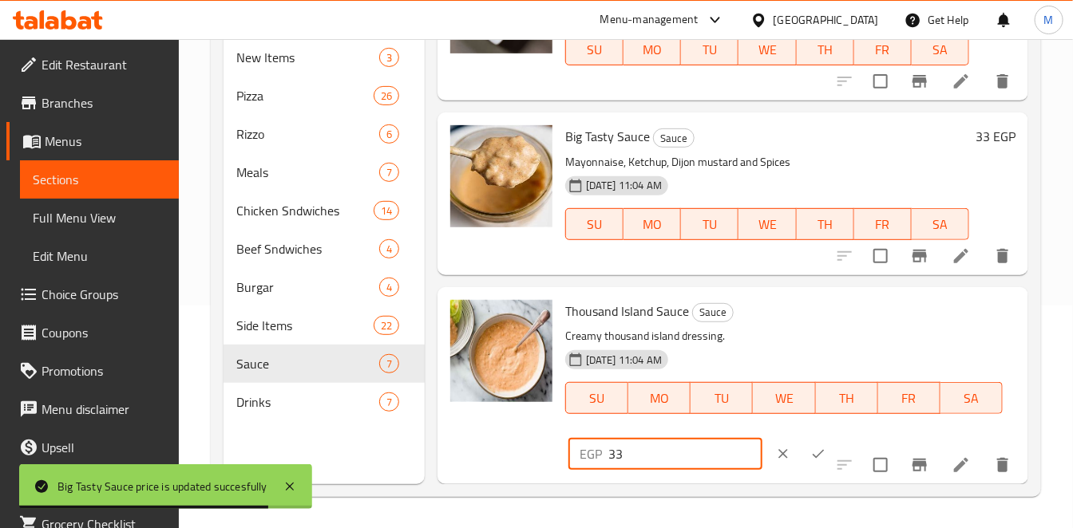
type input "33"
click at [725, 451] on input "33" at bounding box center [685, 454] width 154 height 32
click at [810, 447] on icon "ok" at bounding box center [818, 454] width 16 height 16
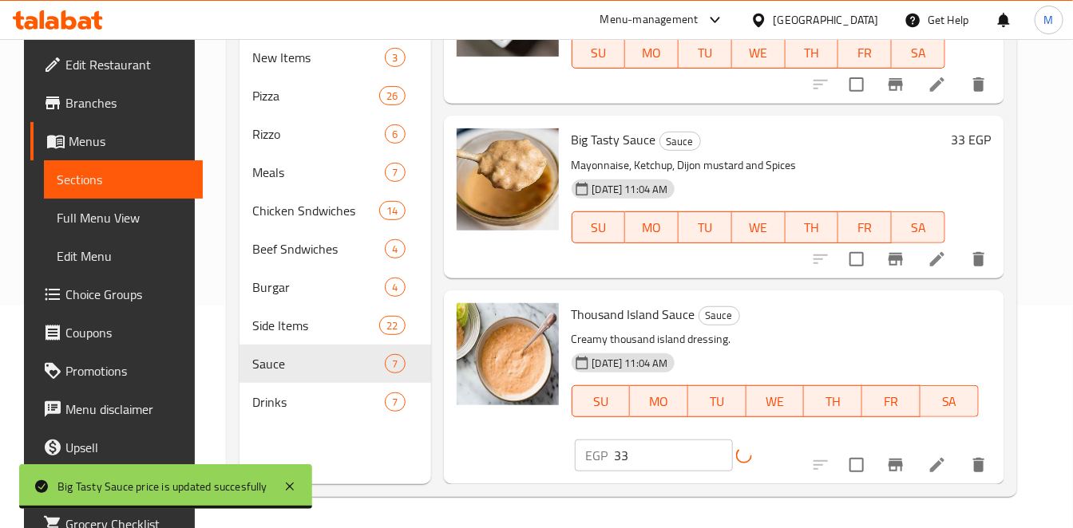
scroll to position [731, 0]
